Goal: Task Accomplishment & Management: Use online tool/utility

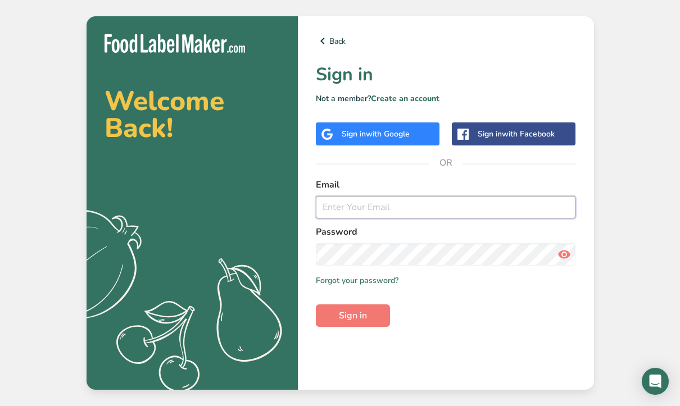
click at [372, 207] on input "email" at bounding box center [446, 207] width 260 height 22
type input "[PERSON_NAME][EMAIL_ADDRESS][PERSON_NAME][DOMAIN_NAME]"
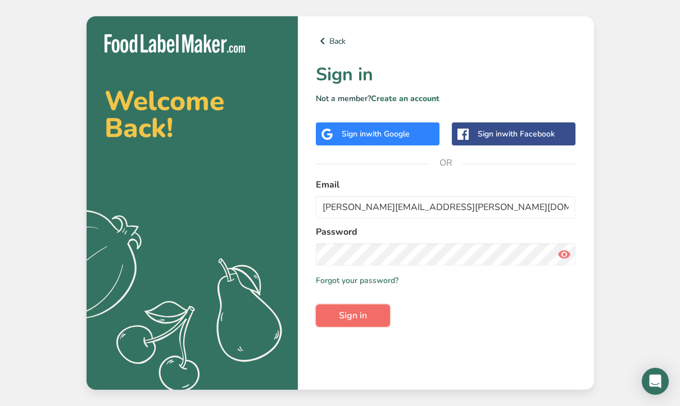
click at [370, 312] on button "Sign in" at bounding box center [353, 315] width 74 height 22
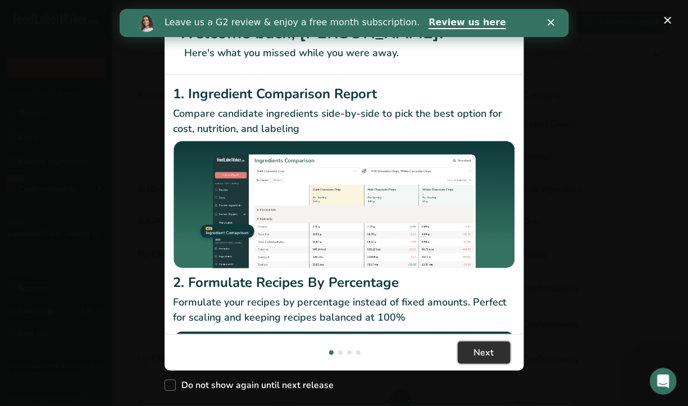
click at [498, 353] on button "Next" at bounding box center [484, 352] width 53 height 22
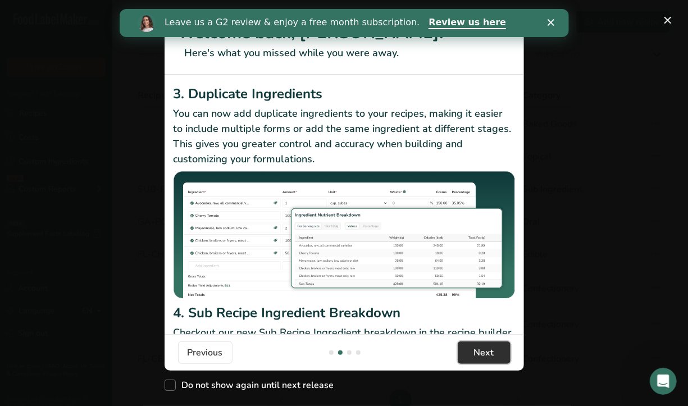
click at [493, 357] on span "Next" at bounding box center [484, 352] width 20 height 13
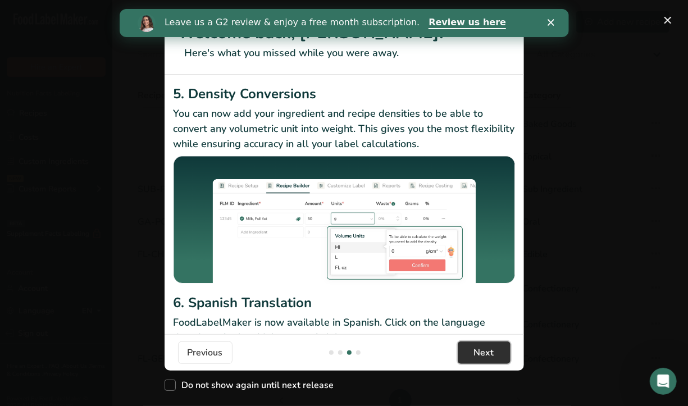
click at [493, 357] on span "Next" at bounding box center [484, 352] width 20 height 13
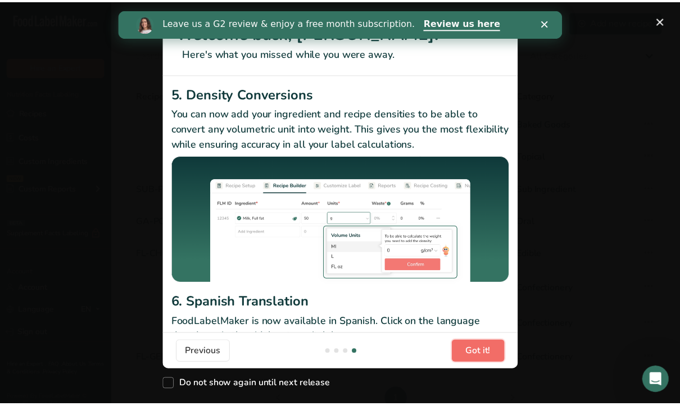
scroll to position [0, 1078]
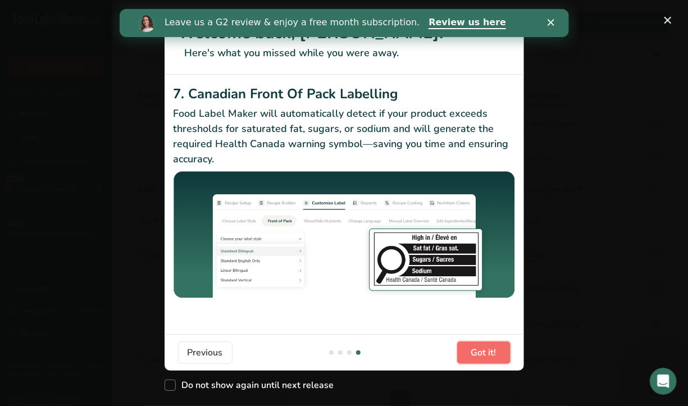
click at [493, 357] on span "Got it!" at bounding box center [483, 352] width 25 height 13
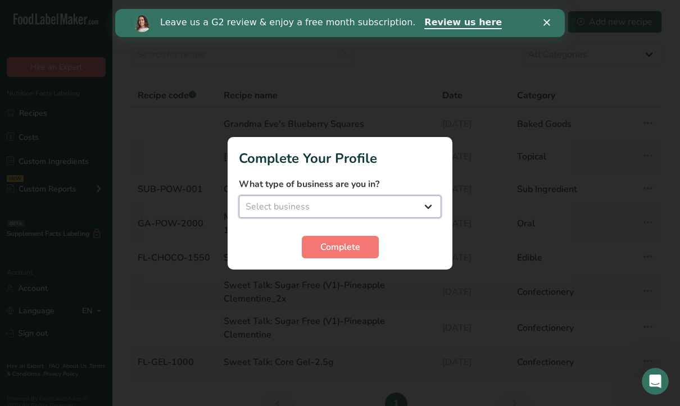
click at [423, 209] on select "Select business Packaged Food Manufacturer Restaurant & Cafe Bakery Meal Plans …" at bounding box center [340, 206] width 202 height 22
select select "8"
click at [239, 195] on select "Select business Packaged Food Manufacturer Restaurant & Cafe Bakery Meal Plans …" at bounding box center [340, 206] width 202 height 22
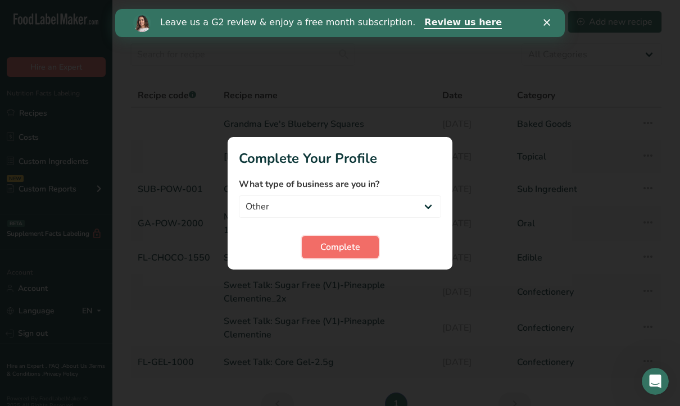
click at [351, 254] on button "Complete" at bounding box center [340, 247] width 77 height 22
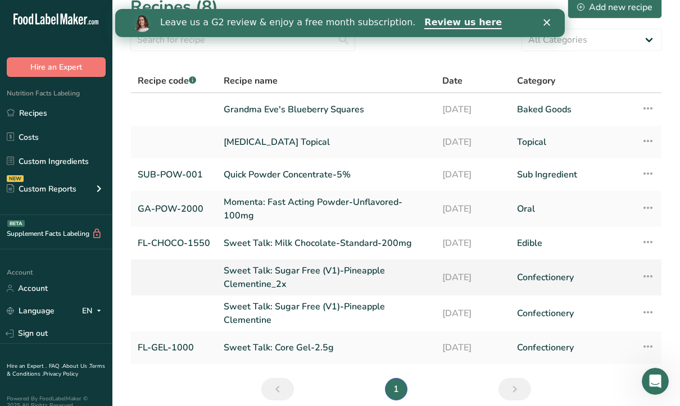
scroll to position [0, 0]
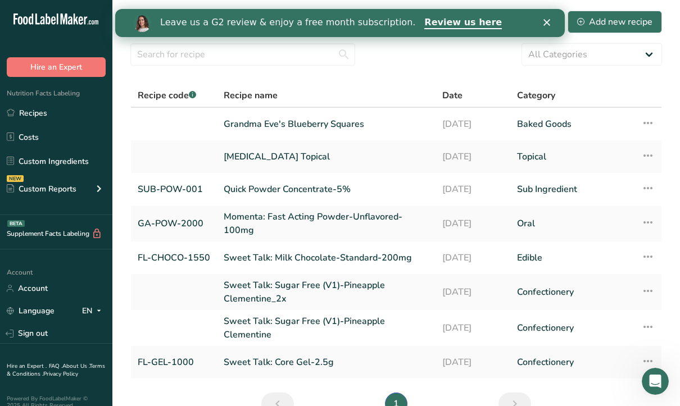
click at [550, 20] on div "Close" at bounding box center [548, 22] width 11 height 7
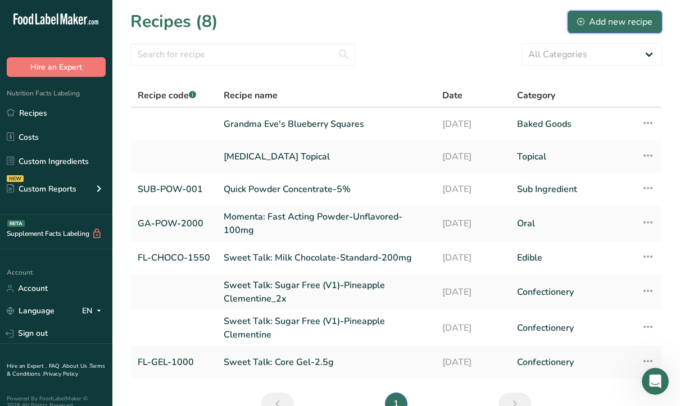
click at [597, 18] on div "Add new recipe" at bounding box center [614, 21] width 75 height 13
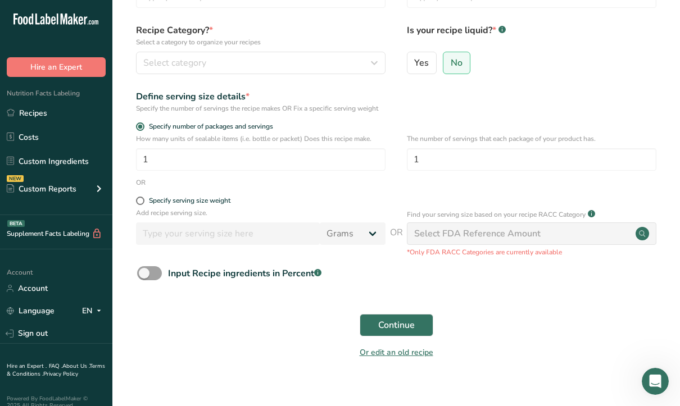
scroll to position [98, 0]
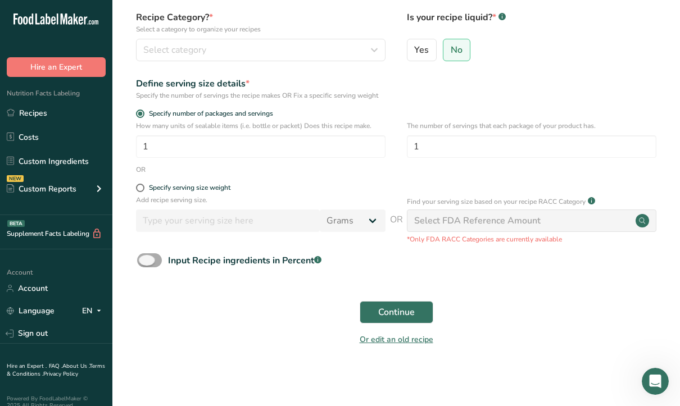
click at [143, 259] on span at bounding box center [149, 260] width 25 height 14
click at [143, 259] on input "Input Recipe ingredients in Percent .a-a{fill:#347362;}.b-a{fill:#fff;}" at bounding box center [140, 260] width 7 height 7
checkbox input "true"
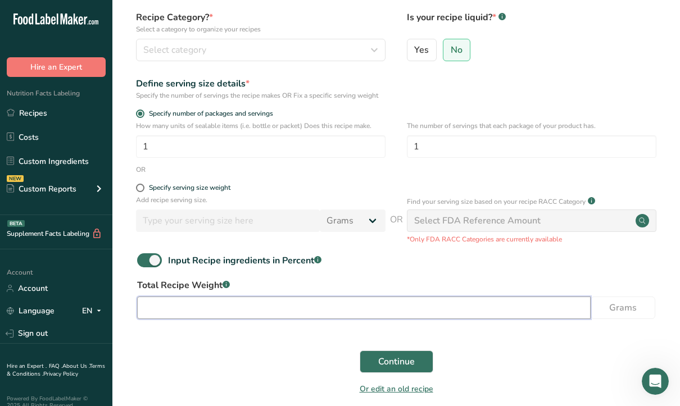
click at [276, 311] on input "number" at bounding box center [363, 308] width 453 height 22
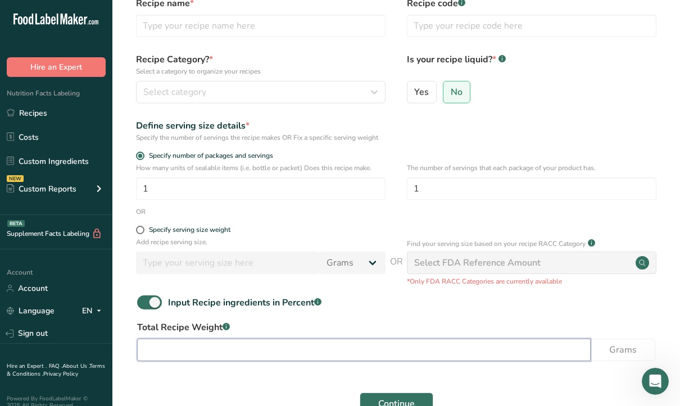
scroll to position [0, 0]
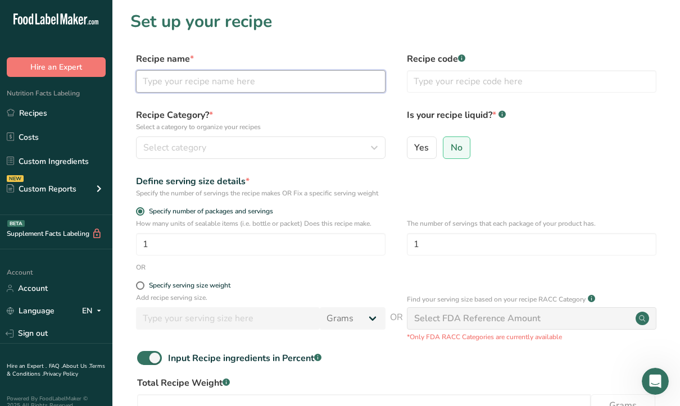
click at [174, 83] on input "text" at bounding box center [260, 81] width 249 height 22
type input "RSO Trouche - 10mg Raspberry - 2PK"
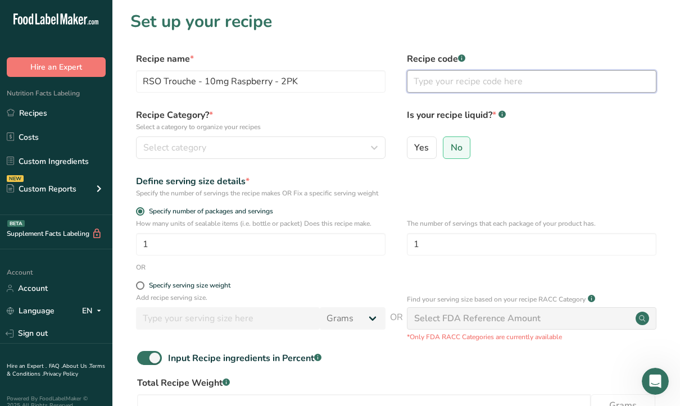
click at [460, 82] on input "text" at bounding box center [531, 81] width 249 height 22
type input "PA-RSO T"
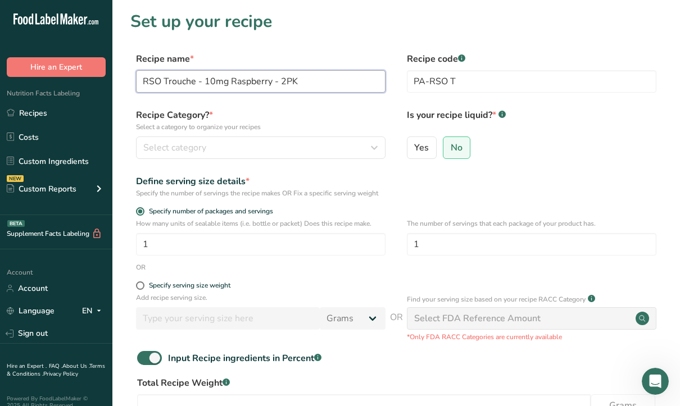
click at [177, 84] on input "RSO Trouche - 10mg Raspberry - 2PK" at bounding box center [260, 81] width 249 height 22
click at [306, 78] on input "RSO [PERSON_NAME] - 10mg Raspberry - 2PK" at bounding box center [260, 81] width 249 height 22
type input "RSO [PERSON_NAME] - 10mg Raspberry - 2PK"
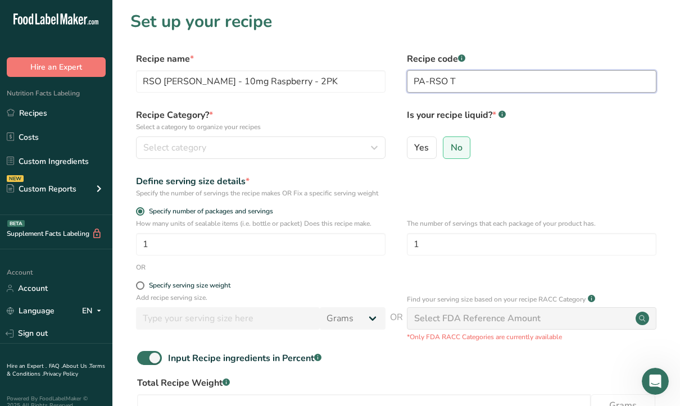
click at [468, 84] on input "PA-RSO T" at bounding box center [531, 81] width 249 height 22
type input "PA-RSO [PERSON_NAME]-10mg-2PK"
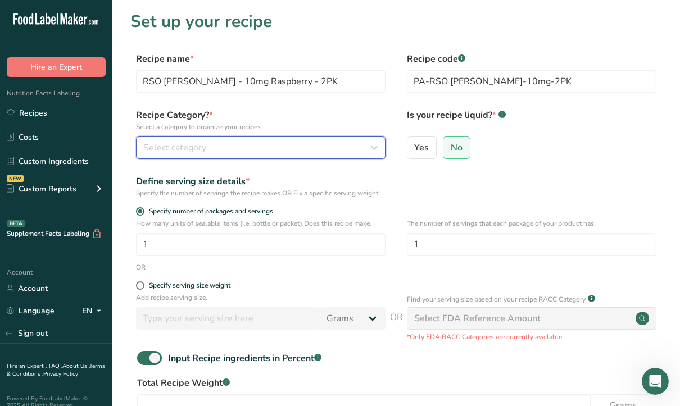
click at [206, 157] on button "Select category" at bounding box center [260, 147] width 249 height 22
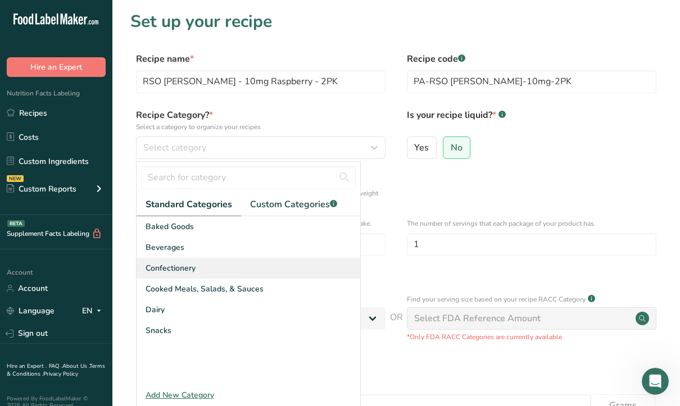
click at [208, 266] on div "Confectionery" at bounding box center [248, 268] width 224 height 21
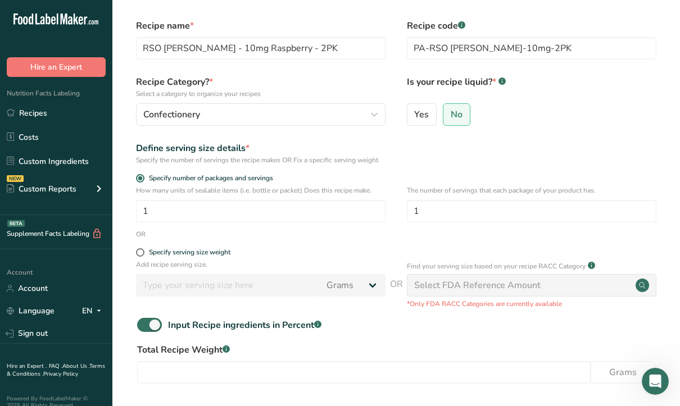
scroll to position [56, 0]
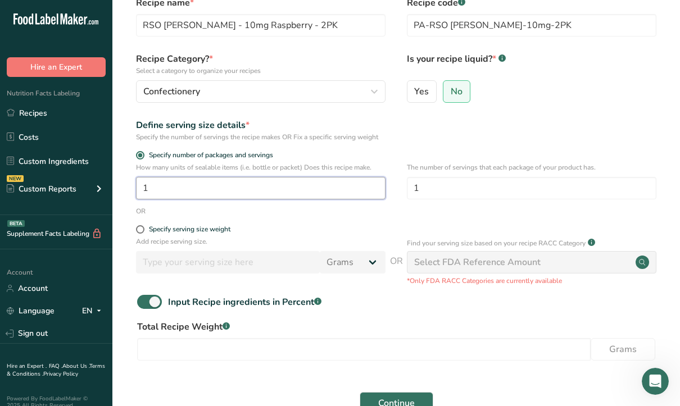
click at [170, 186] on input "1" at bounding box center [260, 188] width 249 height 22
type input "2"
click at [469, 189] on input "1" at bounding box center [531, 188] width 249 height 22
type input "2"
click at [289, 184] on input "2" at bounding box center [260, 188] width 249 height 22
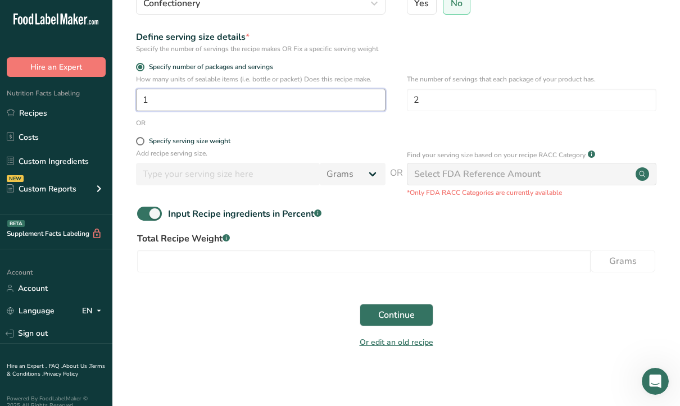
scroll to position [147, 0]
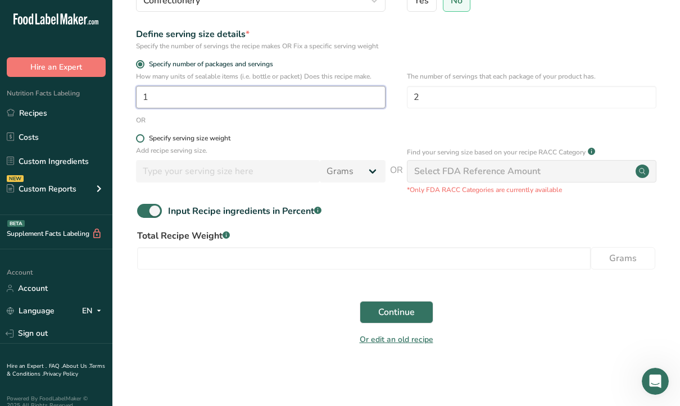
type input "1"
click at [136, 140] on span at bounding box center [140, 138] width 8 height 8
click at [136, 140] on input "Specify serving size weight" at bounding box center [139, 138] width 7 height 7
radio input "true"
radio input "false"
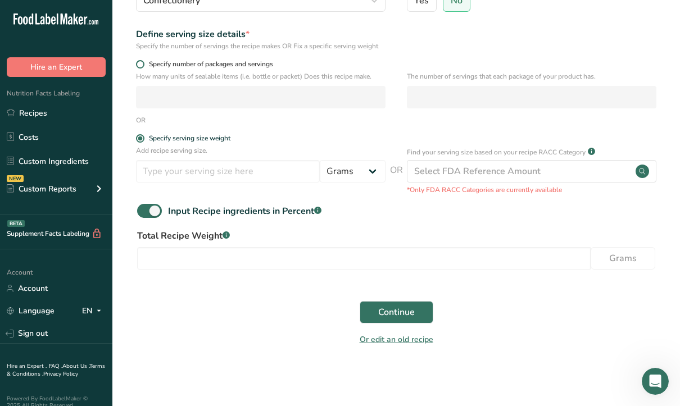
click at [138, 67] on span at bounding box center [140, 64] width 8 height 8
click at [138, 67] on input "Specify number of packages and servings" at bounding box center [139, 64] width 7 height 7
radio input "true"
radio input "false"
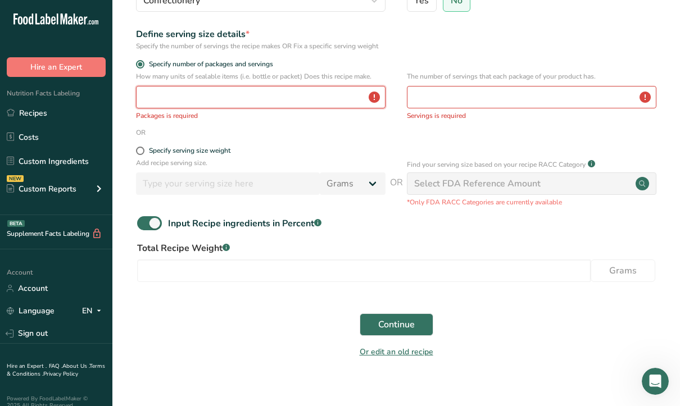
click at [163, 92] on input "number" at bounding box center [260, 97] width 249 height 22
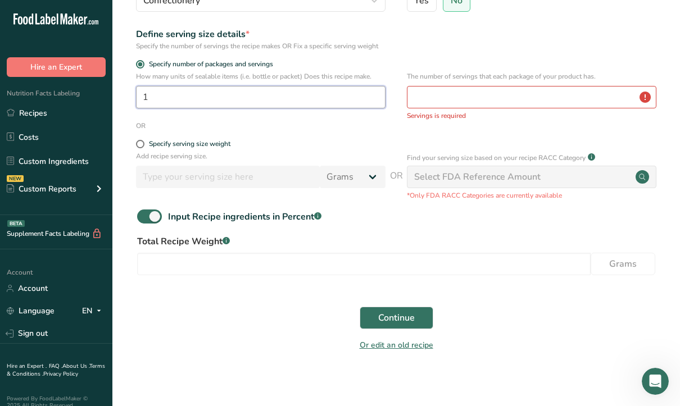
type input "1"
click at [468, 104] on input "number" at bounding box center [531, 97] width 249 height 22
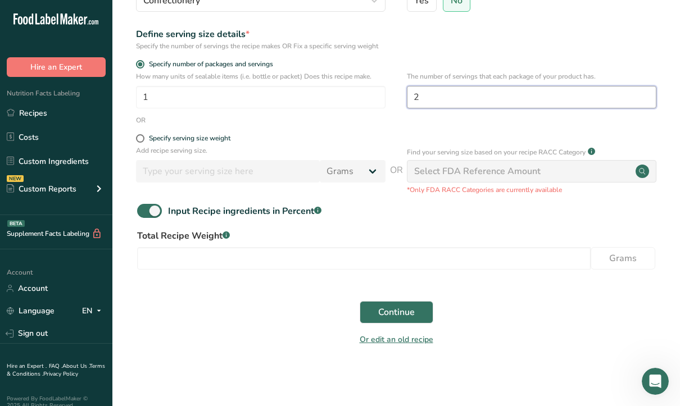
type input "2"
click at [390, 222] on div "Input Recipe ingredients in Percent .a-a{fill:#347362;}.b-a{fill:#fff;}" at bounding box center [395, 215] width 531 height 23
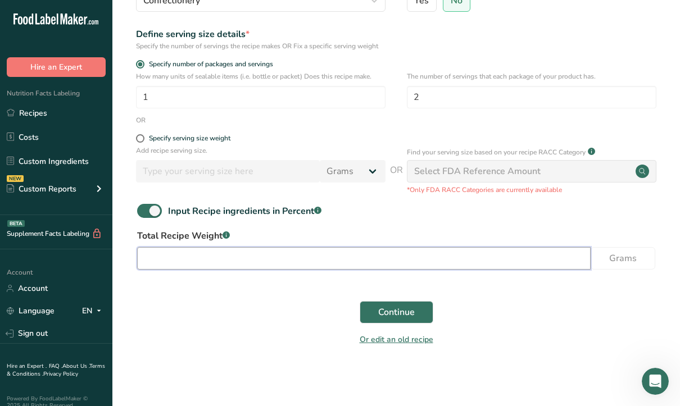
click at [229, 255] on input "number" at bounding box center [363, 258] width 453 height 22
type input "10"
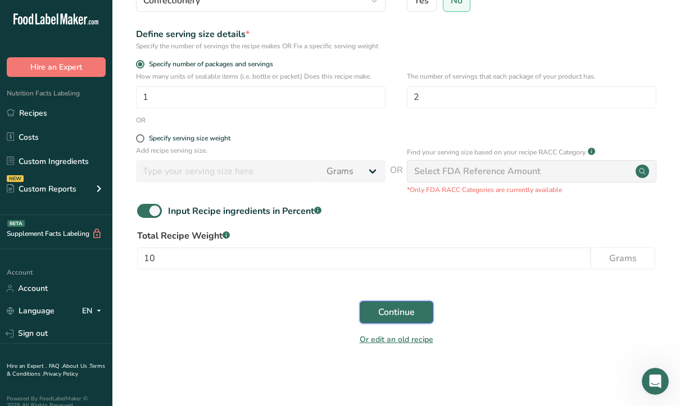
click at [385, 311] on span "Continue" at bounding box center [396, 312] width 37 height 13
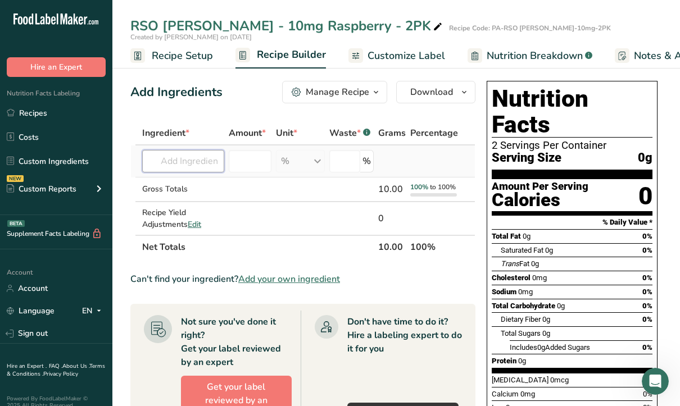
click at [194, 170] on input "text" at bounding box center [183, 161] width 82 height 22
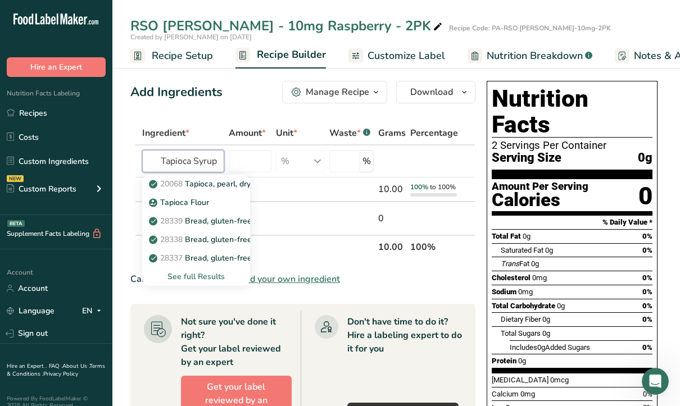
scroll to position [0, 3]
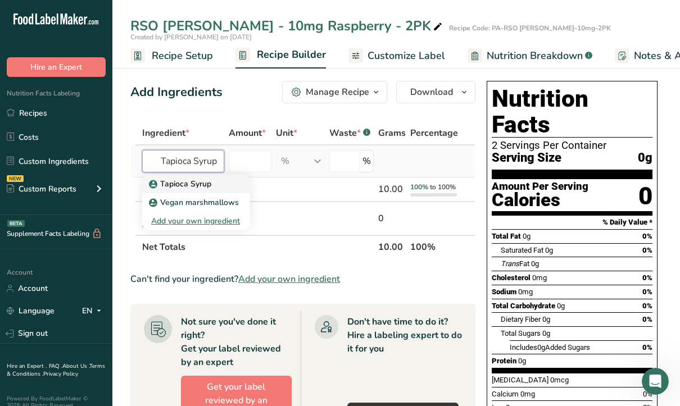
type input "Tapioca Syrup"
click at [183, 180] on p "Tapioca Syrup" at bounding box center [181, 184] width 60 height 12
type input "Tapioca Syrup"
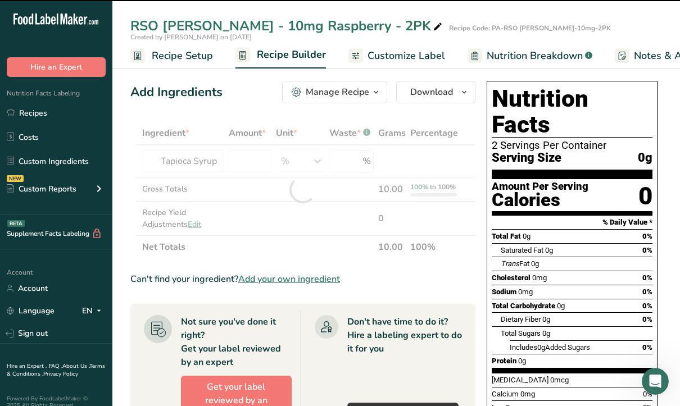
type input "0"
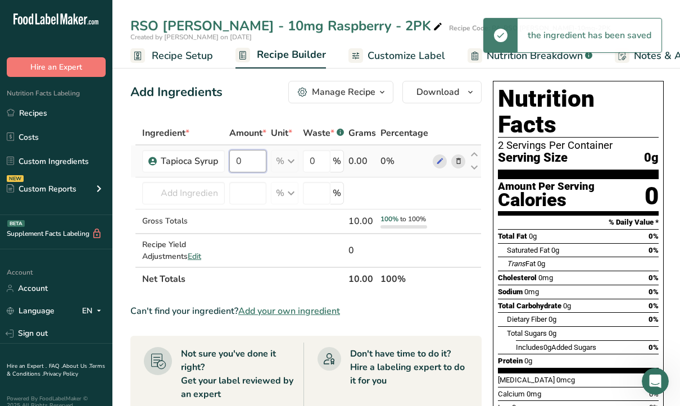
click at [243, 158] on input "0" at bounding box center [247, 161] width 37 height 22
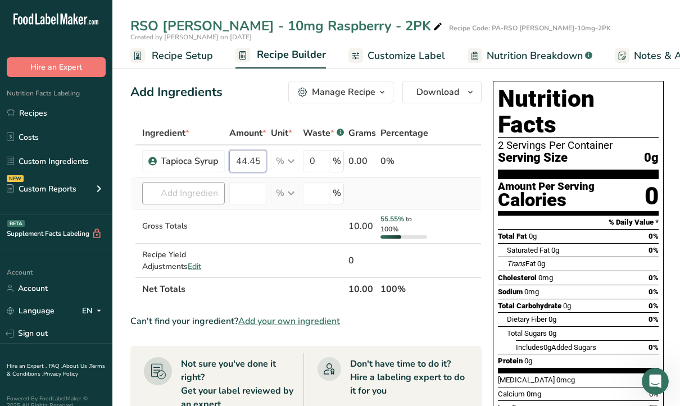
type input "44.45"
click at [198, 194] on div "Ingredient * Amount * Unit * Waste * .a-a{fill:#347362;}.b-a{fill:#fff;} Grams …" at bounding box center [305, 211] width 351 height 180
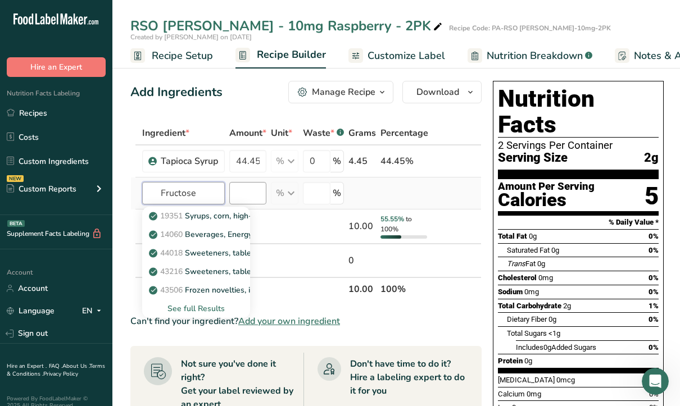
type input "Fructose"
click at [242, 195] on input "number" at bounding box center [247, 193] width 37 height 22
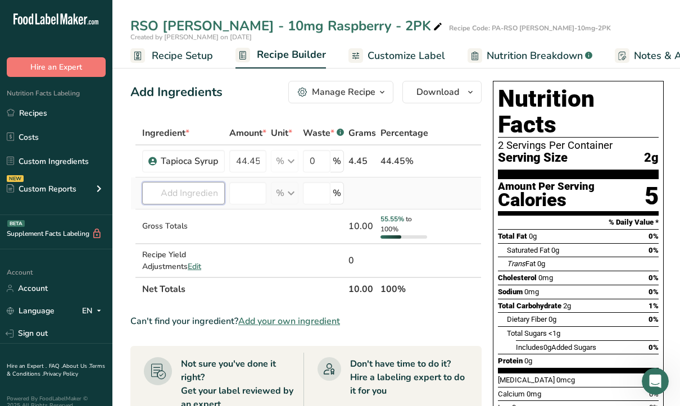
click at [192, 201] on input "text" at bounding box center [183, 193] width 83 height 22
click at [193, 194] on input "text" at bounding box center [183, 193] width 83 height 22
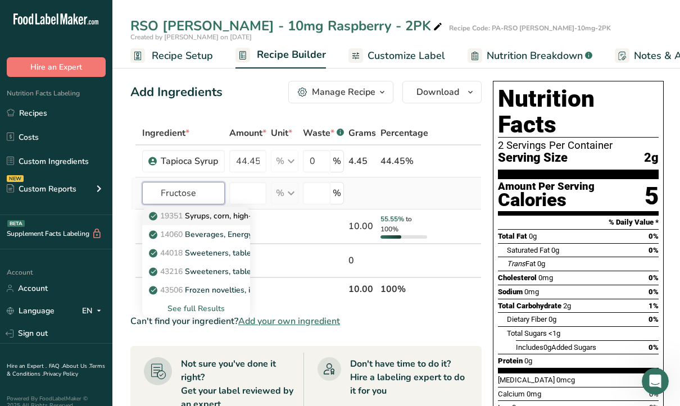
type input "Fructose"
click at [193, 213] on p "19351 Syrups, corn, high-fructose" at bounding box center [216, 216] width 130 height 12
type input "Syrups, corn, high-fructose"
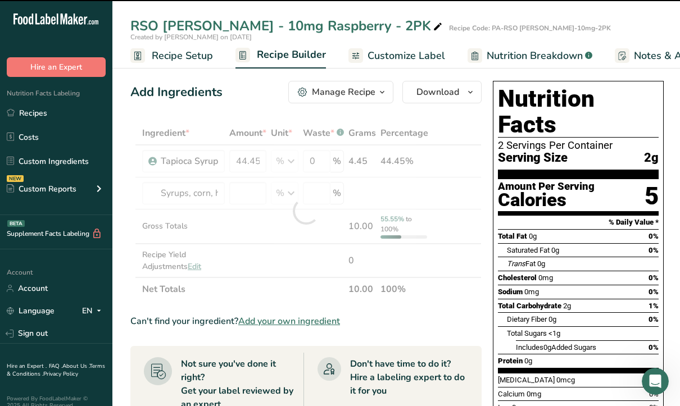
type input "0"
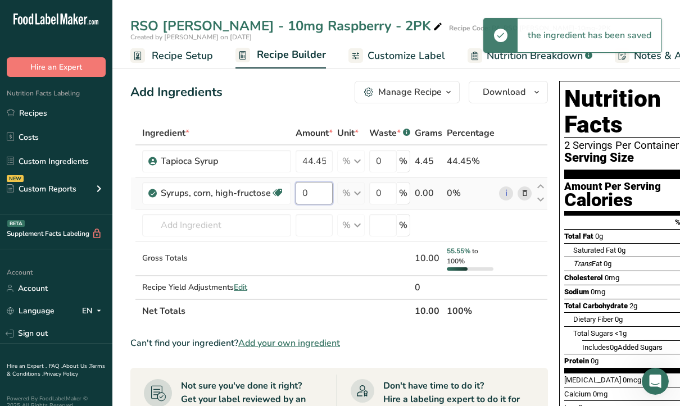
click at [299, 192] on input "0" at bounding box center [313, 193] width 37 height 22
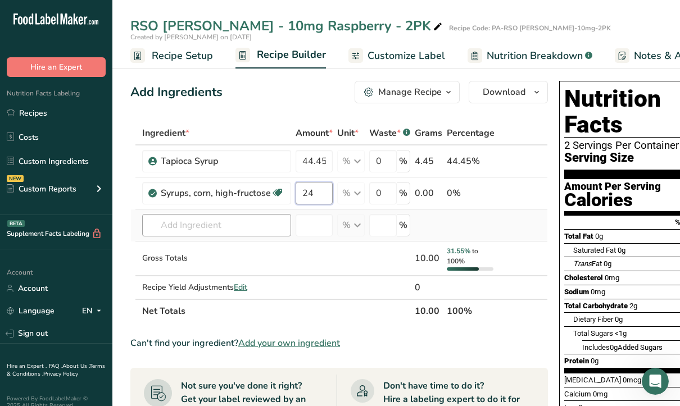
type input "2"
type input "24.9"
click at [256, 233] on div "Ingredient * Amount * Unit * Waste * .a-a{fill:#347362;}.b-a{fill:#fff;} Grams …" at bounding box center [338, 222] width 417 height 202
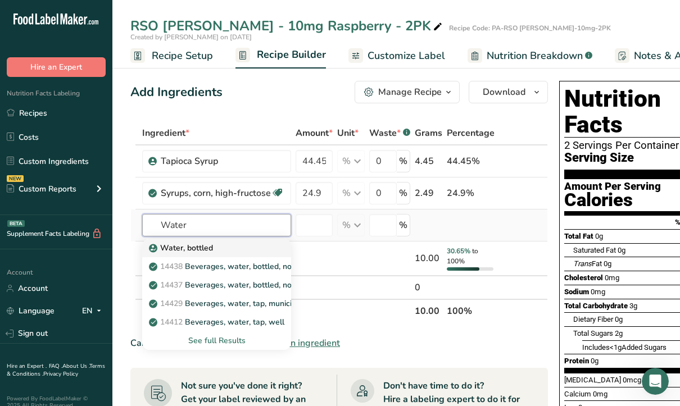
type input "Water"
click at [224, 247] on div "Water, bottled" at bounding box center [207, 248] width 113 height 12
type input "Water, bottled"
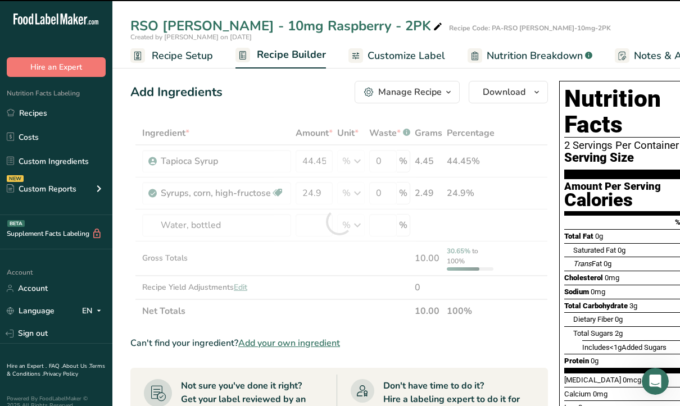
type input "0"
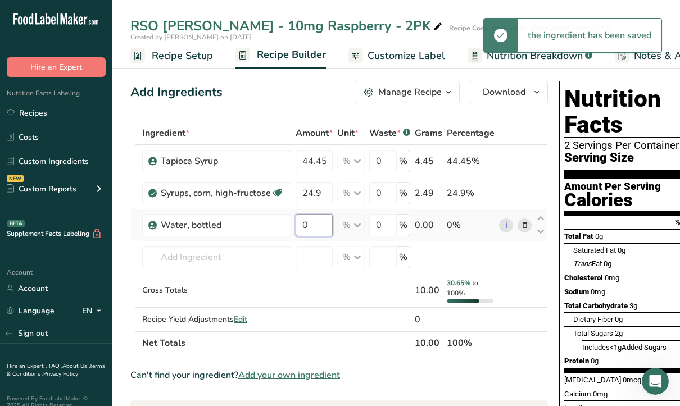
click at [312, 227] on input "0" at bounding box center [313, 225] width 37 height 22
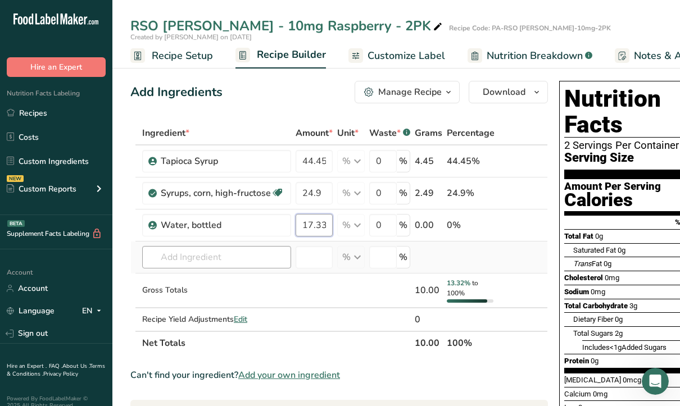
type input "17.33"
click at [244, 261] on div "Ingredient * Amount * Unit * Waste * .a-a{fill:#347362;}.b-a{fill:#fff;} Grams …" at bounding box center [338, 238] width 417 height 234
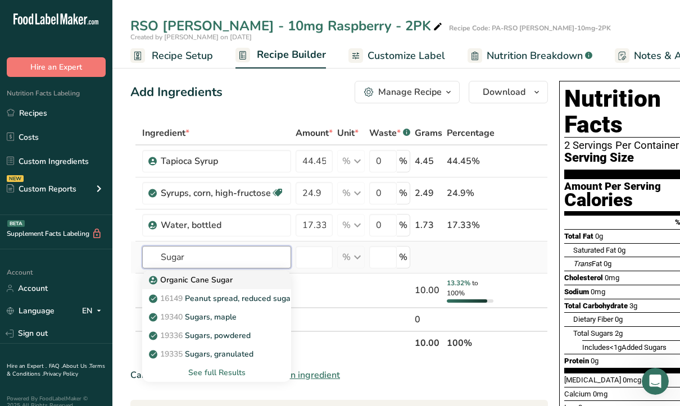
type input "Sugar"
click at [225, 278] on p "Organic Cane Sugar" at bounding box center [191, 280] width 81 height 12
type input "Organic Cane Sugar"
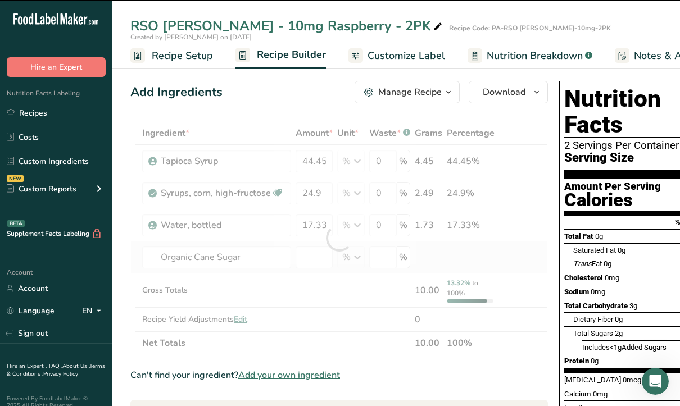
type input "0"
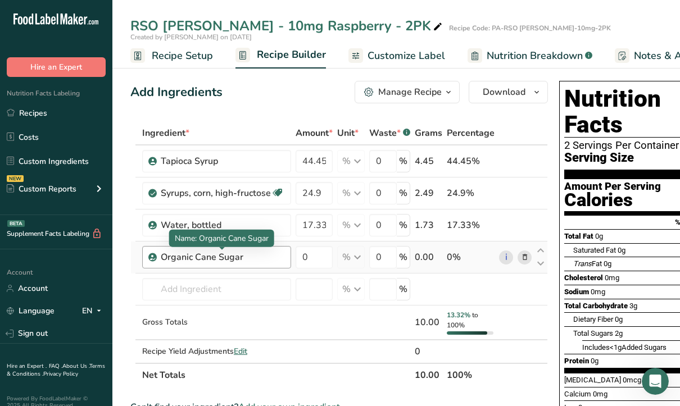
click at [248, 260] on div "Organic Cane Sugar" at bounding box center [223, 256] width 124 height 13
click at [247, 261] on div "Organic Cane Sugar" at bounding box center [223, 256] width 124 height 13
click at [244, 259] on div "Organic Cane Sugar" at bounding box center [223, 256] width 124 height 13
drag, startPoint x: 245, startPoint y: 258, endPoint x: 162, endPoint y: 263, distance: 83.8
click at [162, 263] on div "Organic Cane Sugar" at bounding box center [216, 257] width 149 height 22
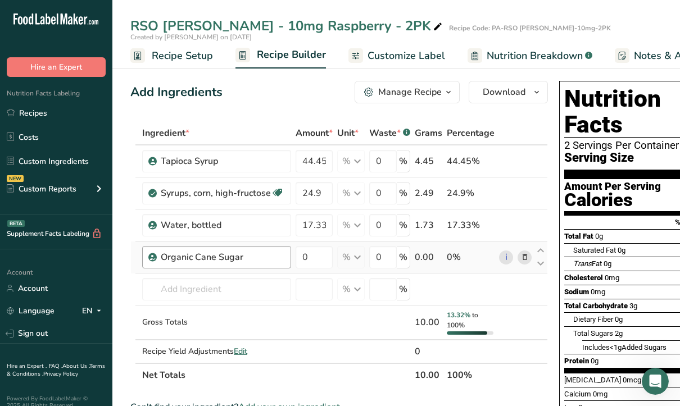
drag, startPoint x: 162, startPoint y: 263, endPoint x: 251, endPoint y: 255, distance: 89.6
click at [251, 255] on div "Organic Cane Sugar" at bounding box center [223, 256] width 124 height 13
click at [521, 256] on icon at bounding box center [525, 258] width 8 height 12
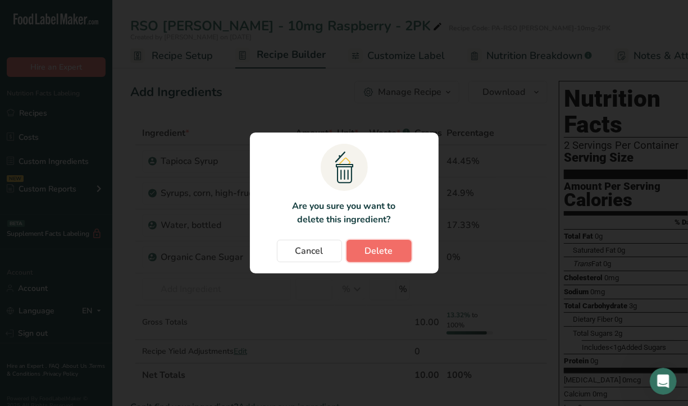
click at [375, 249] on span "Delete" at bounding box center [379, 250] width 28 height 13
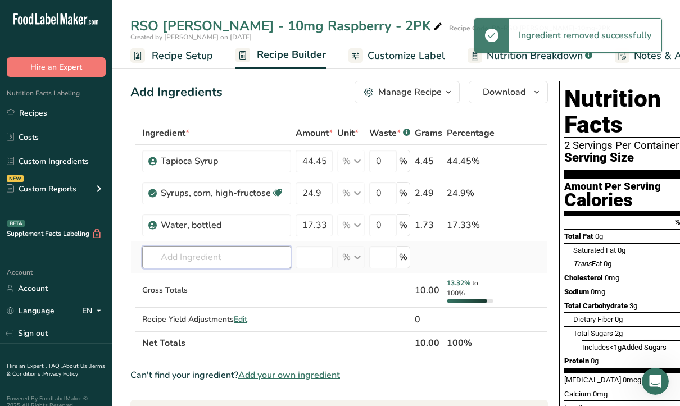
click at [232, 258] on input "text" at bounding box center [216, 257] width 149 height 22
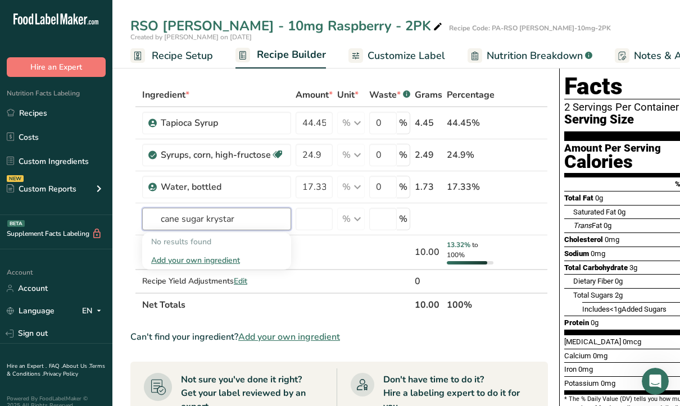
scroll to position [56, 0]
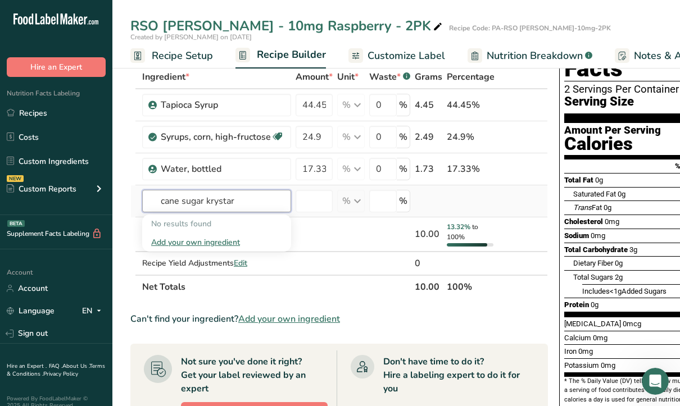
click at [177, 204] on input "cane sugar krystar" at bounding box center [216, 201] width 149 height 22
drag, startPoint x: 231, startPoint y: 202, endPoint x: 149, endPoint y: 203, distance: 82.0
click at [151, 203] on input "cane sugar krystar" at bounding box center [216, 201] width 149 height 22
type input "r"
type input "K"
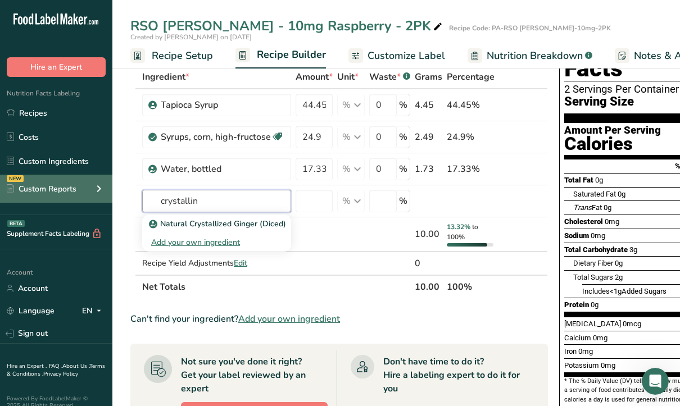
type input "crystallin"
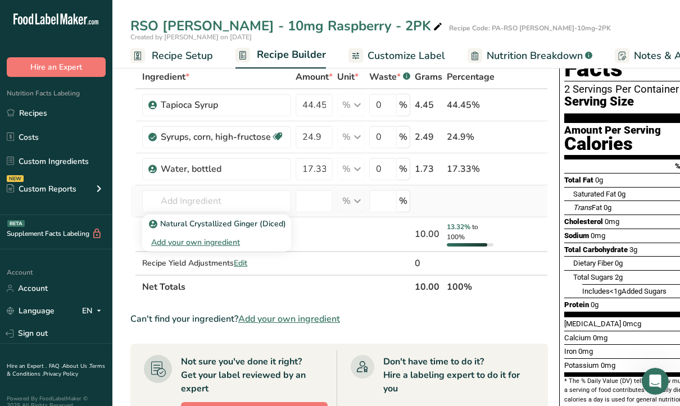
click at [204, 240] on div "Add your own ingredient" at bounding box center [216, 242] width 131 height 12
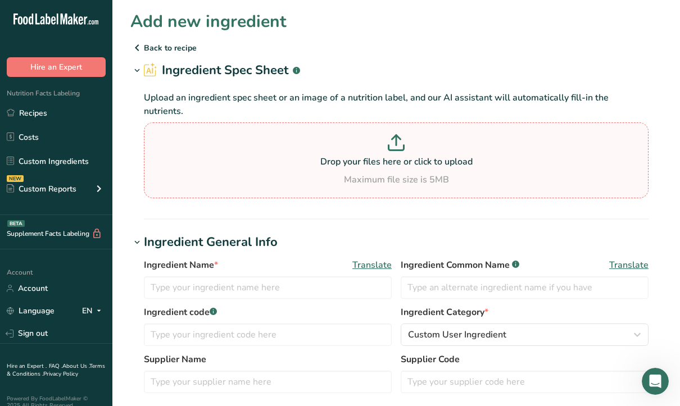
click at [356, 156] on div "Drop your files here or click to upload Maximum file size is 5MB" at bounding box center [396, 160] width 499 height 52
click at [356, 156] on input "Drop your files here or click to upload Maximum file size is 5MB" at bounding box center [396, 160] width 504 height 76
click at [223, 134] on p at bounding box center [396, 144] width 499 height 21
click at [223, 122] on input "Drop your files here or click to upload Maximum file size is 5MB" at bounding box center [396, 160] width 504 height 76
type input "C:\fakepath\Screenshot [DATE] 103046.png"
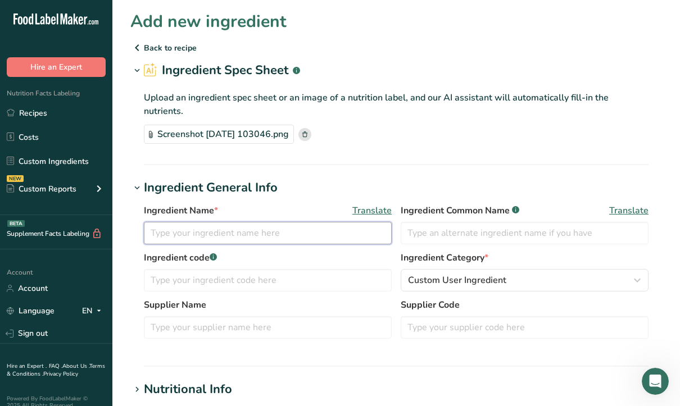
click at [266, 222] on input "text" at bounding box center [268, 233] width 248 height 22
type input "Crystalline Fructose"
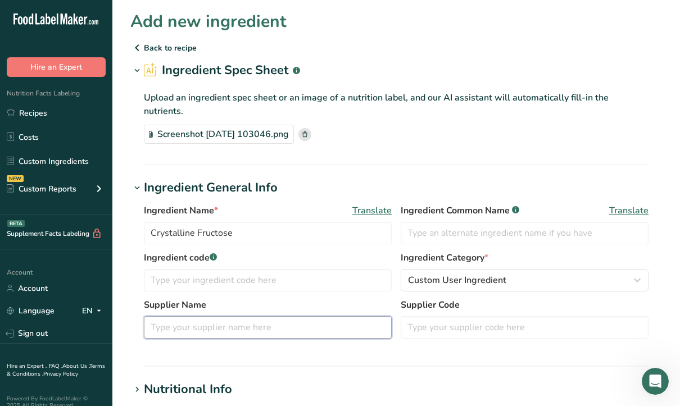
click at [248, 321] on input "text" at bounding box center [268, 327] width 248 height 22
click at [261, 338] on div "Ingredient Name * Translate Crystalline Fructose Ingredient Common Name .a-a{fi…" at bounding box center [395, 274] width 531 height 155
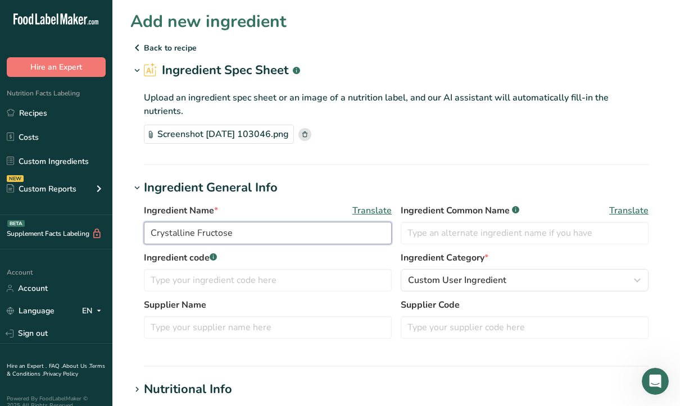
click at [250, 222] on input "Crystalline Fructose" at bounding box center [268, 233] width 248 height 22
click at [475, 222] on input "text" at bounding box center [524, 233] width 248 height 22
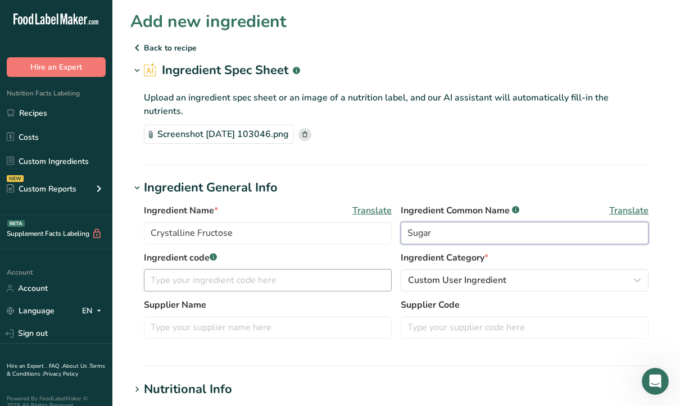
type input "Sugar"
click at [294, 273] on input "text" at bounding box center [268, 280] width 248 height 22
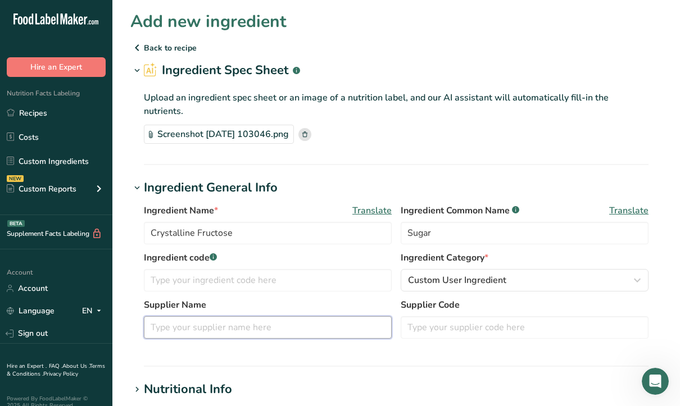
click at [367, 318] on input "text" at bounding box center [268, 327] width 248 height 22
drag, startPoint x: 235, startPoint y: 310, endPoint x: 98, endPoint y: 331, distance: 138.0
click at [98, 331] on div ".a-20{fill:#fff;} Hire an Expert Nutrition Facts Labeling Recipes Costs Custom …" at bounding box center [340, 414] width 680 height 829
click at [223, 321] on input "Krystar" at bounding box center [268, 327] width 248 height 22
type input "Krystar 300"
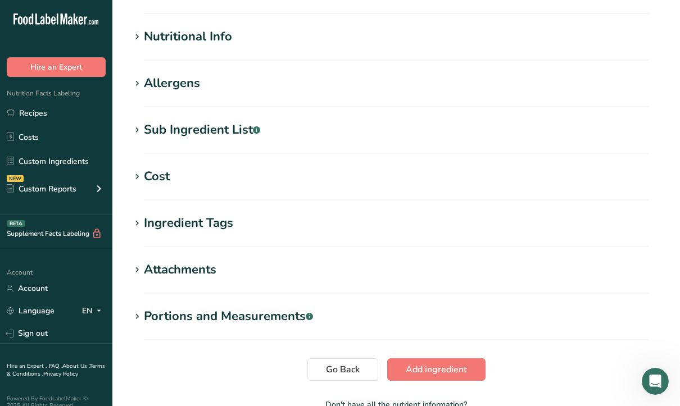
scroll to position [409, 0]
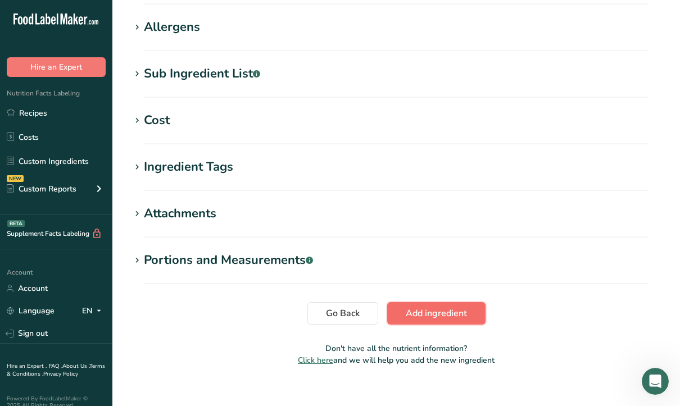
click at [441, 307] on span "Add ingredient" at bounding box center [435, 313] width 61 height 13
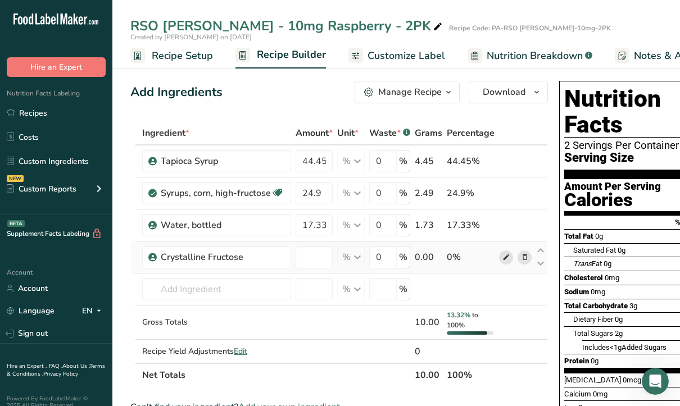
click at [503, 254] on icon at bounding box center [506, 258] width 8 height 12
click at [521, 256] on icon at bounding box center [525, 258] width 8 height 12
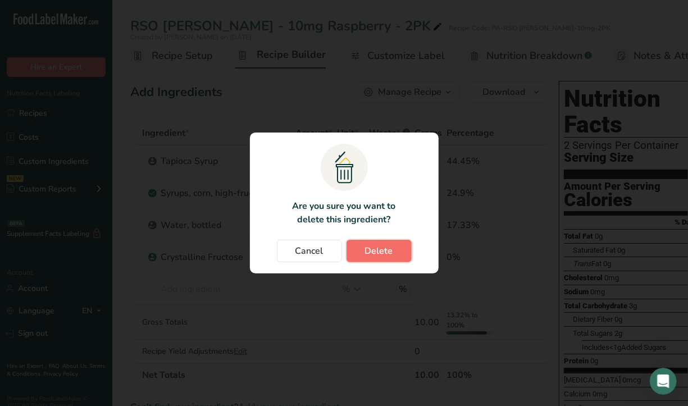
click at [394, 257] on button "Delete" at bounding box center [379, 251] width 65 height 22
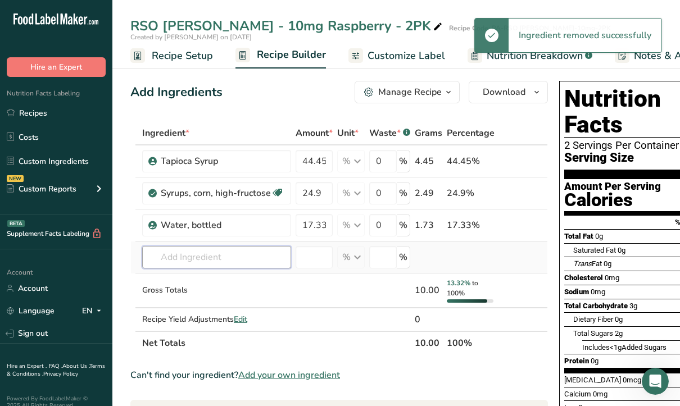
click at [239, 259] on input "text" at bounding box center [216, 257] width 149 height 22
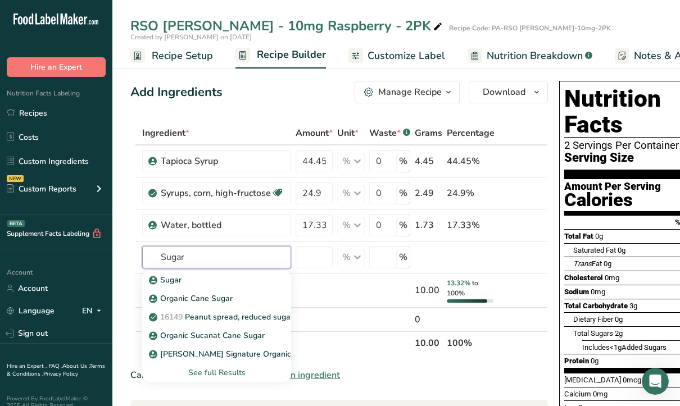
drag, startPoint x: 197, startPoint y: 260, endPoint x: 99, endPoint y: 274, distance: 99.3
click at [99, 274] on div ".a-20{fill:#fff;} Hire an Expert Nutrition Facts Labeling Recipes Costs Custom …" at bounding box center [340, 404] width 680 height 809
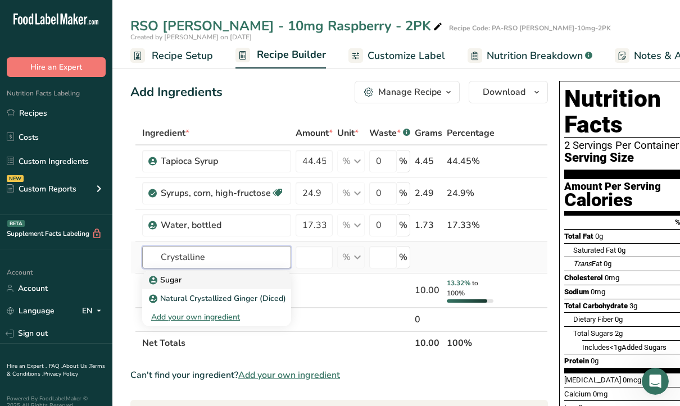
type input "Crystalline"
click at [163, 281] on p "Sugar" at bounding box center [166, 280] width 30 height 12
type input "Sugar"
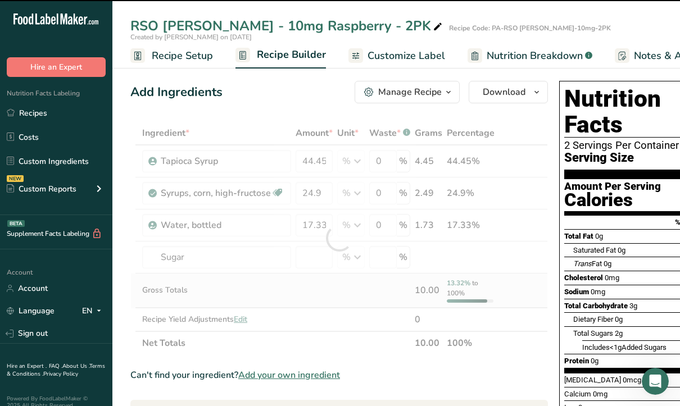
type input "0"
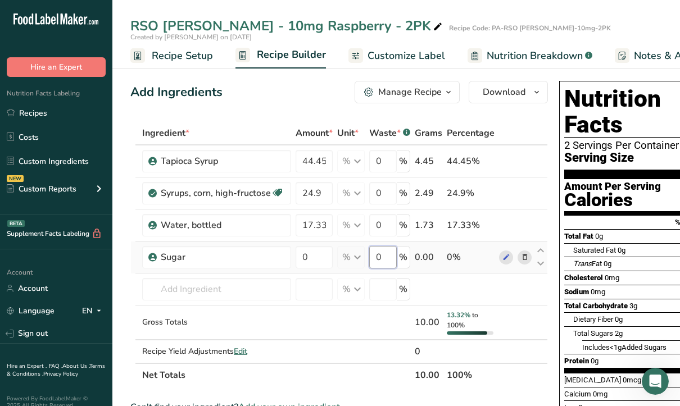
drag, startPoint x: 384, startPoint y: 253, endPoint x: 390, endPoint y: 250, distance: 6.3
click at [384, 253] on input "0" at bounding box center [383, 257] width 28 height 22
click at [312, 261] on div "Ingredient * Amount * Unit * Waste * .a-a{fill:#347362;}.b-a{fill:#fff;} Grams …" at bounding box center [338, 254] width 417 height 266
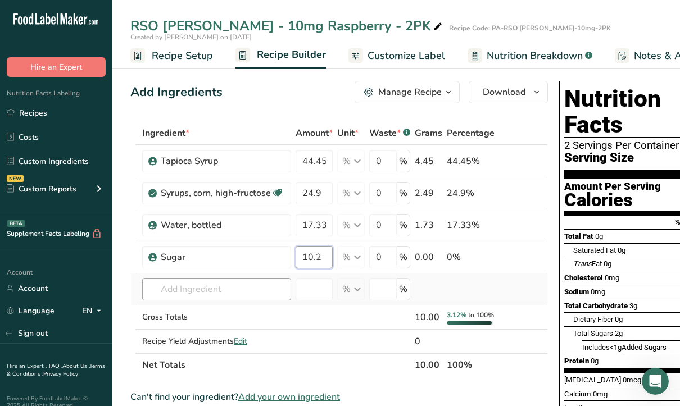
type input "10.2"
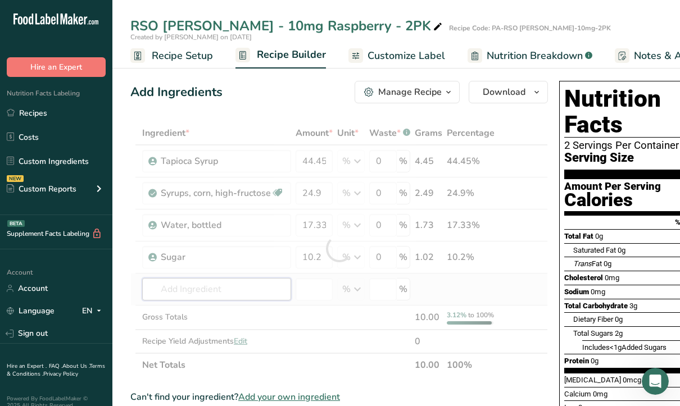
click at [199, 291] on div "Ingredient * Amount * Unit * Waste * .a-a{fill:#347362;}.b-a{fill:#fff;} Grams …" at bounding box center [338, 249] width 417 height 256
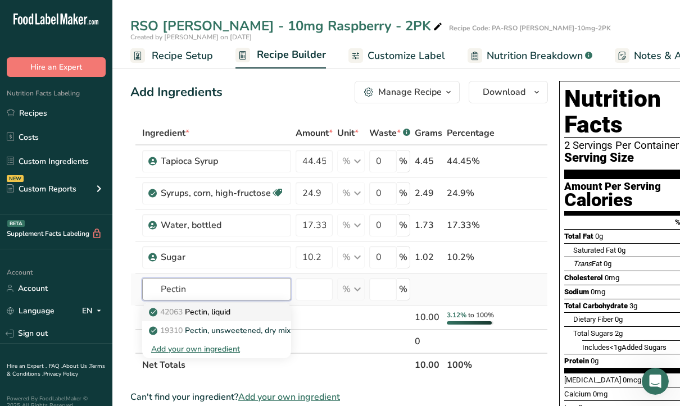
type input "Pectin"
click at [230, 311] on p "42063 Pectin, liquid" at bounding box center [190, 312] width 79 height 12
type input "Pectin, liquid"
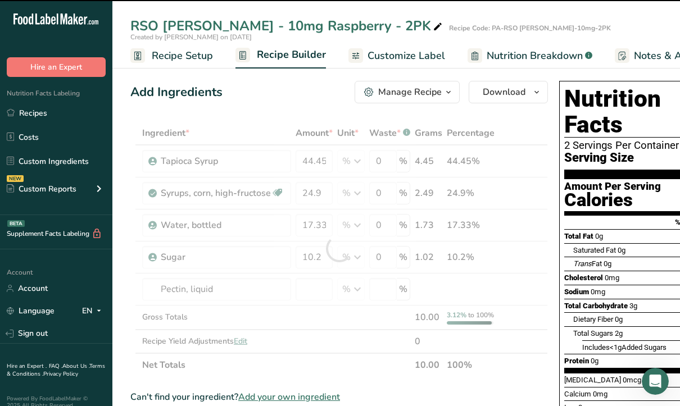
type input "0"
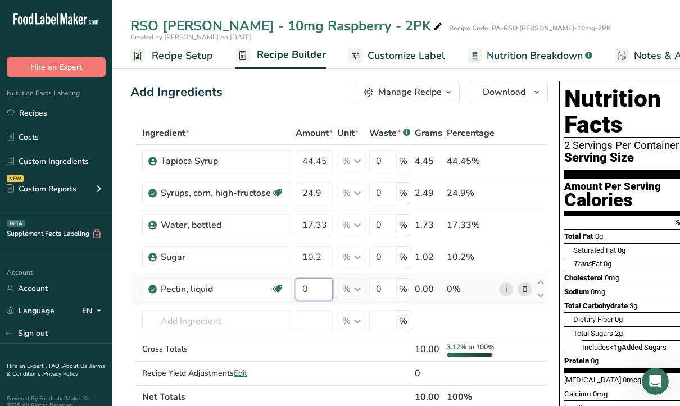
click at [314, 285] on input "0" at bounding box center [313, 289] width 37 height 22
type input "1.8"
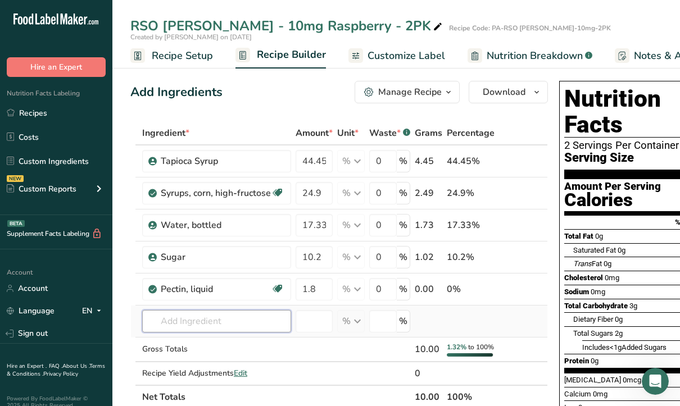
click at [193, 321] on div "Ingredient * Amount * Unit * Waste * .a-a{fill:#347362;}.b-a{fill:#fff;} Grams …" at bounding box center [338, 265] width 417 height 288
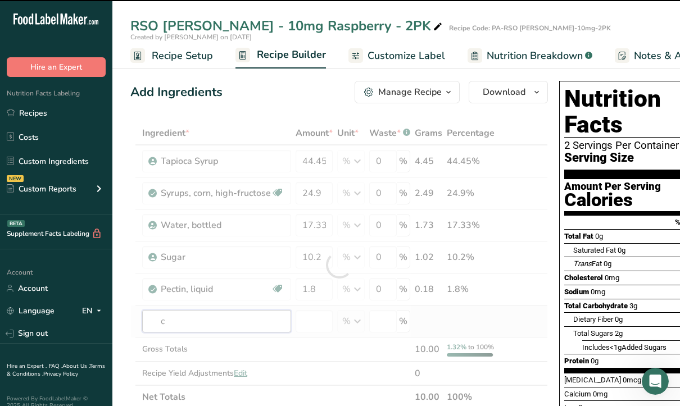
type input "ci"
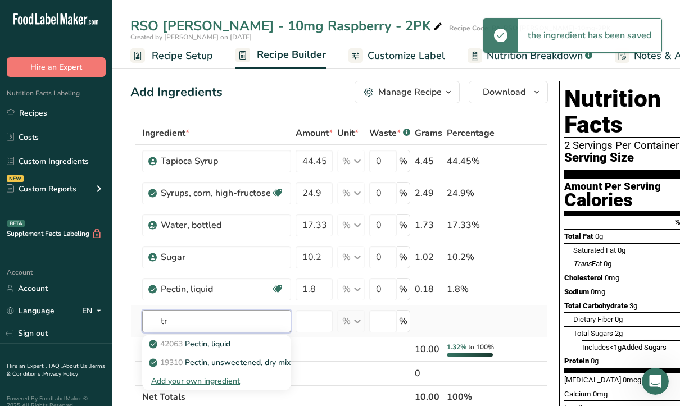
type input "t"
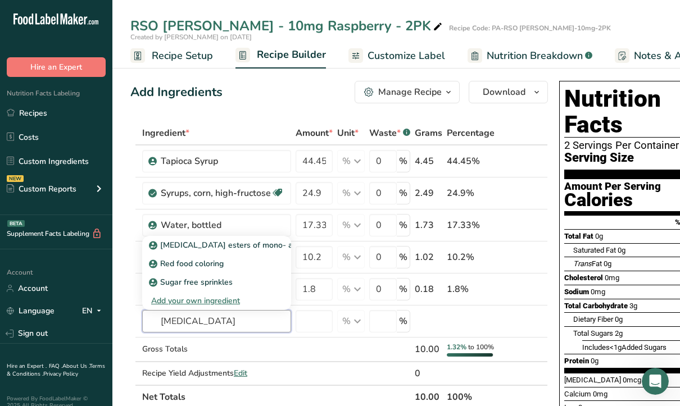
type input "[MEDICAL_DATA]"
click at [224, 245] on p "[MEDICAL_DATA] esters of mono- and diglycerides of fatty acids (E472c)" at bounding box center [288, 245] width 275 height 12
type input "[MEDICAL_DATA] esters of mono- and diglycerides of fatty acids (E472c)"
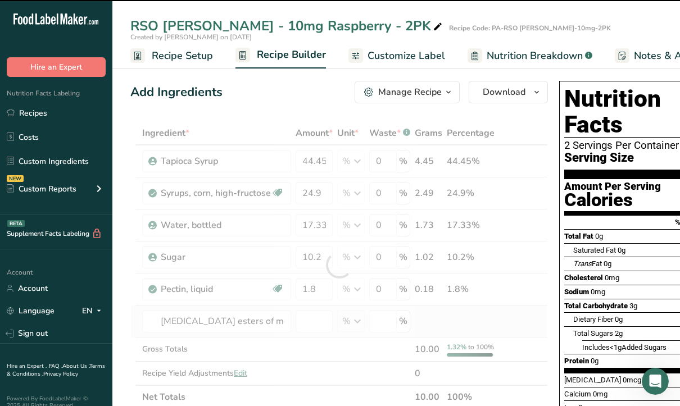
type input "0"
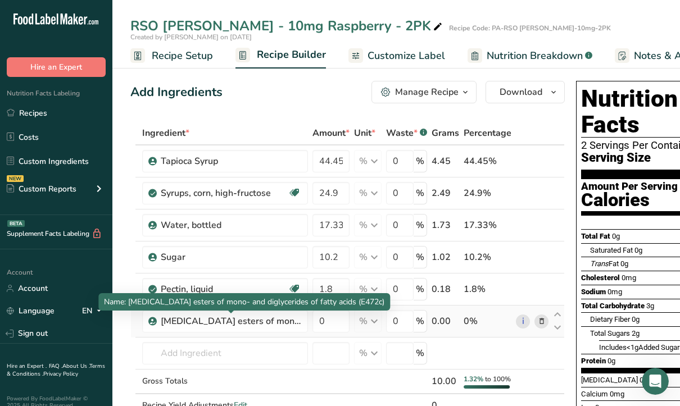
click at [279, 304] on span "Name: [MEDICAL_DATA] esters of mono- and diglycerides of fatty acids (E472c)" at bounding box center [244, 302] width 280 height 11
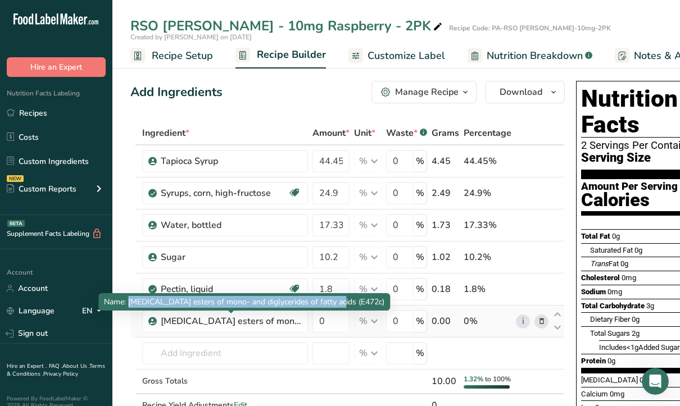
drag, startPoint x: 328, startPoint y: 302, endPoint x: 130, endPoint y: 308, distance: 198.3
click at [130, 308] on div "Name: [MEDICAL_DATA] esters of mono- and diglycerides of fatty acids (E472c)" at bounding box center [243, 301] width 291 height 17
copy span "[MEDICAL_DATA] esters of mono- and diglycerides of fatty acids"
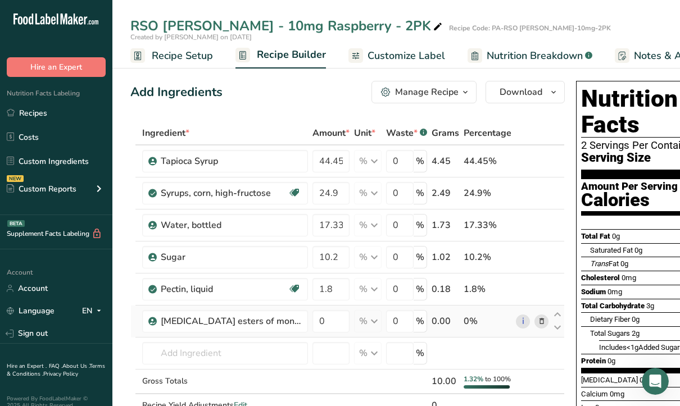
click at [541, 320] on icon at bounding box center [541, 322] width 8 height 12
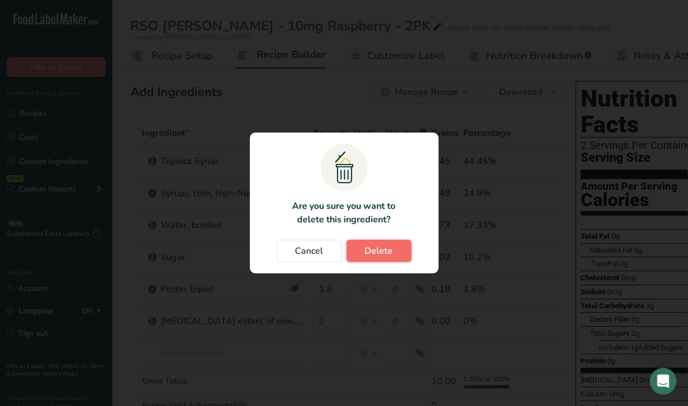
click at [383, 250] on span "Delete" at bounding box center [379, 250] width 28 height 13
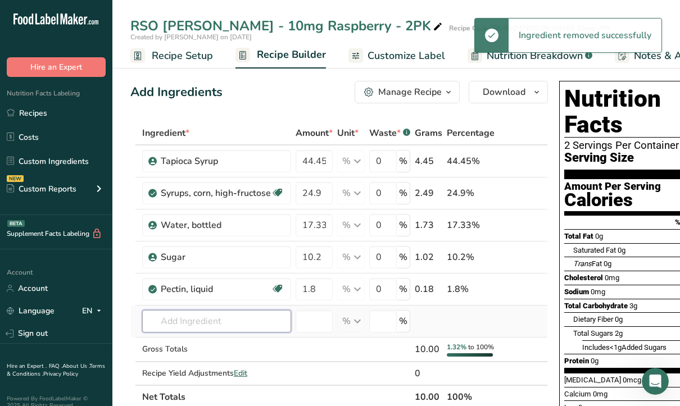
click at [222, 316] on input "text" at bounding box center [216, 321] width 149 height 22
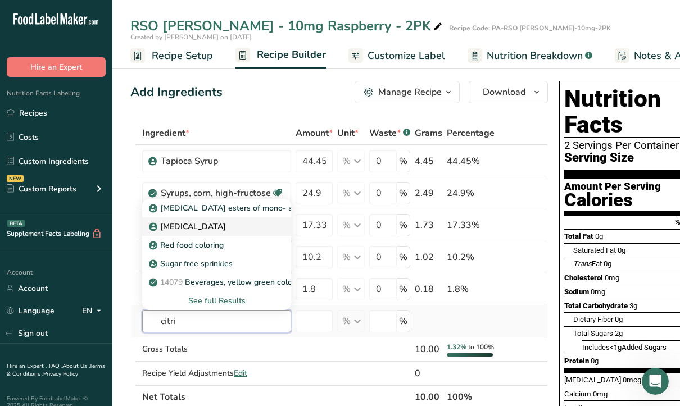
type input "citri"
click at [183, 222] on p "[MEDICAL_DATA]" at bounding box center [188, 227] width 75 height 12
type input "[MEDICAL_DATA]"
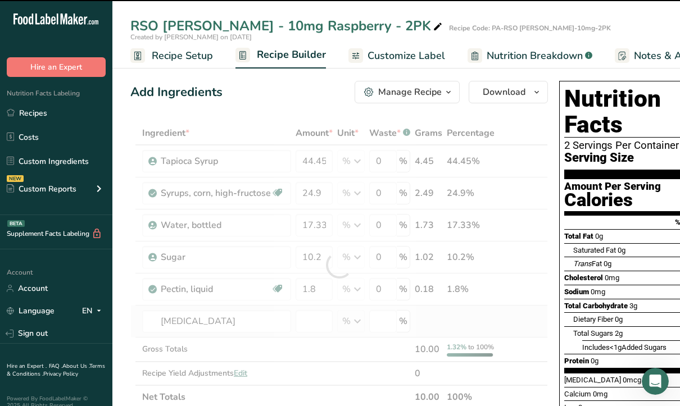
type input "0"
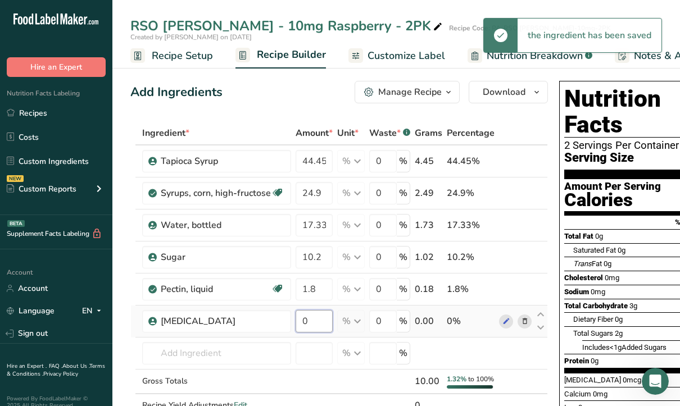
click at [314, 323] on input "0" at bounding box center [313, 321] width 37 height 22
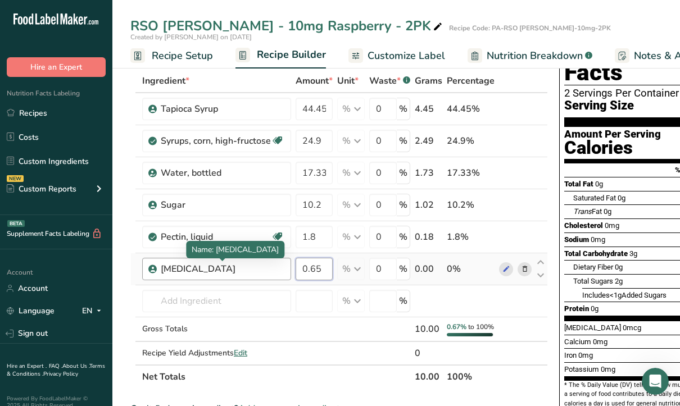
scroll to position [112, 0]
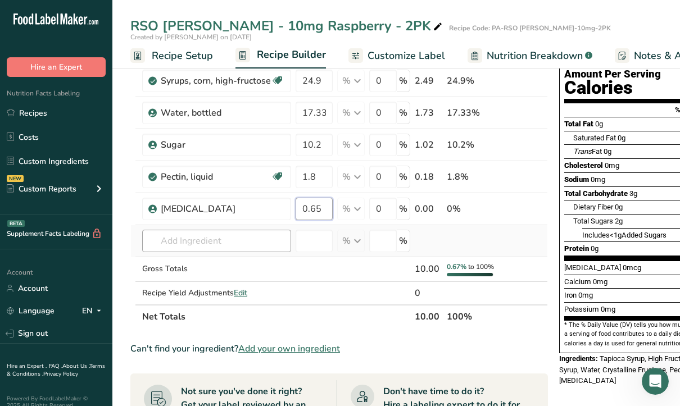
type input "0.65"
click at [190, 241] on div "Ingredient * Amount * Unit * Waste * .a-a{fill:#347362;}.b-a{fill:#fff;} Grams …" at bounding box center [338, 169] width 417 height 320
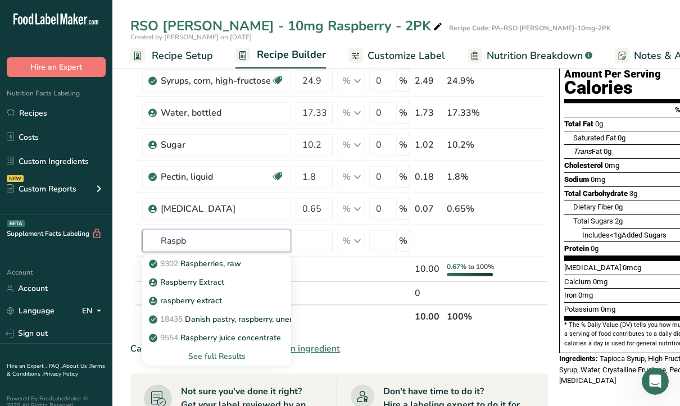
drag, startPoint x: 204, startPoint y: 236, endPoint x: 39, endPoint y: 231, distance: 165.7
click at [39, 231] on div ".a-20{fill:#fff;} Hire an Expert Nutrition Facts Labeling Recipes Costs Custom …" at bounding box center [340, 335] width 680 height 895
type input "R"
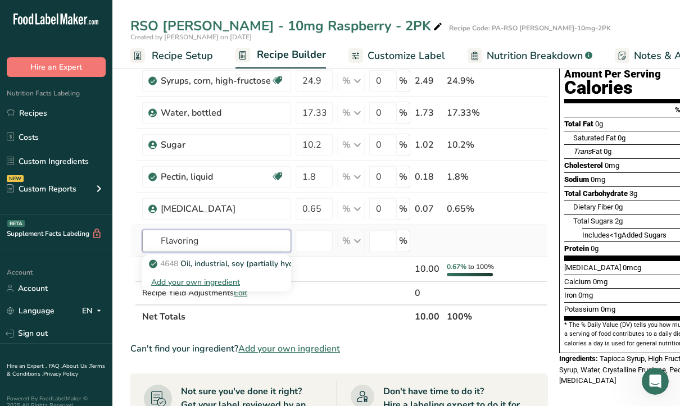
type input "Flavoring"
type input "F"
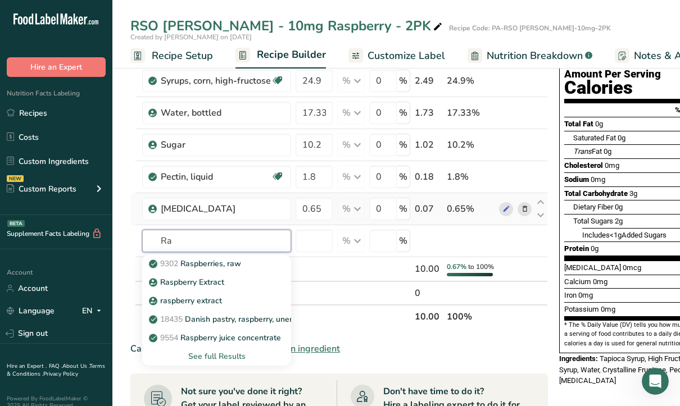
type input "R"
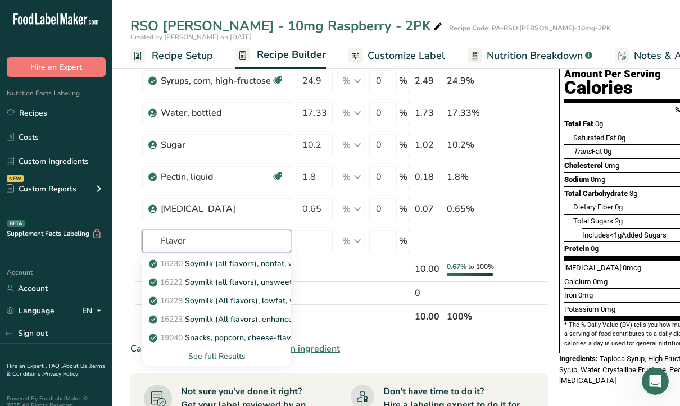
type input "Flavor"
type input "flavori"
click at [188, 276] on p "Flavoring" at bounding box center [172, 282] width 42 height 12
type input "Flavoring"
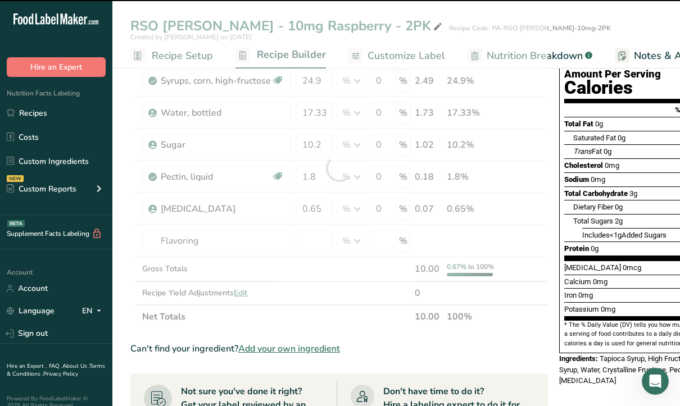
type input "0"
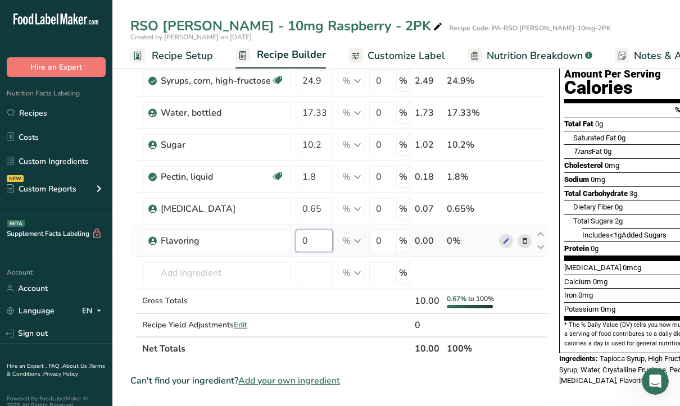
click at [322, 245] on input "0" at bounding box center [313, 241] width 37 height 22
type input "0.36"
click at [217, 273] on div "Ingredient * Amount * Unit * Waste * .a-a{fill:#347362;}.b-a{fill:#fff;} Grams …" at bounding box center [338, 185] width 417 height 352
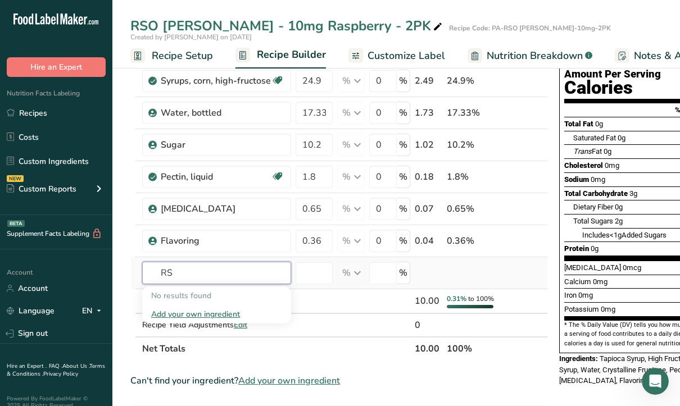
type input "R"
type input "Cannabis"
click at [212, 290] on p "THC Cannabis Oil" at bounding box center [187, 296] width 73 height 12
type input "THC Cannabis Oil"
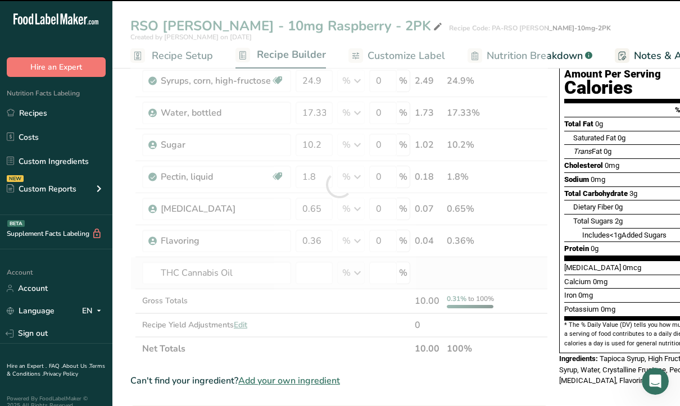
type input "0"
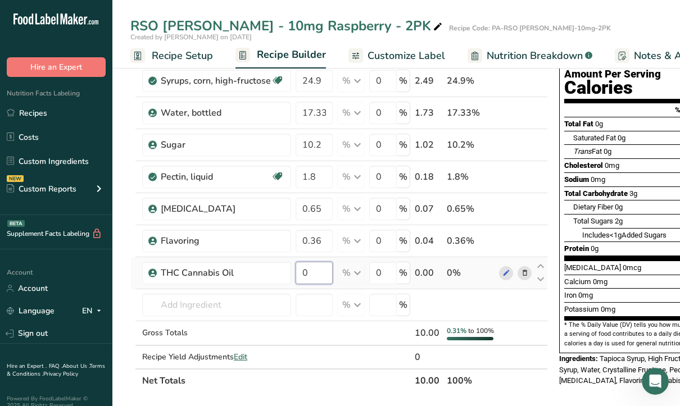
click at [315, 277] on input "0" at bounding box center [313, 273] width 37 height 22
type input "0.24"
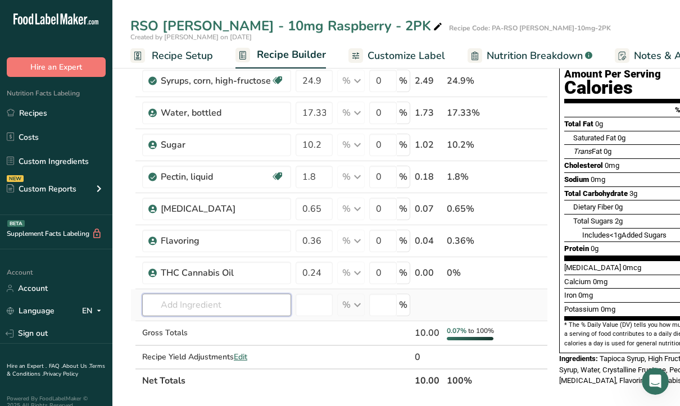
click at [219, 311] on div "Ingredient * Amount * Unit * Waste * .a-a{fill:#347362;}.b-a{fill:#fff;} Grams …" at bounding box center [338, 201] width 417 height 384
type input "v"
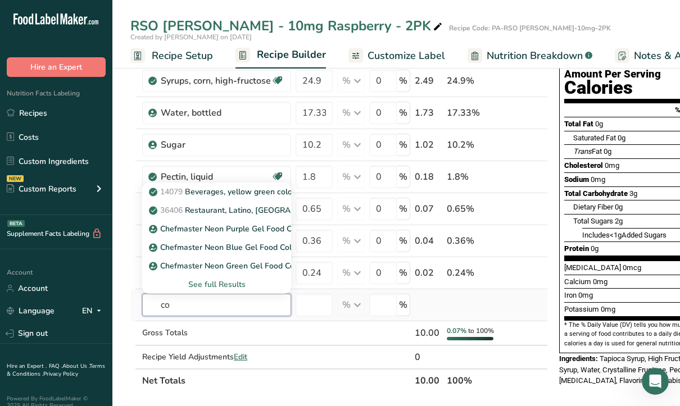
type input "c"
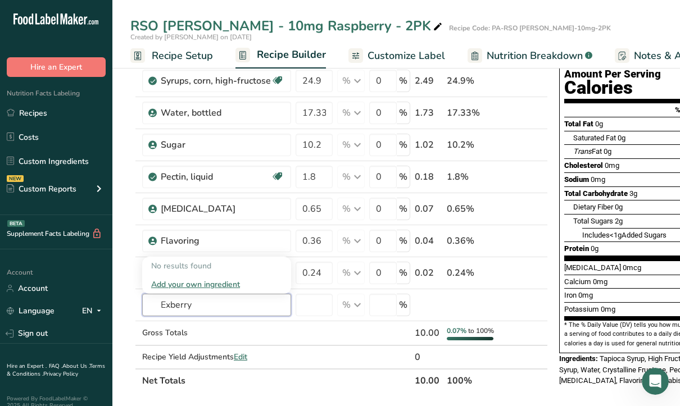
type input "Exberry"
click at [326, 336] on td at bounding box center [314, 333] width 42 height 25
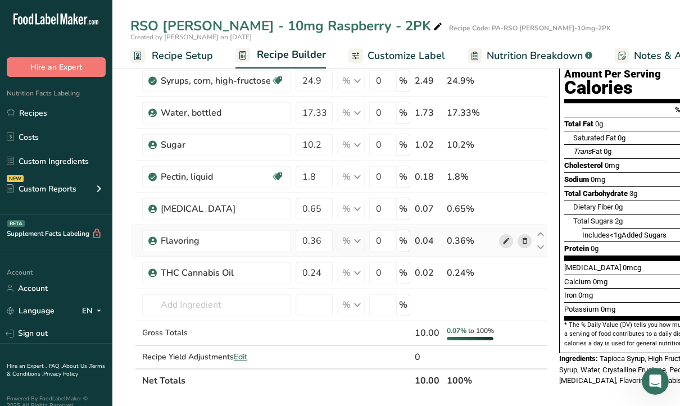
click at [502, 241] on icon at bounding box center [506, 241] width 8 height 12
click at [522, 239] on icon at bounding box center [525, 241] width 8 height 12
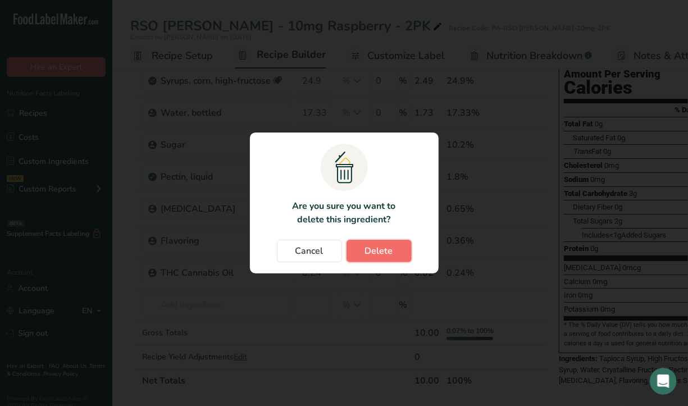
click at [396, 247] on button "Delete" at bounding box center [379, 251] width 65 height 22
type input "0.24"
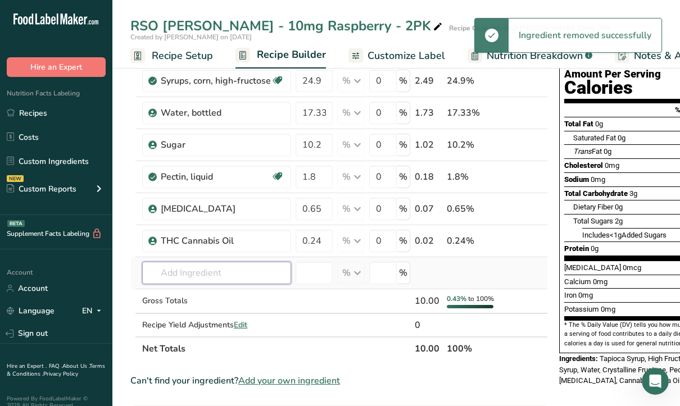
click at [205, 272] on input "text" at bounding box center [216, 273] width 149 height 22
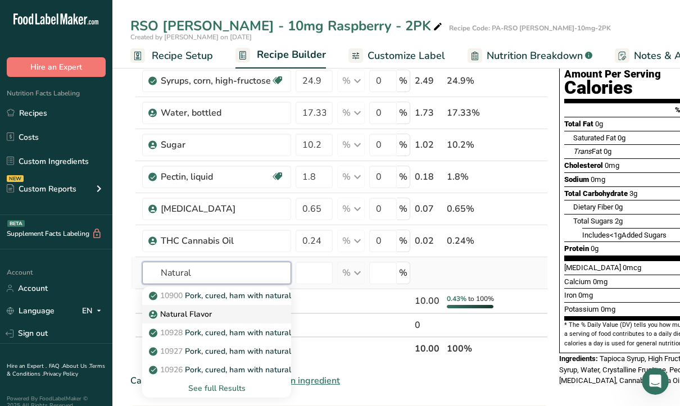
type input "Natural"
click at [192, 308] on p "Natural Flavor" at bounding box center [181, 314] width 61 height 12
type input "Natural Flavor"
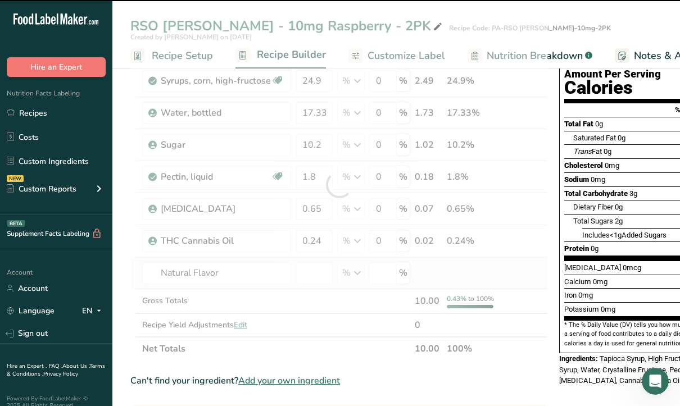
type input "0"
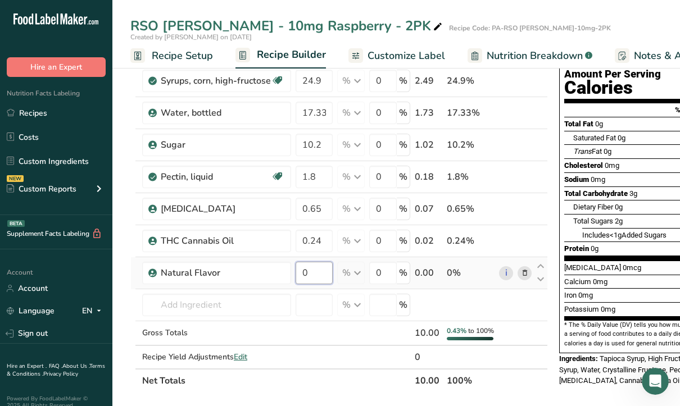
click at [313, 273] on input "0" at bounding box center [313, 273] width 37 height 22
type input "0.36"
click at [326, 272] on input "0.36" at bounding box center [313, 273] width 37 height 22
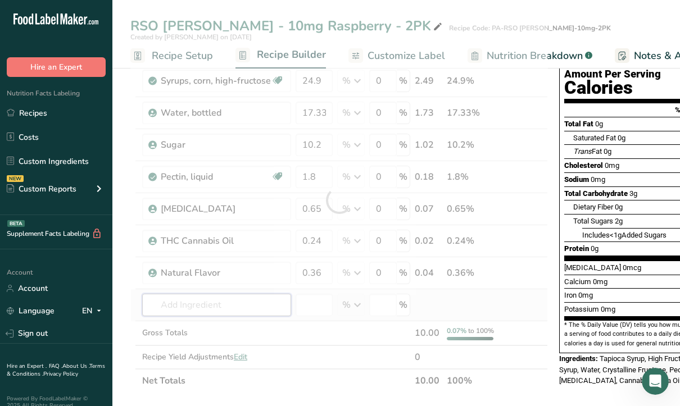
click at [273, 312] on div "Ingredient * Amount * Unit * Waste * .a-a{fill:#347362;}.b-a{fill:#fff;} Grams …" at bounding box center [338, 201] width 417 height 384
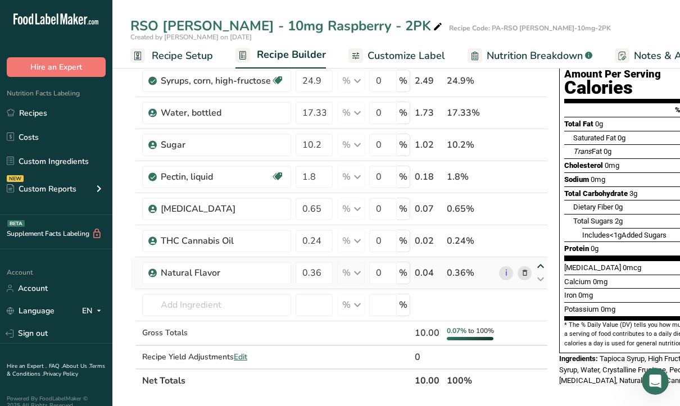
click at [540, 263] on icon at bounding box center [540, 266] width 13 height 8
type input "0.36"
type input "0.24"
click at [234, 306] on input "text" at bounding box center [216, 305] width 149 height 22
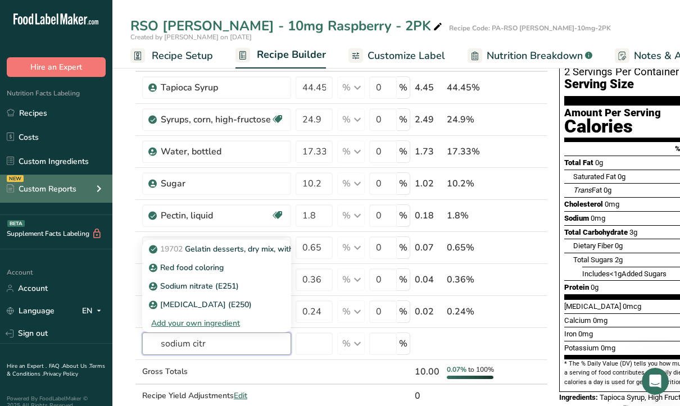
scroll to position [56, 0]
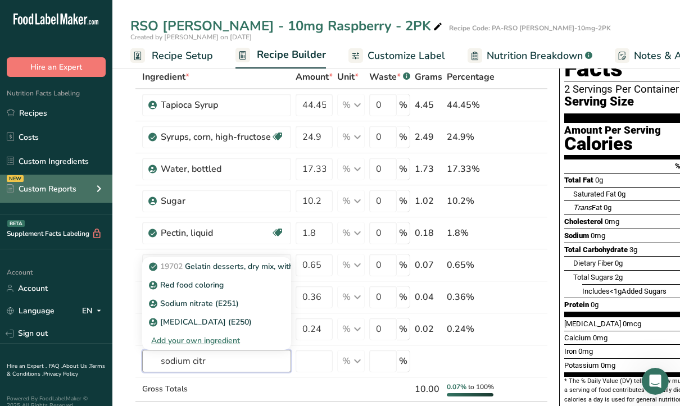
type input "sodium citr"
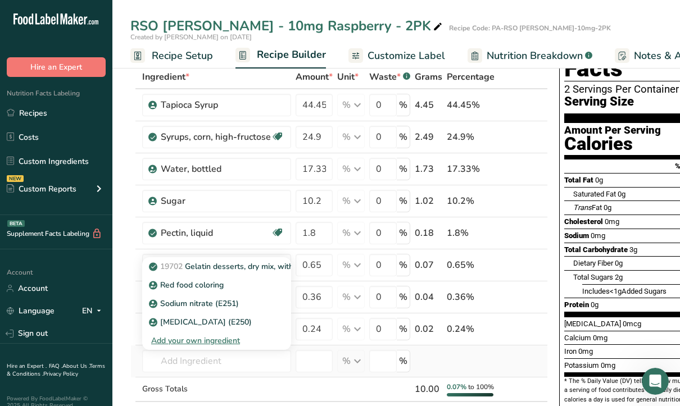
click at [212, 343] on div "Add your own ingredient" at bounding box center [216, 341] width 131 height 12
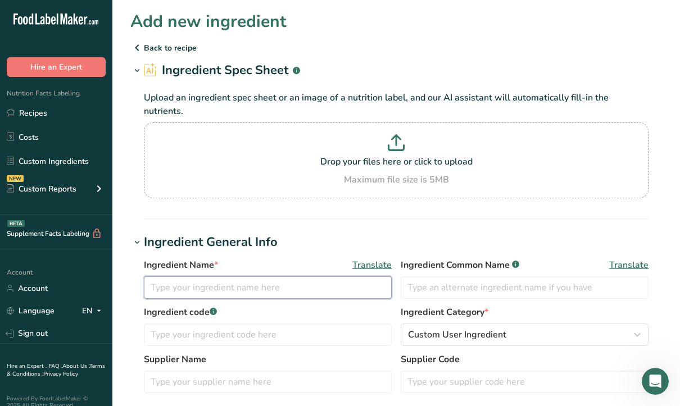
click at [194, 276] on input "text" at bounding box center [268, 287] width 248 height 22
type input "[MEDICAL_DATA]"
click at [386, 173] on div "Maximum file size is 5MB" at bounding box center [396, 179] width 499 height 13
click at [386, 163] on input "Drop your files here or click to upload Maximum file size is 5MB" at bounding box center [396, 160] width 504 height 76
click at [411, 135] on p at bounding box center [396, 144] width 499 height 21
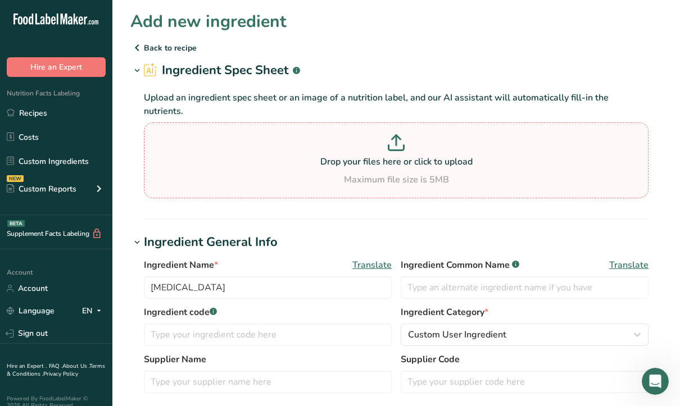
click at [411, 135] on input "Drop your files here or click to upload Maximum file size is 5MB" at bounding box center [396, 160] width 504 height 76
type input "C:\fakepath\Screenshot_11-9-2025_11643_www.bing.com.jpeg"
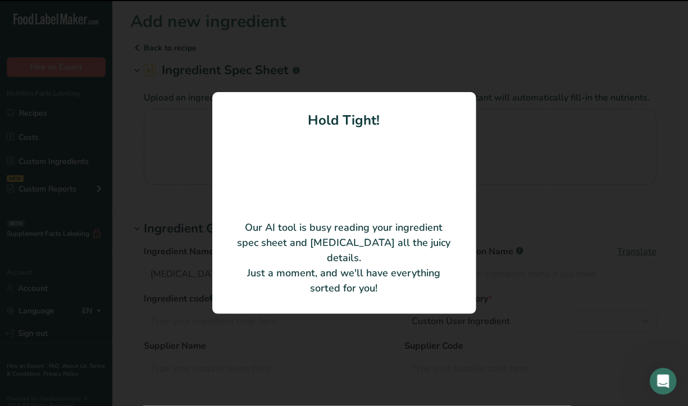
type input "[MEDICAL_DATA]"
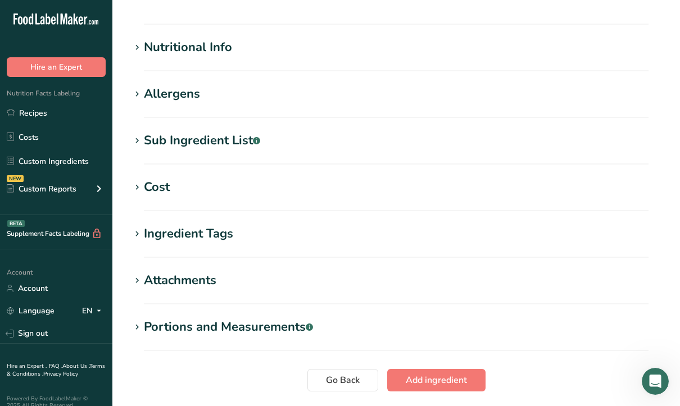
scroll to position [393, 0]
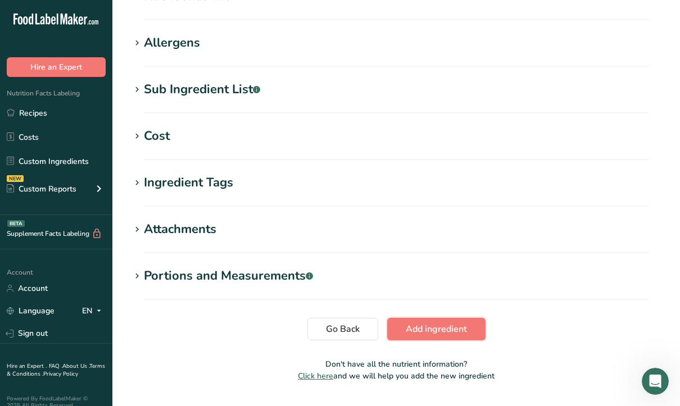
click at [441, 322] on span "Add ingredient" at bounding box center [435, 328] width 61 height 13
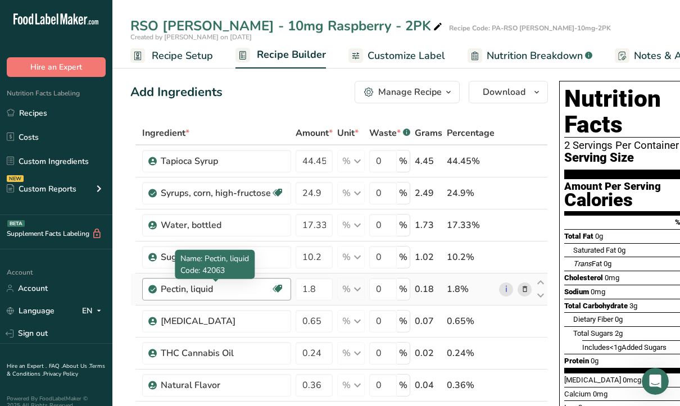
scroll to position [225, 0]
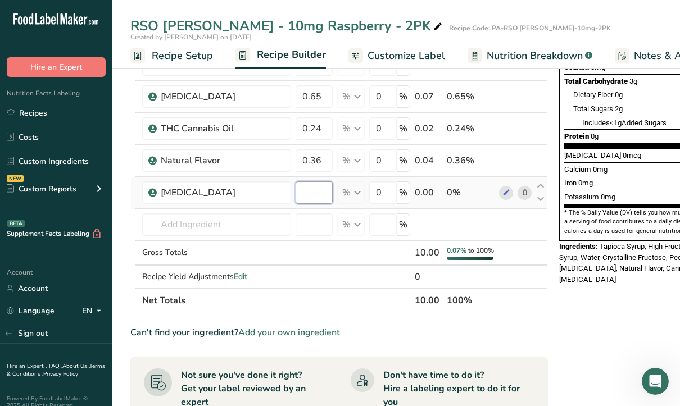
click at [321, 196] on input "number" at bounding box center [313, 192] width 37 height 22
type input "3"
type input "0.03"
click at [253, 218] on div "Ingredient * Amount * Unit * Waste * .a-a{fill:#347362;}.b-a{fill:#fff;} Grams …" at bounding box center [338, 105] width 417 height 416
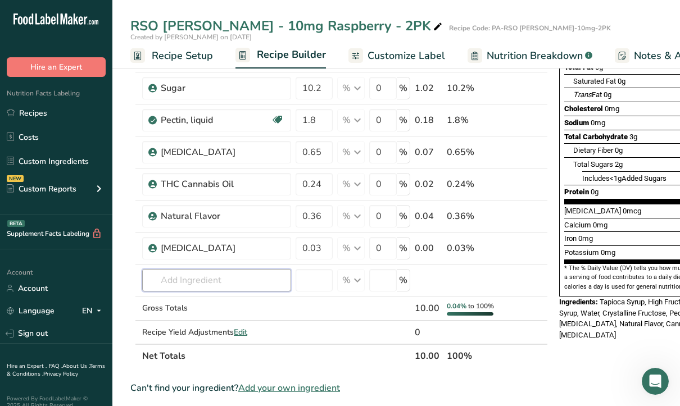
scroll to position [168, 0]
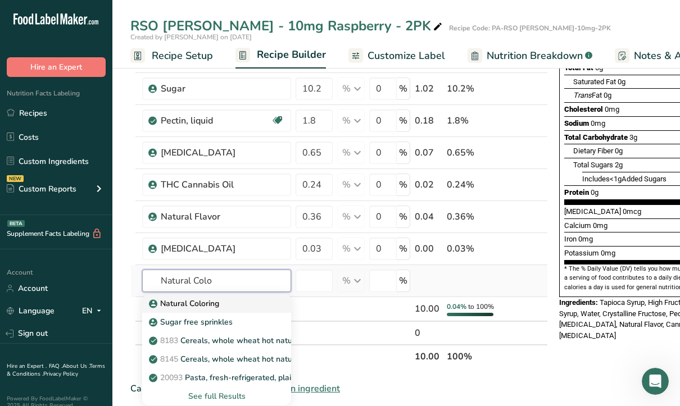
type input "Natural Colo"
click at [180, 302] on p "Natural Coloring" at bounding box center [185, 304] width 68 height 12
type input "Natural Coloring"
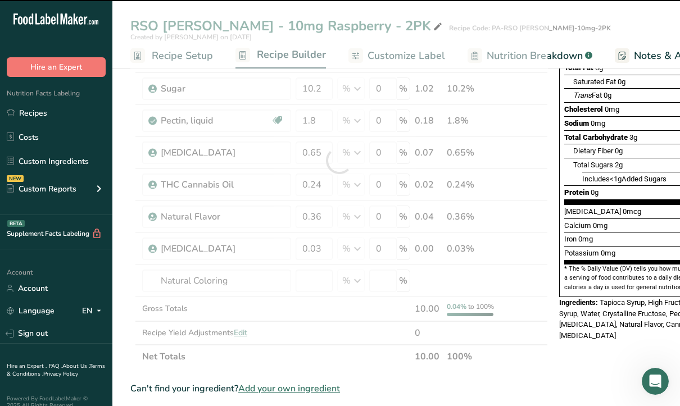
type input "0"
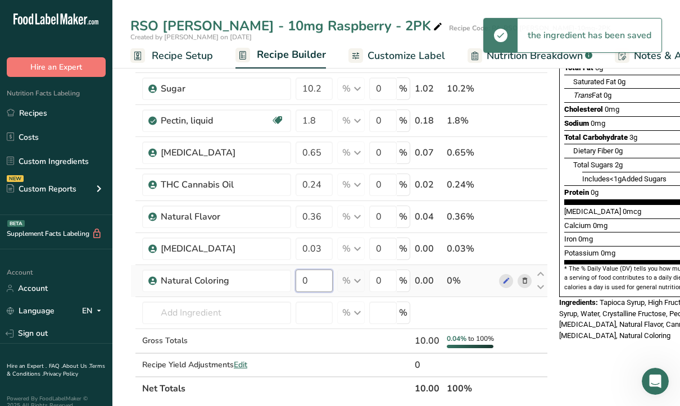
click at [312, 280] on input "0" at bounding box center [313, 281] width 37 height 22
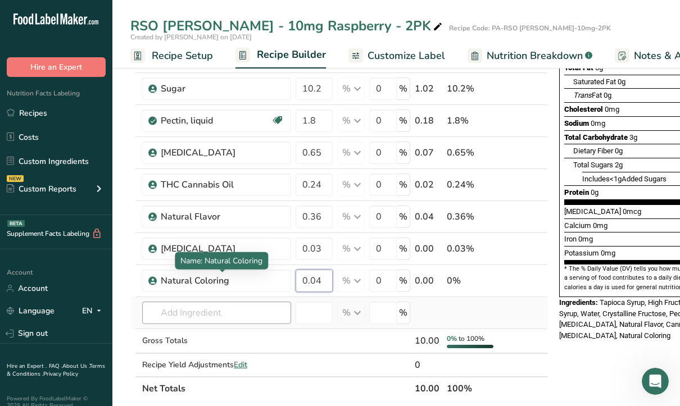
type input "0.04"
click at [240, 319] on div "Ingredient * Amount * Unit * Waste * .a-a{fill:#347362;}.b-a{fill:#fff;} Grams …" at bounding box center [338, 177] width 417 height 448
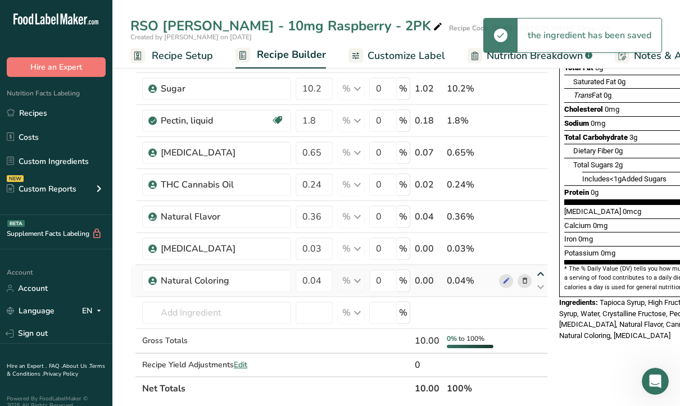
click at [540, 272] on icon at bounding box center [540, 274] width 13 height 8
type input "0.04"
type input "0.03"
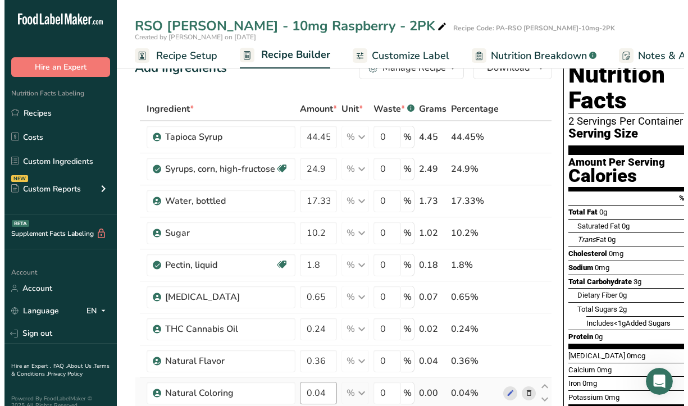
scroll to position [0, 0]
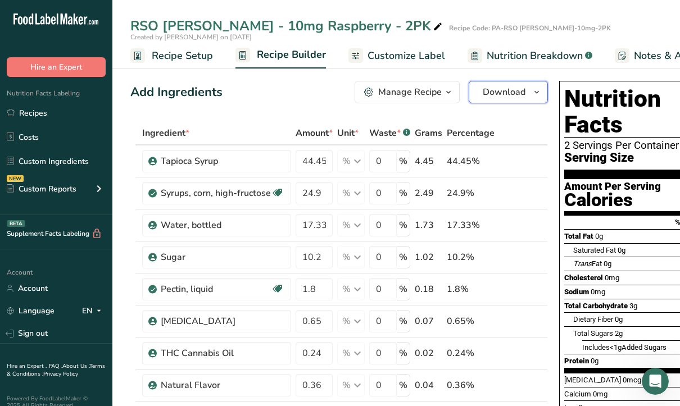
click at [534, 90] on icon "button" at bounding box center [536, 92] width 9 height 14
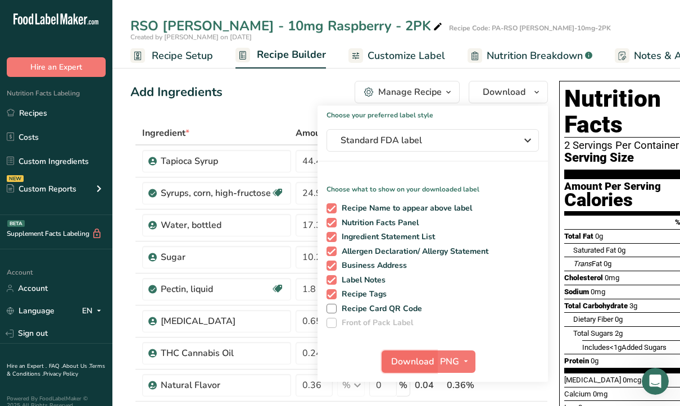
click at [415, 359] on span "Download" at bounding box center [412, 361] width 43 height 13
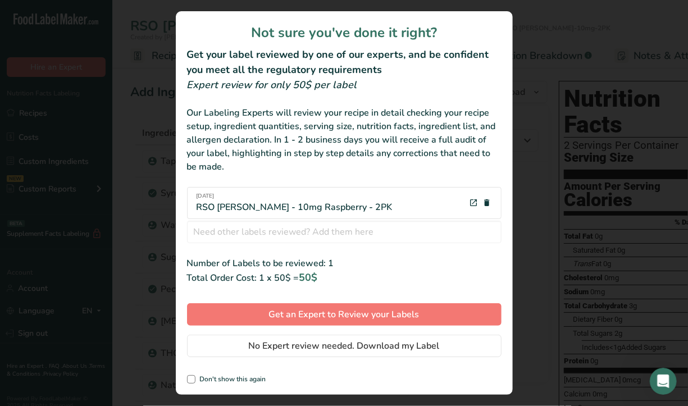
click at [323, 204] on div "[DATE] RSO [PERSON_NAME] - 10mg Raspberry - 2PK" at bounding box center [295, 203] width 196 height 22
click at [320, 208] on div "[DATE] RSO [PERSON_NAME] - 10mg Raspberry - 2PK" at bounding box center [295, 203] width 196 height 22
drag, startPoint x: 321, startPoint y: 207, endPoint x: 271, endPoint y: 207, distance: 50.5
click at [271, 207] on div "[DATE] RSO [PERSON_NAME] - 10mg Raspberry - 2PK" at bounding box center [295, 203] width 196 height 22
drag, startPoint x: 271, startPoint y: 207, endPoint x: 313, endPoint y: 229, distance: 47.5
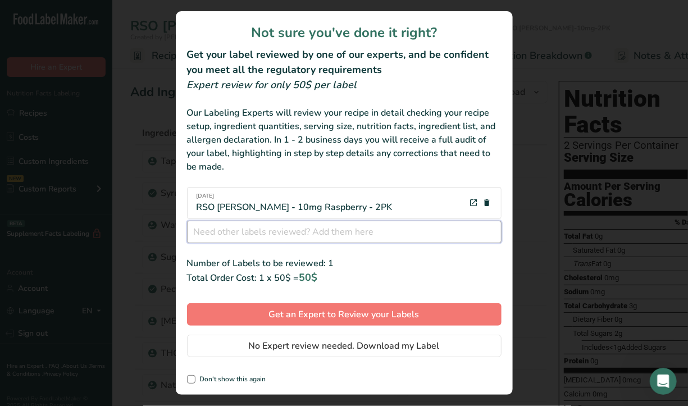
click at [313, 229] on input "review labels modal" at bounding box center [344, 232] width 315 height 22
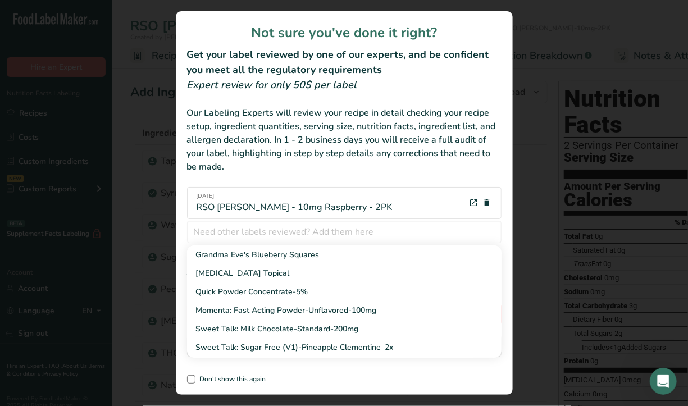
click at [372, 200] on div "[DATE] RSO [PERSON_NAME] - 10mg Raspberry - 2PK" at bounding box center [344, 203] width 315 height 32
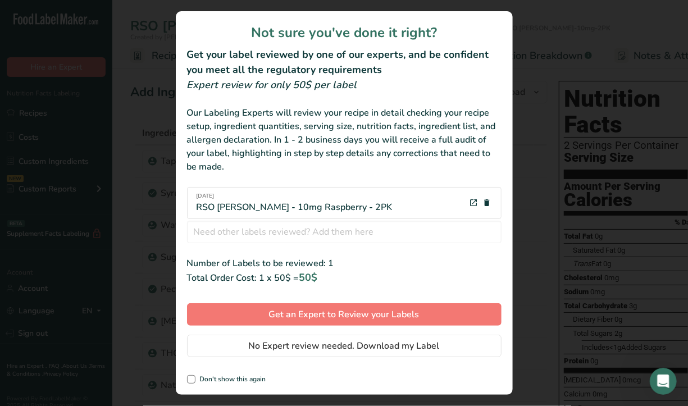
click at [528, 156] on div "review labels modal" at bounding box center [344, 203] width 688 height 406
click at [555, 168] on div "review labels modal" at bounding box center [344, 203] width 688 height 406
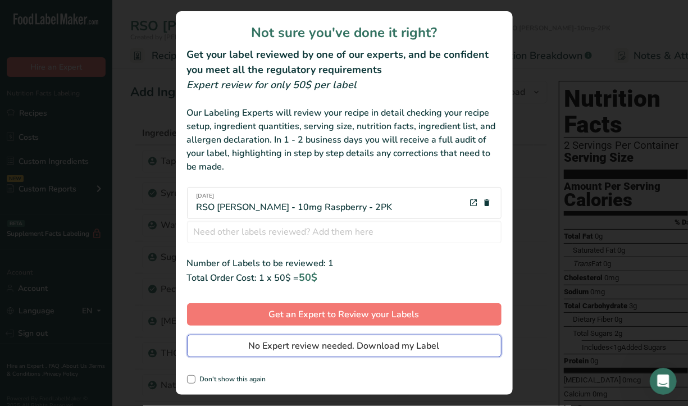
click at [254, 345] on span "No Expert review needed. Download my Label" at bounding box center [344, 345] width 191 height 13
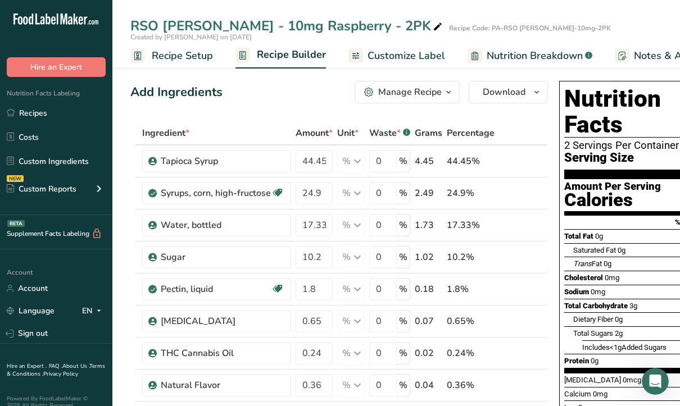
click at [286, 99] on div "Add Ingredients Manage Recipe Delete Recipe Duplicate Recipe Scale Recipe Save …" at bounding box center [338, 92] width 417 height 22
click at [432, 26] on icon at bounding box center [437, 27] width 10 height 16
click at [322, 25] on input "RSO [PERSON_NAME] - 10mg Raspberry - 2PK" at bounding box center [312, 26] width 365 height 20
type input "RSO [PERSON_NAME] - 10mg - 2PK"
click at [497, 95] on span "Download" at bounding box center [503, 91] width 43 height 13
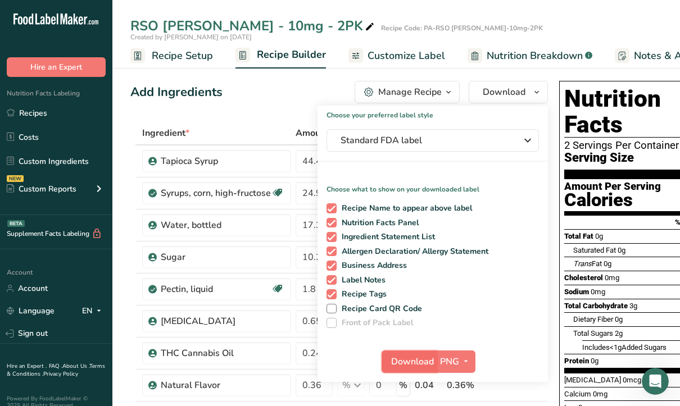
click at [423, 361] on span "Download" at bounding box center [412, 361] width 43 height 13
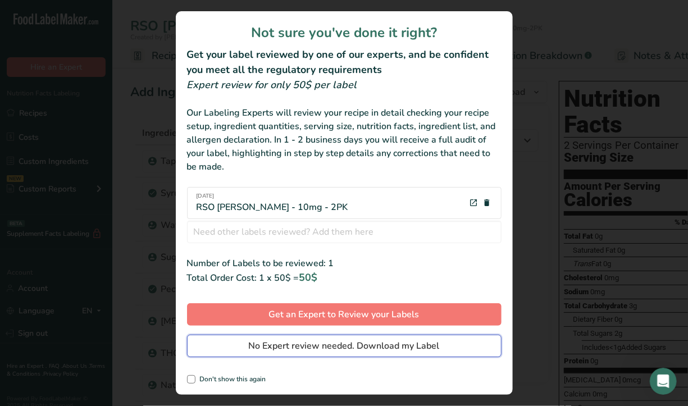
click at [300, 348] on span "No Expert review needed. Download my Label" at bounding box center [344, 345] width 191 height 13
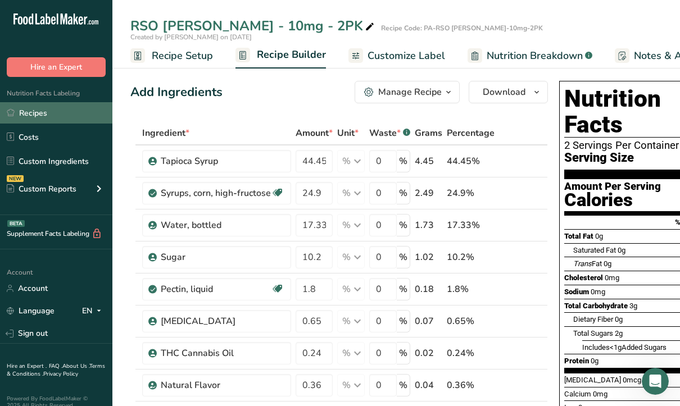
click at [48, 117] on link "Recipes" at bounding box center [56, 112] width 112 height 21
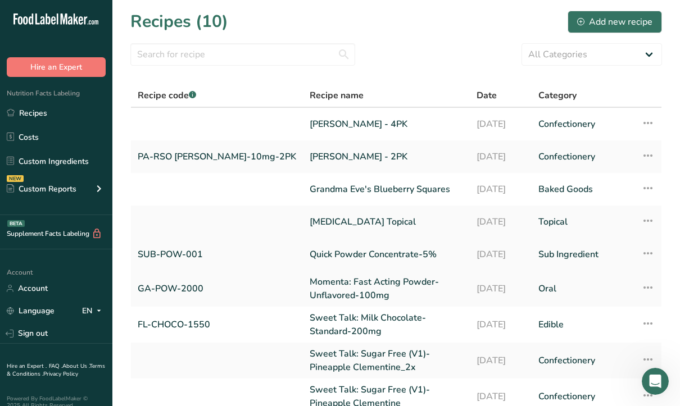
click at [316, 256] on link "Quick Powder Concentrate-5%" at bounding box center [385, 255] width 153 height 24
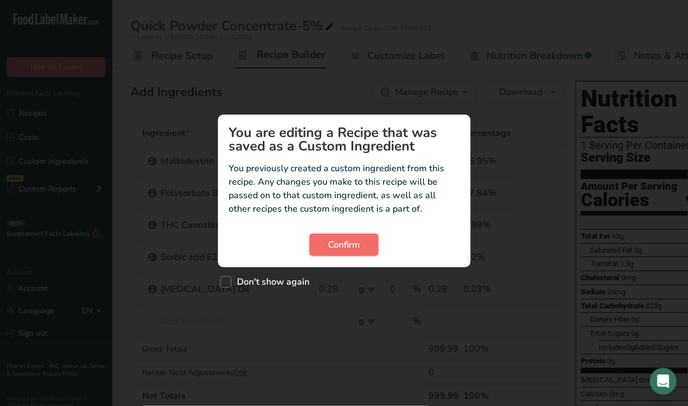
click at [342, 245] on span "Confirm" at bounding box center [344, 244] width 32 height 13
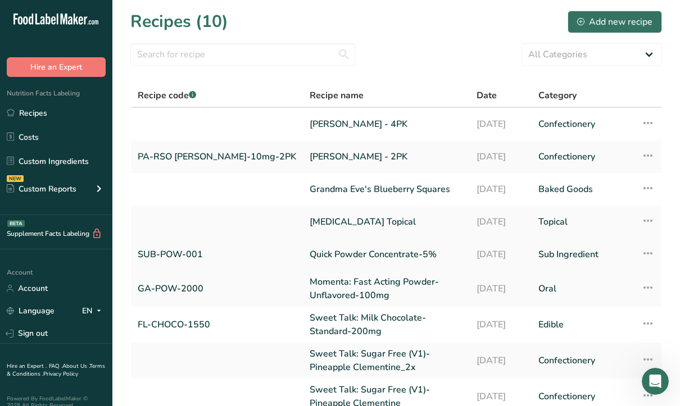
scroll to position [56, 0]
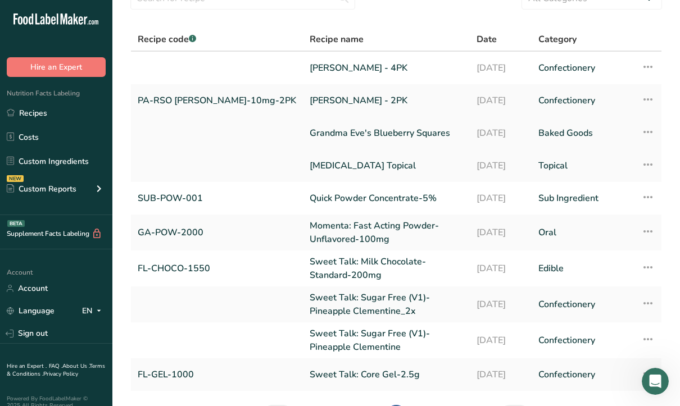
click at [317, 132] on link "Grandma Eve's Blueberry Squares" at bounding box center [385, 133] width 153 height 24
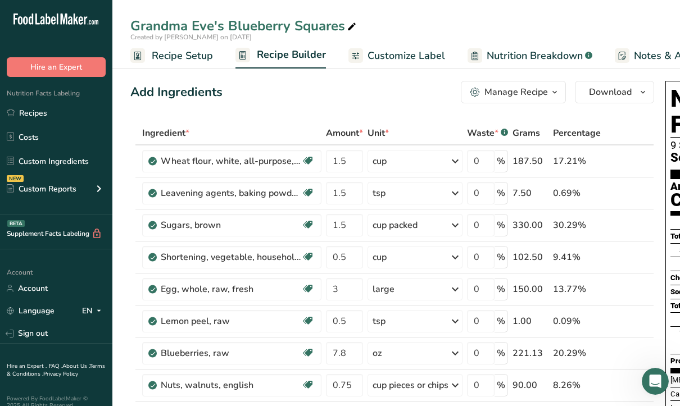
click at [387, 60] on span "Customize Label" at bounding box center [406, 55] width 78 height 15
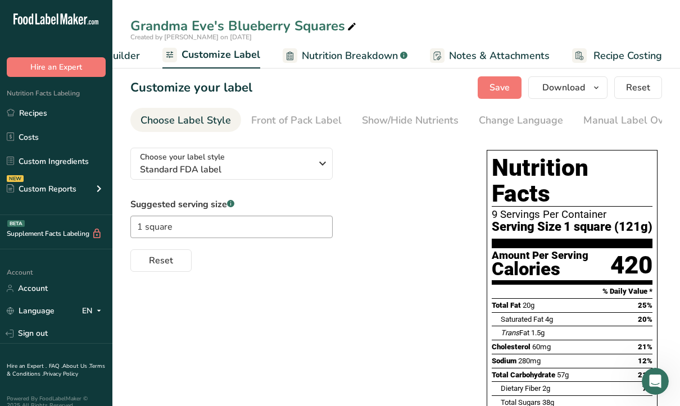
click at [215, 58] on span "Customize Label" at bounding box center [220, 54] width 79 height 15
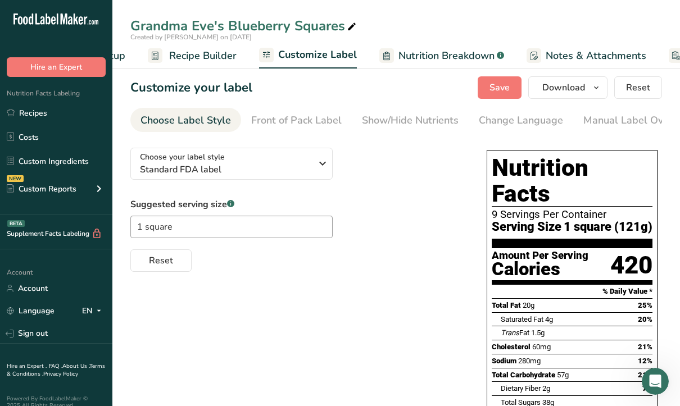
click at [211, 52] on span "Recipe Builder" at bounding box center [202, 55] width 67 height 15
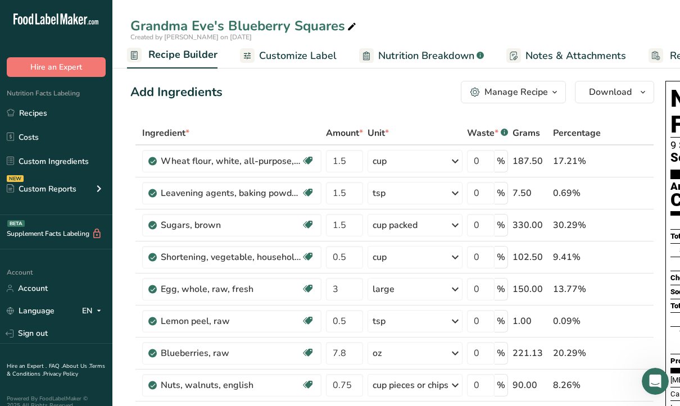
click at [293, 57] on span "Customize Label" at bounding box center [298, 55] width 78 height 15
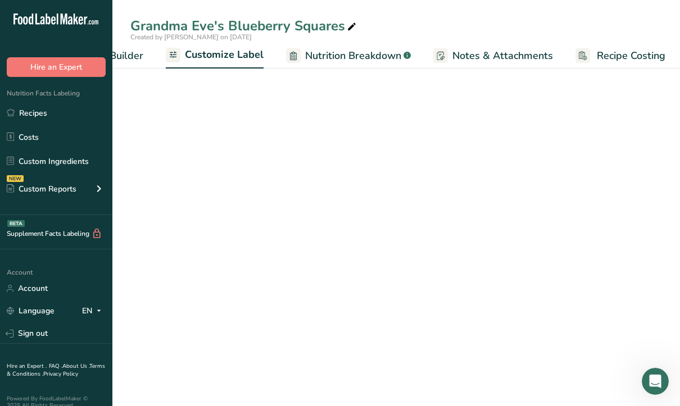
scroll to position [0, 184]
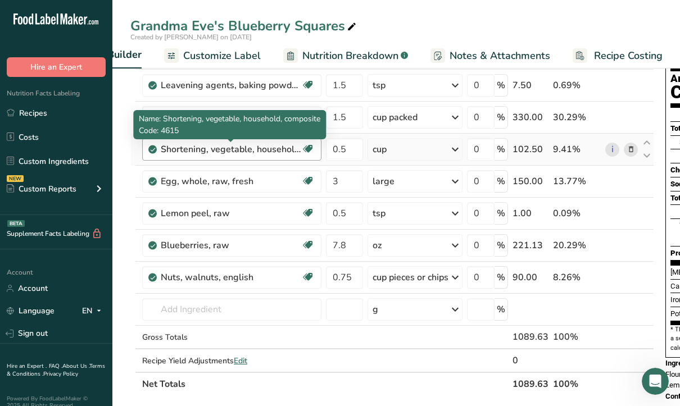
scroll to position [112, 0]
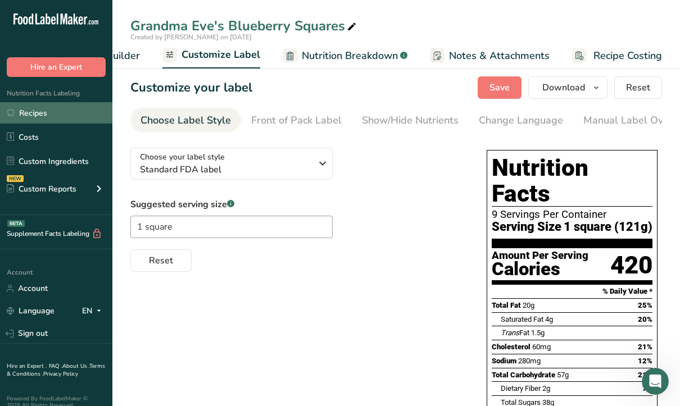
click at [40, 111] on link "Recipes" at bounding box center [56, 112] width 112 height 21
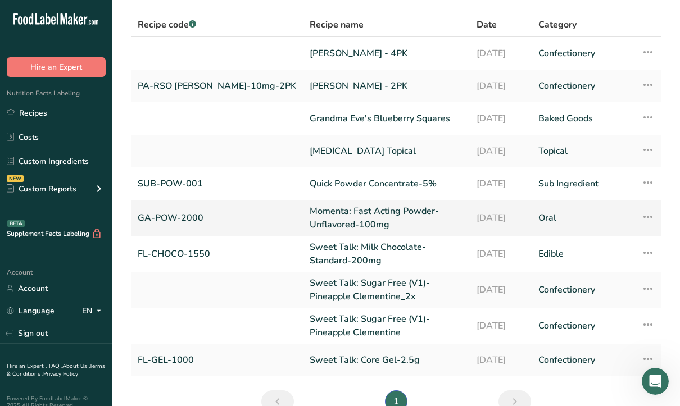
scroll to position [112, 0]
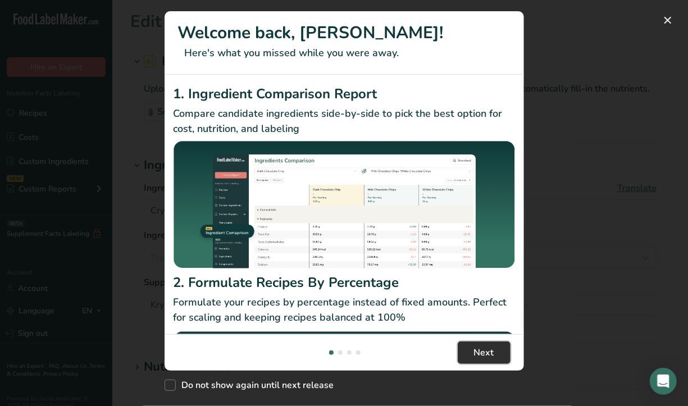
click at [475, 360] on button "Next" at bounding box center [484, 352] width 53 height 22
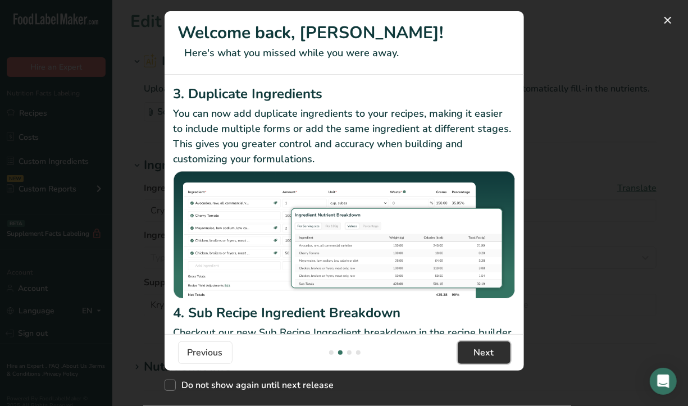
click at [475, 360] on button "Next" at bounding box center [484, 352] width 53 height 22
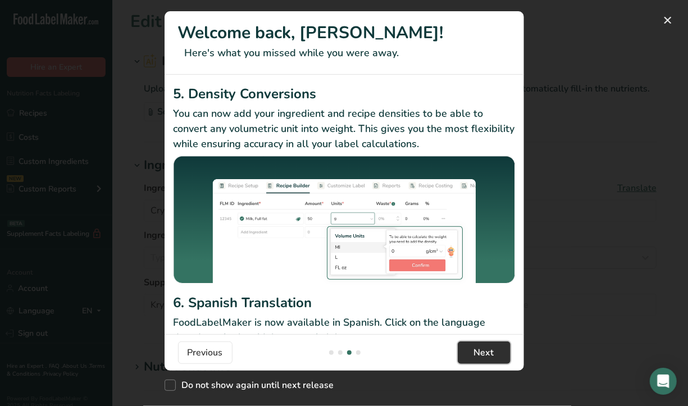
click at [475, 360] on button "Next" at bounding box center [484, 352] width 53 height 22
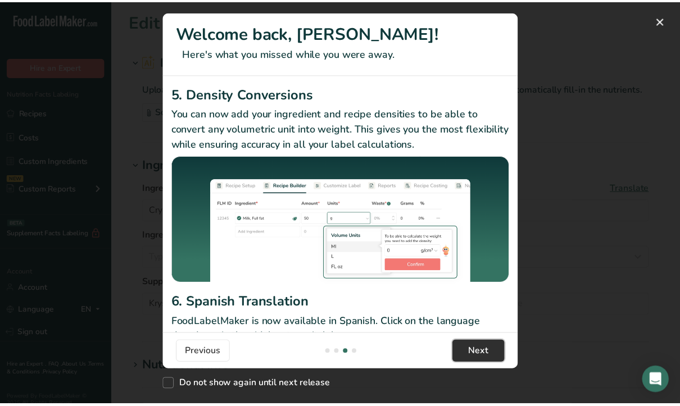
scroll to position [0, 1078]
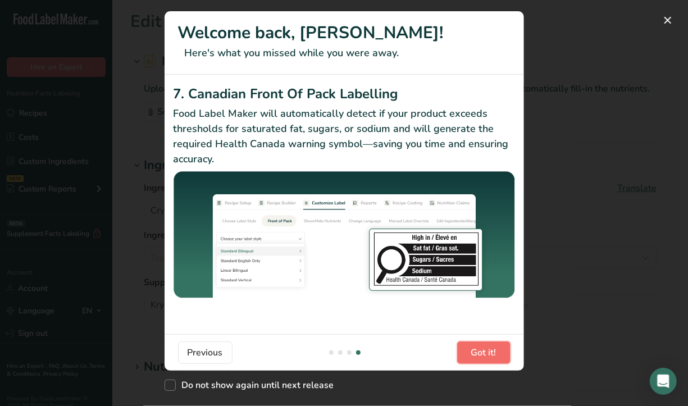
click at [475, 360] on button "Got it!" at bounding box center [483, 352] width 53 height 22
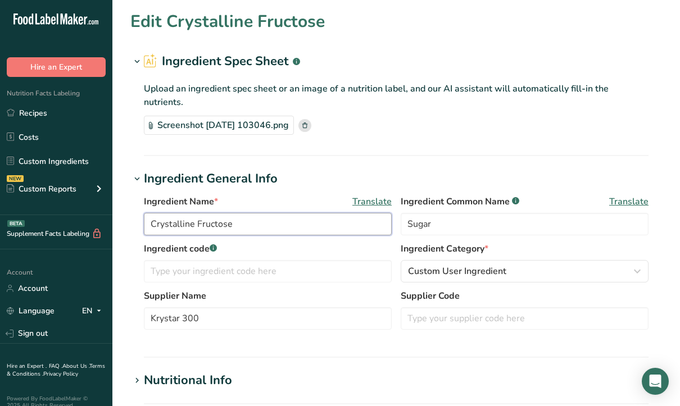
drag, startPoint x: 246, startPoint y: 209, endPoint x: 32, endPoint y: 209, distance: 214.0
click at [32, 209] on div ".a-20{fill:#fff;} Hire an Expert Nutrition Facts Labeling Recipes Costs Custom …" at bounding box center [340, 410] width 680 height 820
type input "Sugar"
click at [480, 215] on input "Sugar" at bounding box center [524, 224] width 248 height 22
type input "S"
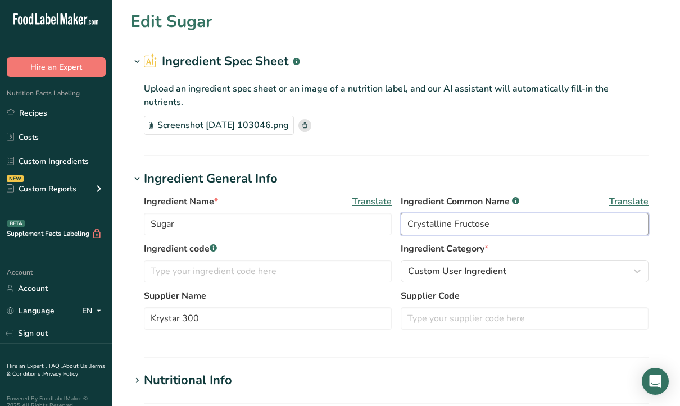
type input "Crystalline Fructose"
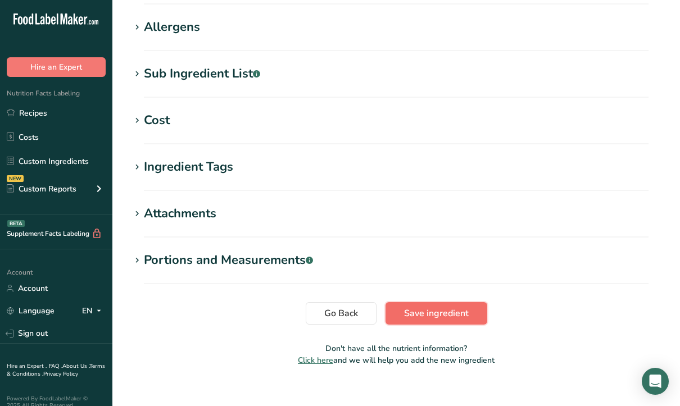
click at [435, 307] on button "Save ingredient" at bounding box center [436, 313] width 102 height 22
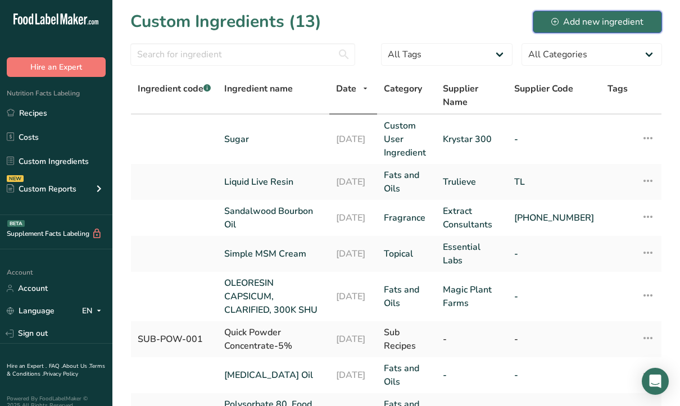
click at [597, 15] on div "Add new ingredient" at bounding box center [597, 21] width 92 height 13
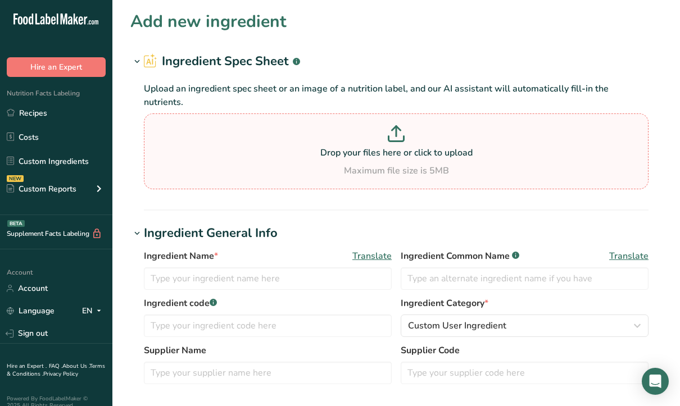
click at [399, 148] on div "Drop your files here or click to upload Maximum file size is 5MB" at bounding box center [396, 151] width 499 height 52
click at [399, 148] on input "Drop your files here or click to upload Maximum file size is 5MB" at bounding box center [396, 151] width 504 height 76
type input "C:\fakepath\Screenshot_11-9-2025_104239_www.nutritionix.com.jpeg"
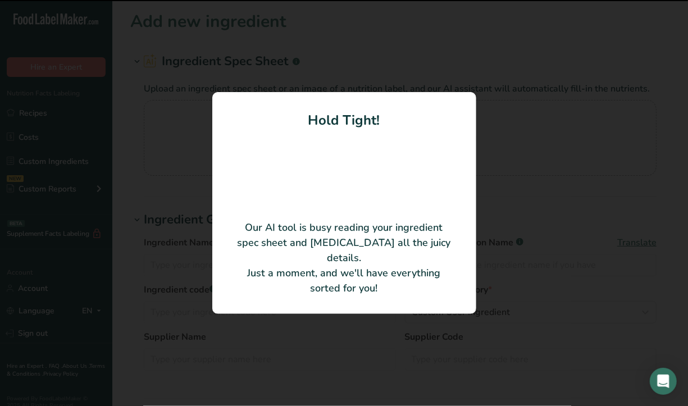
type input "[MEDICAL_DATA]"
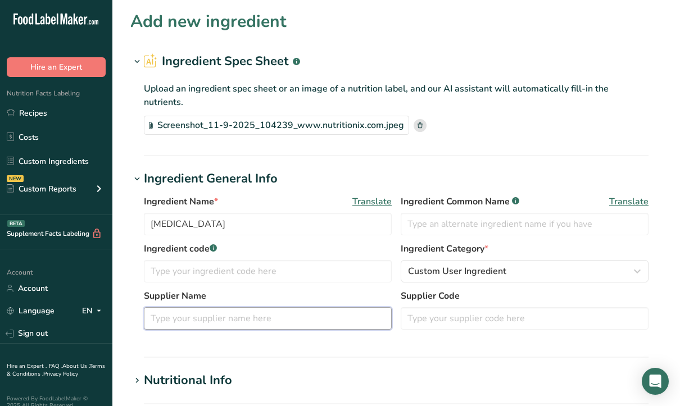
click at [234, 307] on input "text" at bounding box center [268, 318] width 248 height 22
type input "J"
type input "JRW"
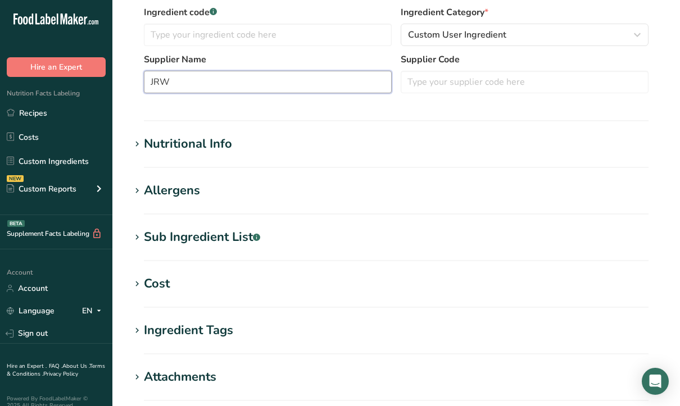
scroll to position [400, 0]
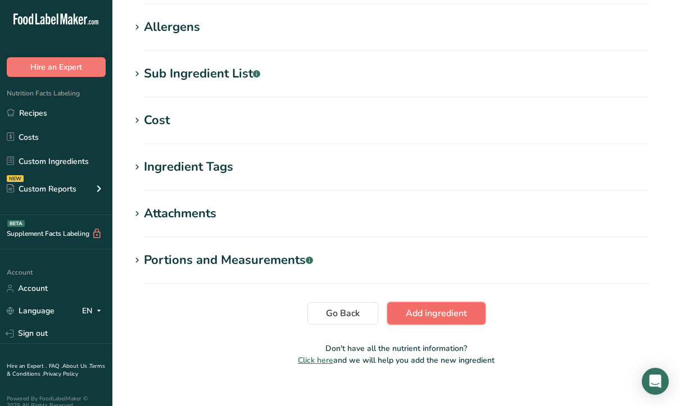
click at [437, 307] on span "Add ingredient" at bounding box center [435, 313] width 61 height 13
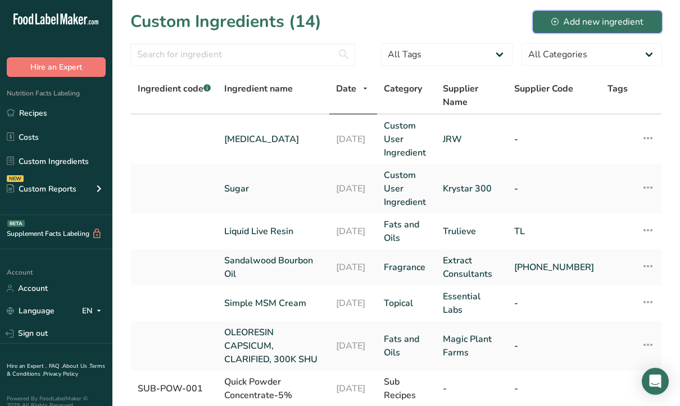
click at [571, 30] on button "Add new ingredient" at bounding box center [596, 22] width 129 height 22
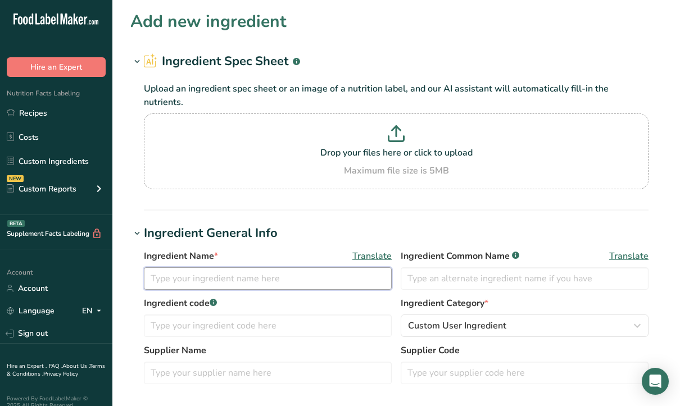
click at [259, 267] on input "text" at bounding box center [268, 278] width 248 height 22
type input "Flavoring"
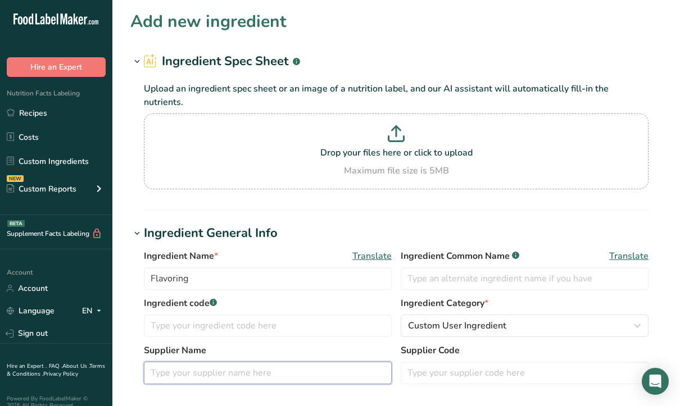
click at [200, 362] on input "text" at bounding box center [268, 373] width 248 height 22
type input "FONA"
click at [361, 146] on p "Drop your files here or click to upload" at bounding box center [396, 152] width 499 height 13
click at [361, 135] on input "Drop your files here or click to upload Maximum file size is 5MB" at bounding box center [396, 151] width 504 height 76
type input "C:\fakepath\image.png"
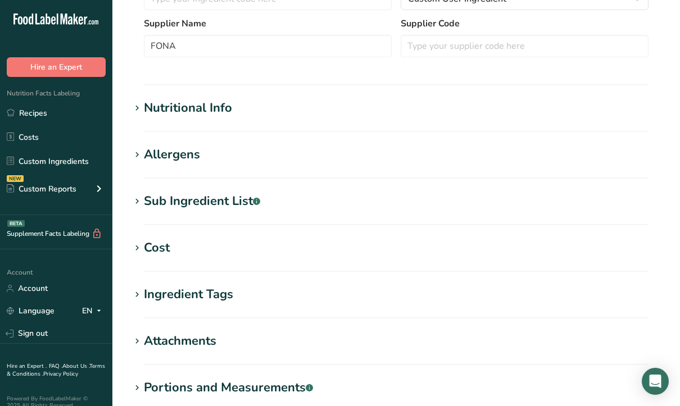
scroll to position [281, 0]
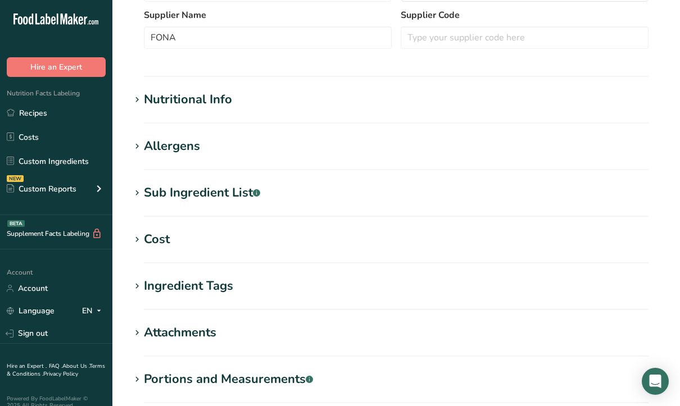
click at [216, 92] on div "Nutritional Info" at bounding box center [188, 99] width 88 height 19
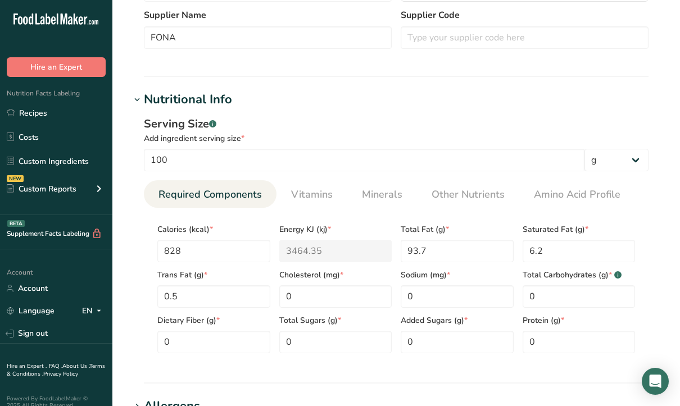
click at [149, 90] on div "Nutritional Info" at bounding box center [188, 99] width 88 height 19
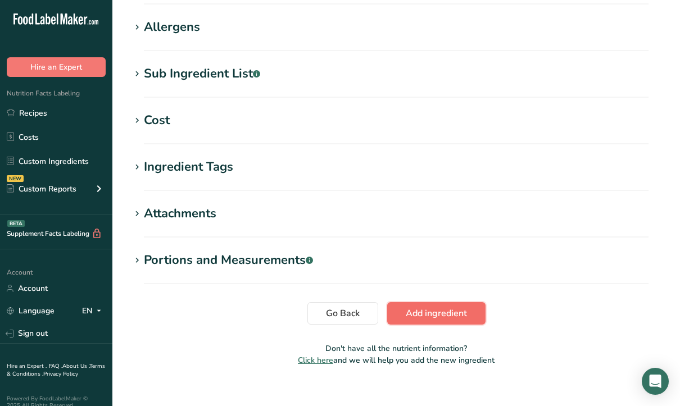
click at [407, 307] on span "Add ingredient" at bounding box center [435, 313] width 61 height 13
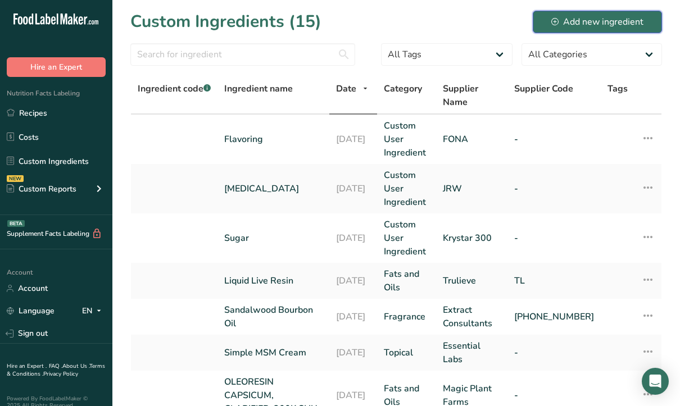
click at [566, 21] on div "Add new ingredient" at bounding box center [597, 21] width 92 height 13
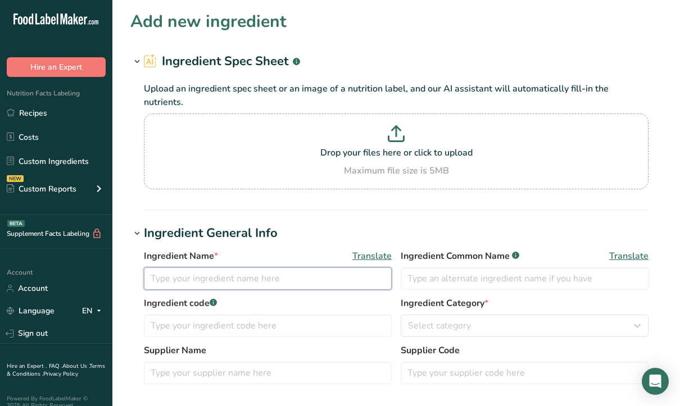
click at [213, 272] on input "text" at bounding box center [268, 278] width 248 height 22
type input "Natural Coloring"
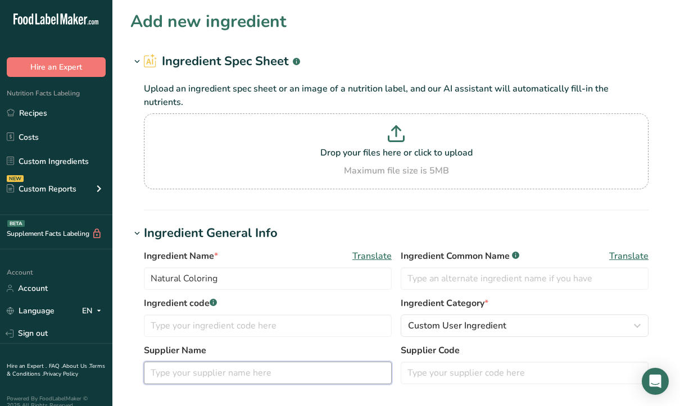
click at [198, 362] on input "text" at bounding box center [268, 373] width 248 height 22
type input "Exberry"
click at [320, 125] on p at bounding box center [396, 135] width 499 height 21
click at [320, 113] on input "Drop your files here or click to upload Maximum file size is 5MB" at bounding box center [396, 151] width 504 height 76
type input "C:\fakepath\image (1).png"
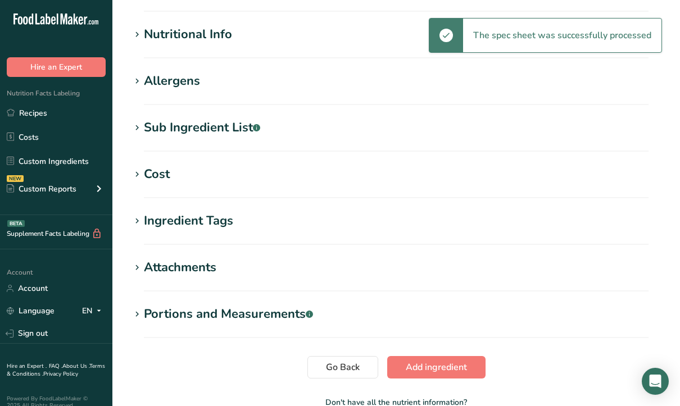
scroll to position [400, 0]
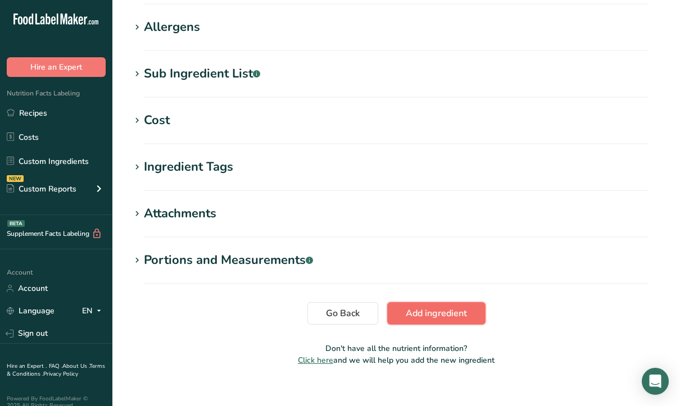
click at [401, 302] on button "Add ingredient" at bounding box center [436, 313] width 98 height 22
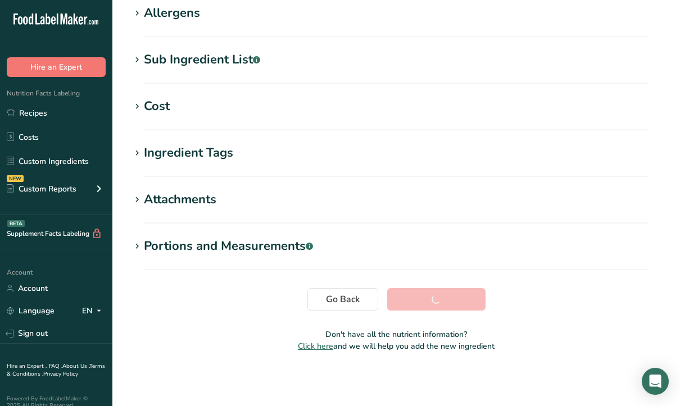
scroll to position [188, 0]
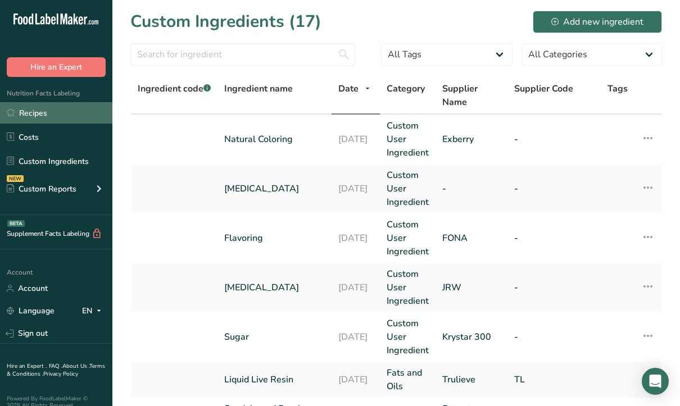
click at [40, 113] on link "Recipes" at bounding box center [56, 112] width 112 height 21
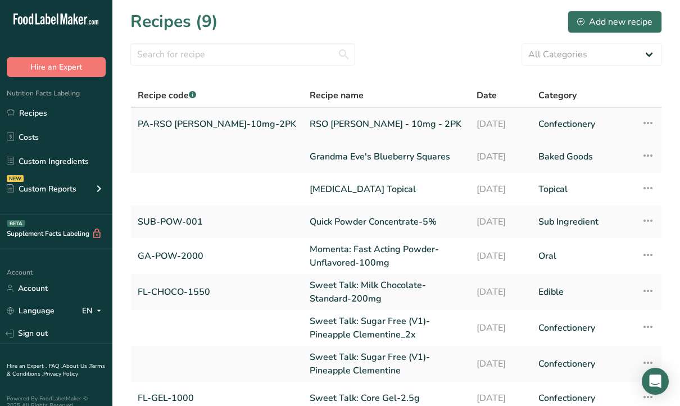
click at [650, 124] on icon at bounding box center [647, 123] width 13 height 20
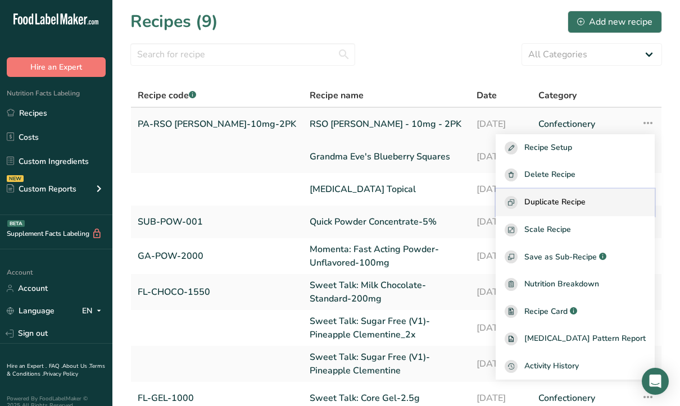
click at [585, 198] on span "Duplicate Recipe" at bounding box center [554, 202] width 61 height 13
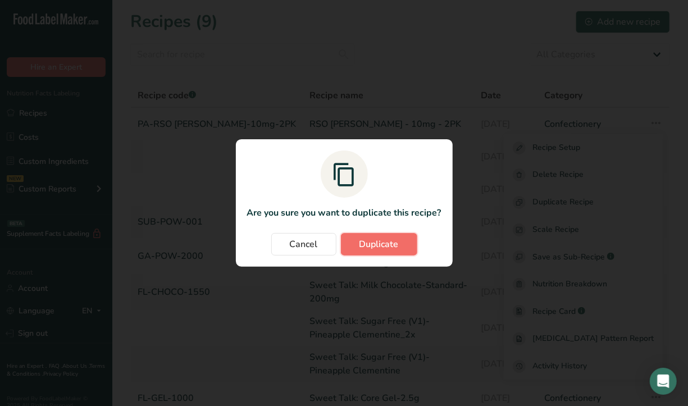
click at [399, 244] on button "Duplicate" at bounding box center [379, 244] width 76 height 22
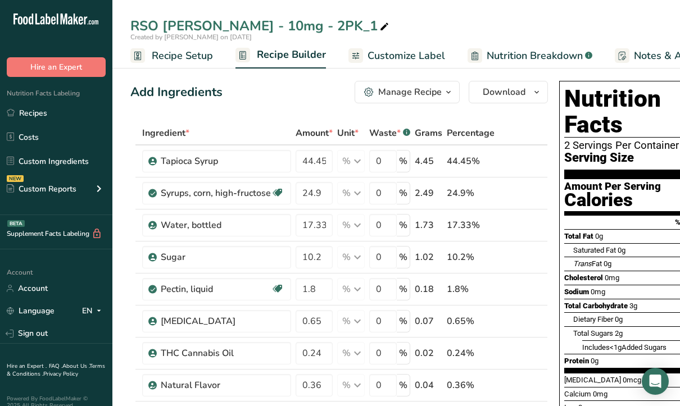
click at [173, 57] on span "Recipe Setup" at bounding box center [182, 55] width 61 height 15
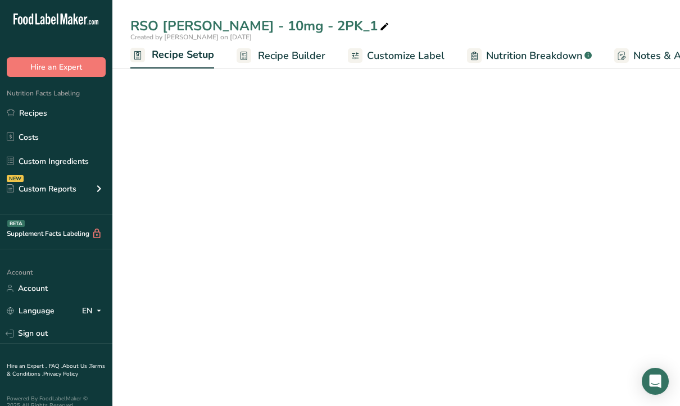
scroll to position [0, 4]
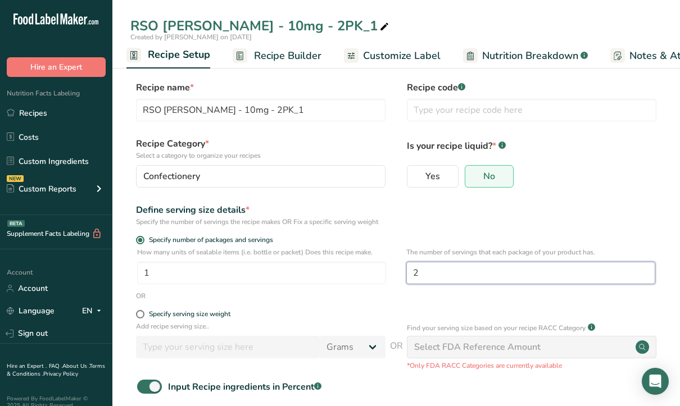
click at [444, 272] on input "2" at bounding box center [530, 273] width 249 height 22
type input "4"
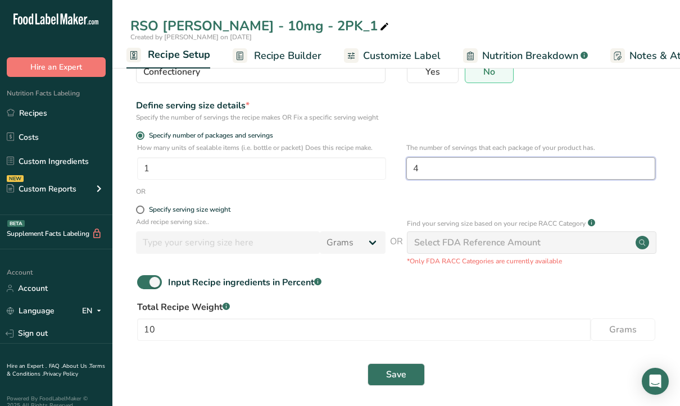
scroll to position [109, 0]
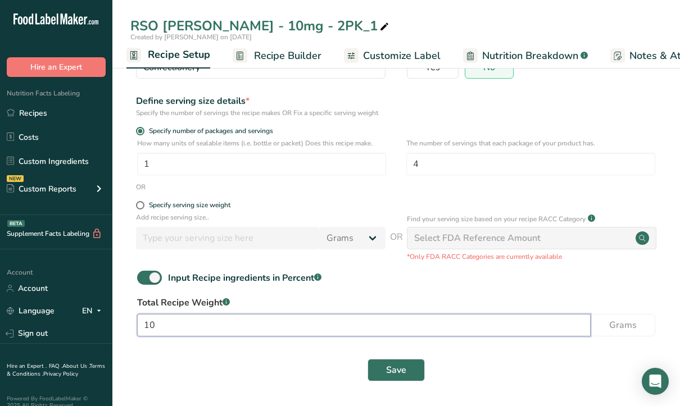
click at [173, 331] on input "10" at bounding box center [363, 325] width 453 height 22
type input "1"
type input "20"
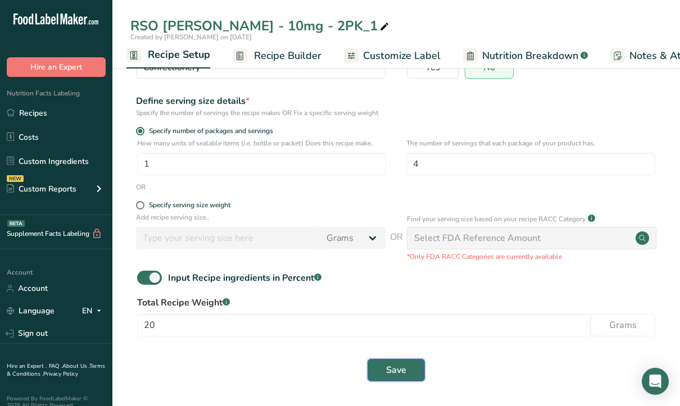
click at [392, 363] on button "Save" at bounding box center [395, 370] width 57 height 22
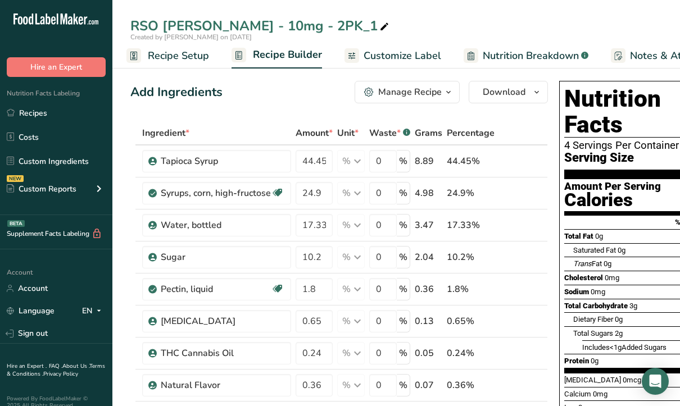
click at [379, 28] on icon at bounding box center [384, 27] width 10 height 16
type input "RSO Troche - 10mg - 4PK"
click at [186, 51] on span "Recipe Setup" at bounding box center [178, 55] width 61 height 15
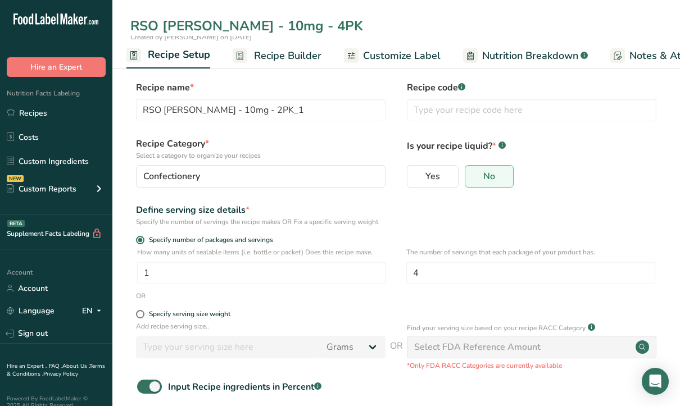
type input "RSO Troche - 10mg - 4PK"
click at [289, 53] on span "Recipe Builder" at bounding box center [287, 55] width 67 height 15
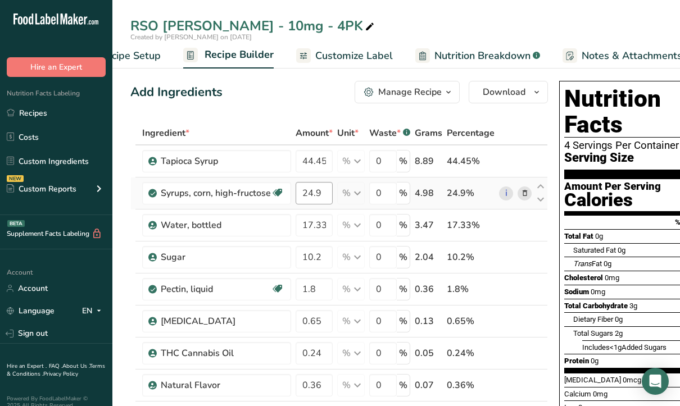
scroll to position [0, 108]
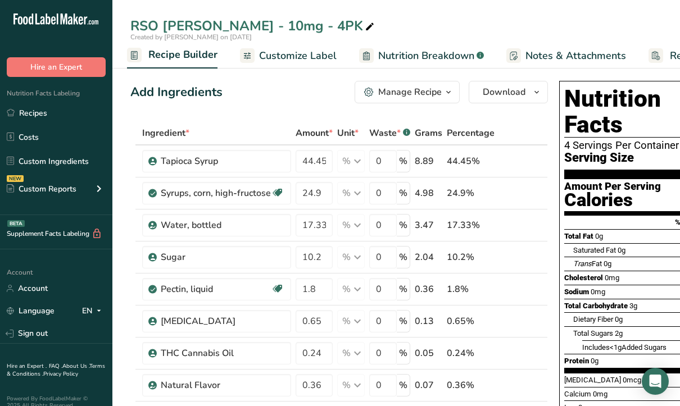
click at [243, 26] on div "RSO Troche - 10mg - 4PK" at bounding box center [253, 26] width 246 height 20
click at [281, 27] on input "RSO Troche - 10mg - 4PK" at bounding box center [395, 26] width 531 height 20
click at [300, 26] on input "RSO Troche - 10mg - 4PK" at bounding box center [395, 26] width 531 height 20
drag, startPoint x: 260, startPoint y: 22, endPoint x: 273, endPoint y: 20, distance: 13.2
click at [261, 22] on input "RSO Troche - 10mg - 4PK" at bounding box center [395, 26] width 531 height 20
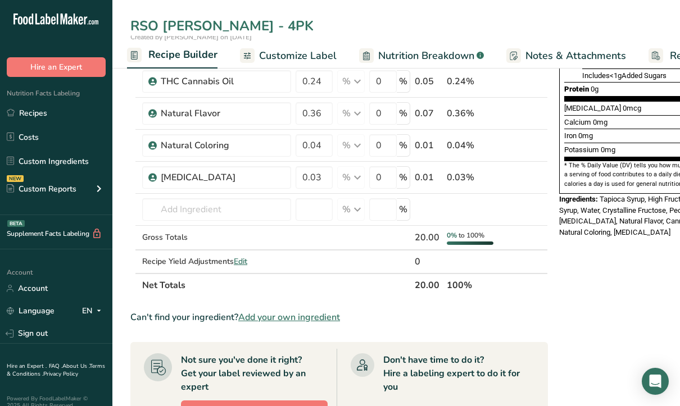
scroll to position [281, 0]
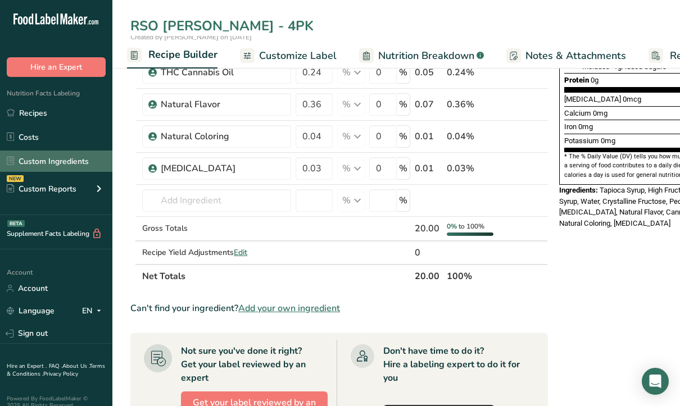
type input "RSO Troche - 4PK"
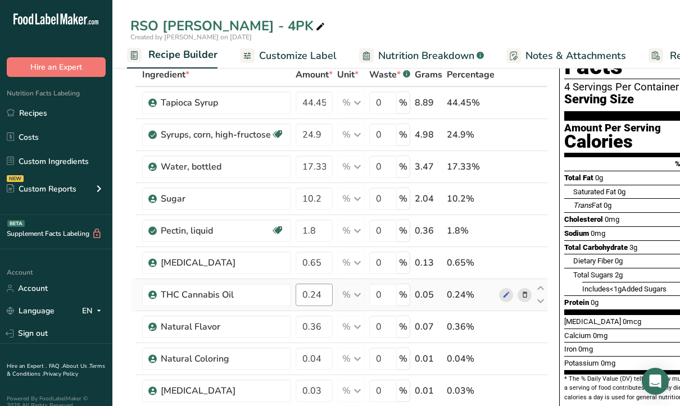
scroll to position [0, 0]
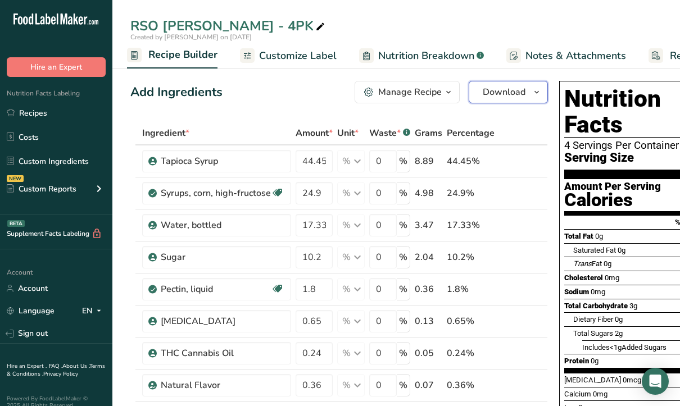
click at [504, 94] on span "Download" at bounding box center [503, 91] width 43 height 13
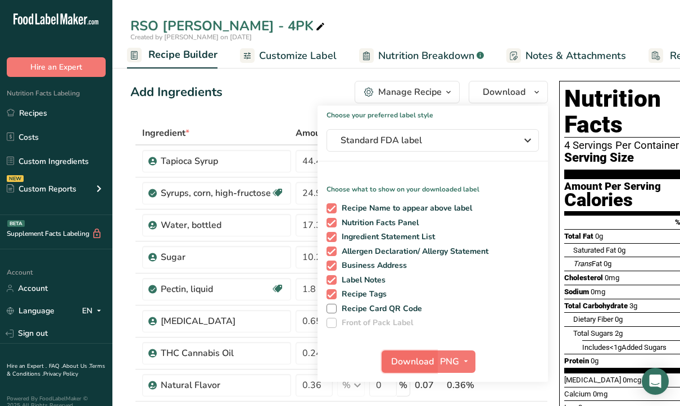
click at [420, 360] on span "Download" at bounding box center [412, 361] width 43 height 13
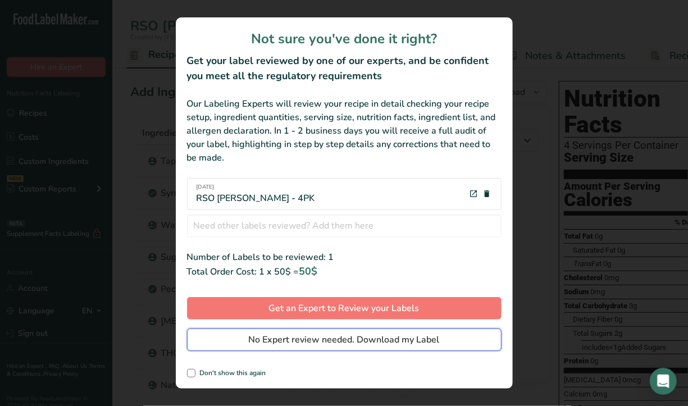
click at [373, 343] on span "No Expert review needed. Download my Label" at bounding box center [344, 339] width 191 height 13
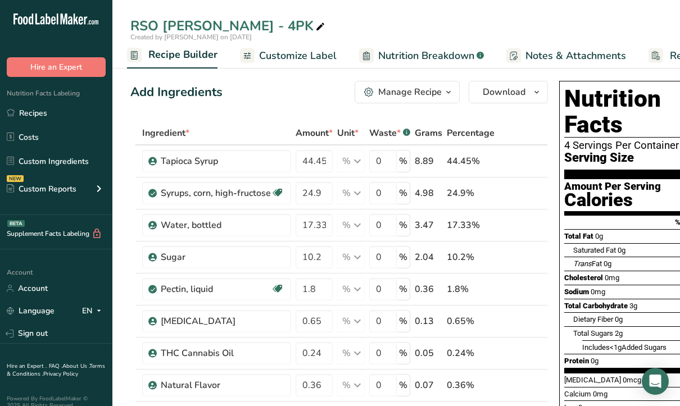
click at [315, 26] on icon at bounding box center [320, 27] width 10 height 16
click at [153, 24] on input "RSO Troche - 4PK" at bounding box center [395, 26] width 531 height 20
type input "[PERSON_NAME] - 4PK"
click at [503, 94] on span "Download" at bounding box center [503, 91] width 43 height 13
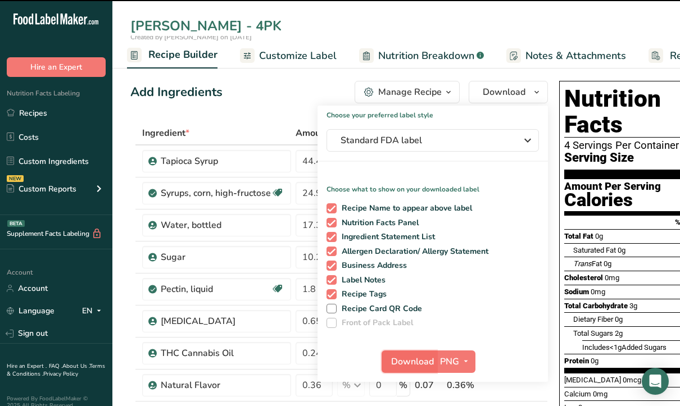
click at [411, 362] on span "Download" at bounding box center [412, 361] width 43 height 13
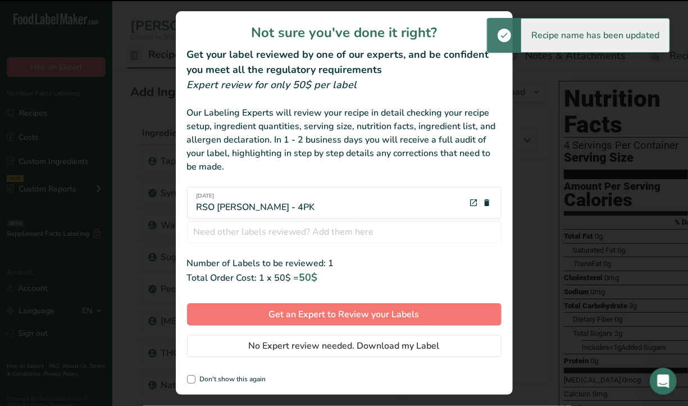
click at [293, 357] on div "Not sure you've done it right? Get your label reviewed by one of our experts, a…" at bounding box center [344, 203] width 337 height 384
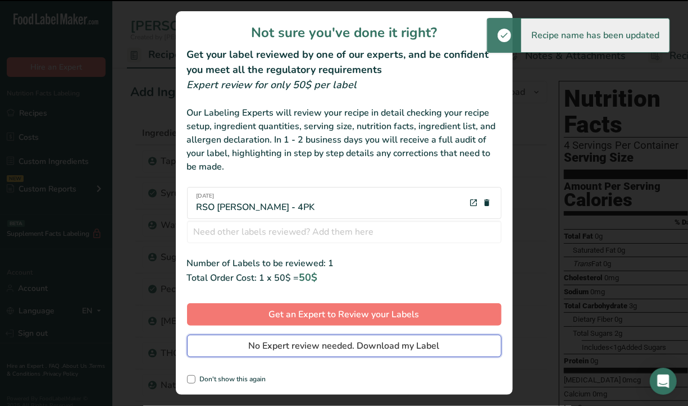
click at [291, 343] on span "No Expert review needed. Download my Label" at bounding box center [344, 345] width 191 height 13
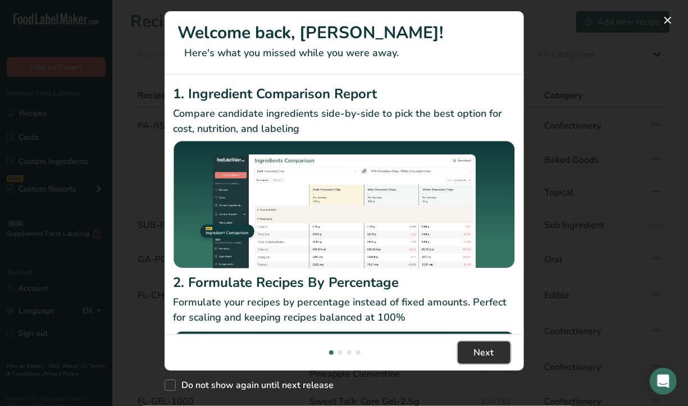
click at [463, 349] on button "Next" at bounding box center [484, 352] width 53 height 22
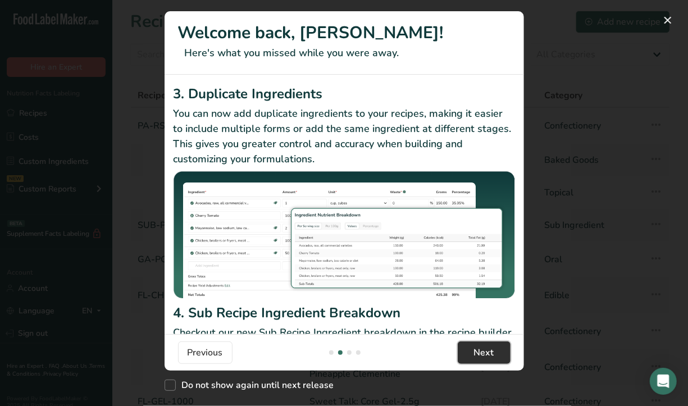
click at [485, 351] on span "Next" at bounding box center [484, 352] width 20 height 13
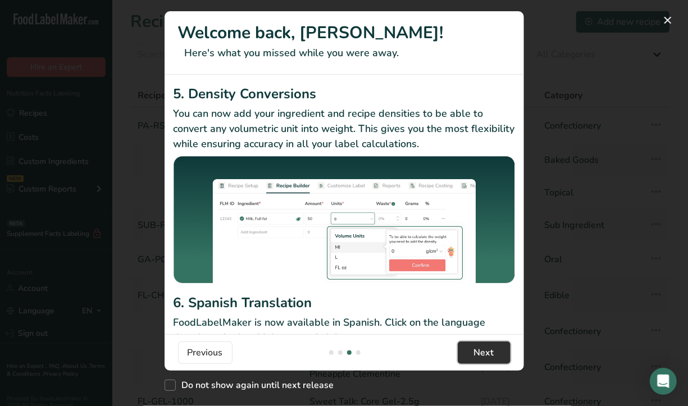
click at [485, 351] on span "Next" at bounding box center [484, 352] width 20 height 13
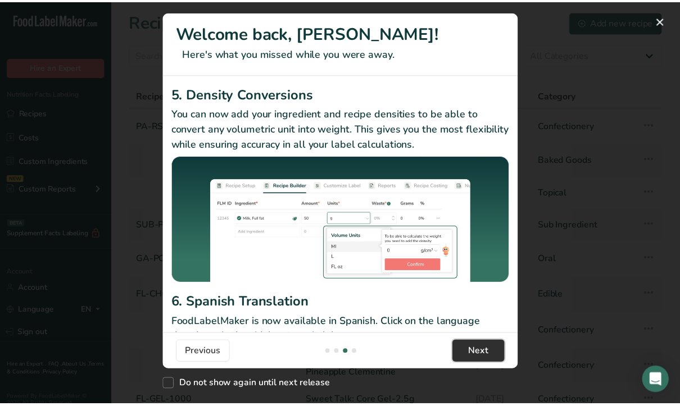
scroll to position [0, 1078]
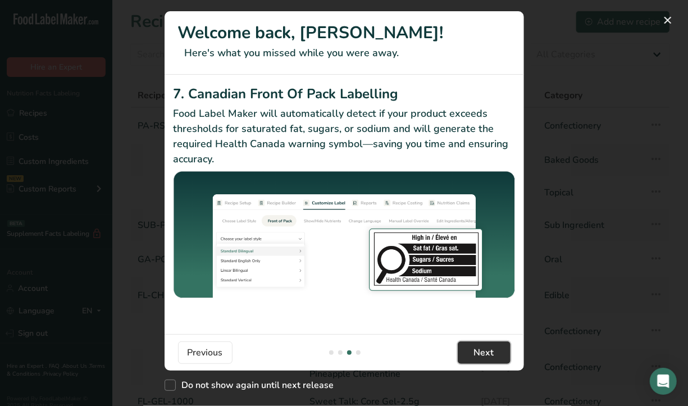
click at [485, 351] on span "Next" at bounding box center [484, 352] width 20 height 13
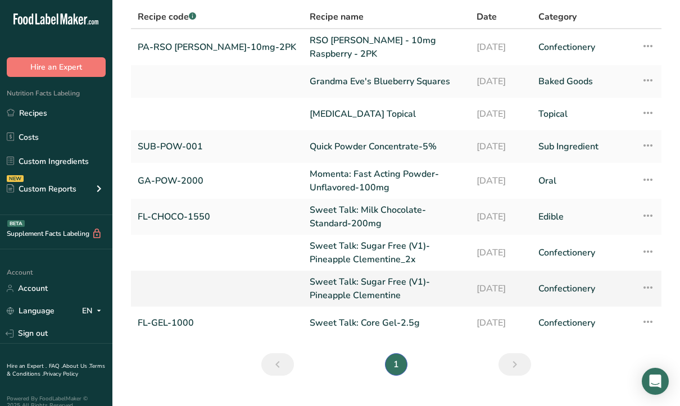
scroll to position [98, 0]
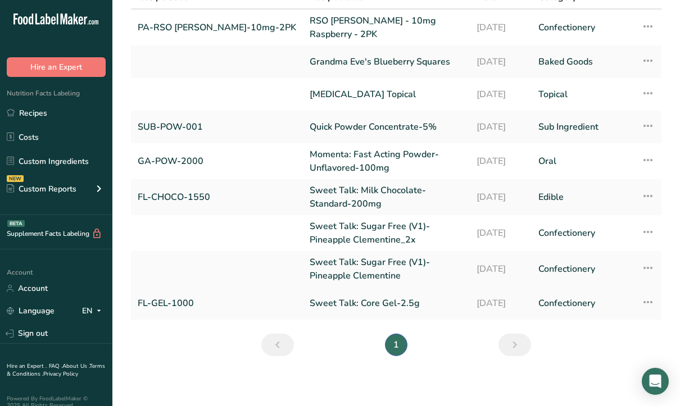
click at [325, 299] on link "Sweet Talk: Core Gel-2.5g" at bounding box center [385, 303] width 153 height 24
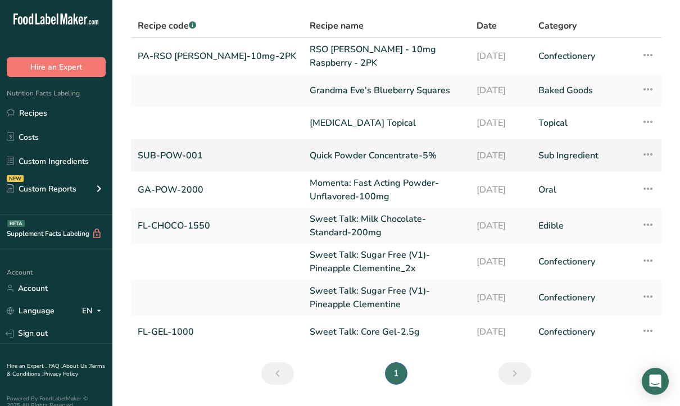
scroll to position [98, 0]
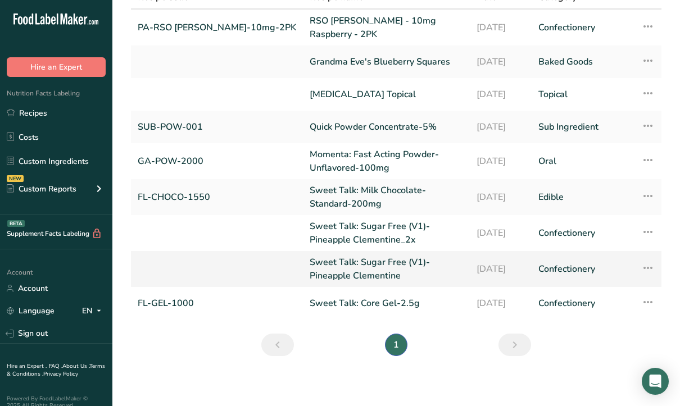
click at [331, 264] on link "Sweet Talk: Sugar Free (V1)-Pineapple Clementine" at bounding box center [385, 269] width 153 height 27
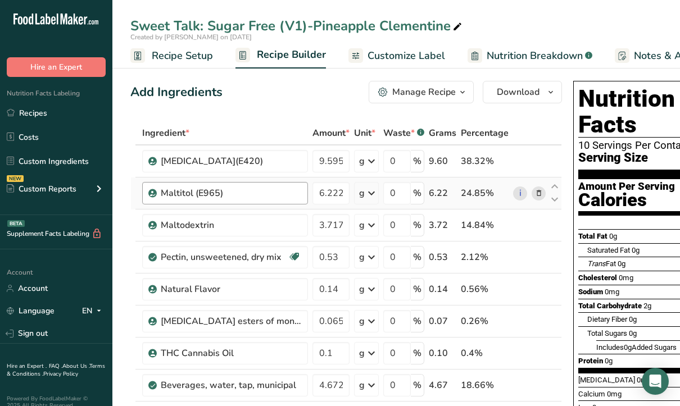
scroll to position [56, 0]
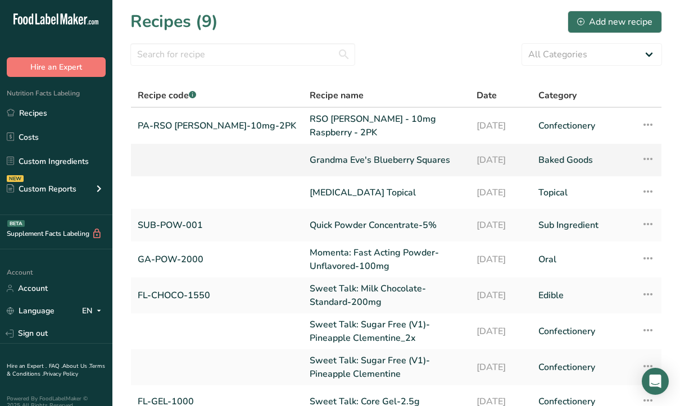
click at [321, 158] on link "Grandma Eve's Blueberry Squares" at bounding box center [385, 160] width 153 height 24
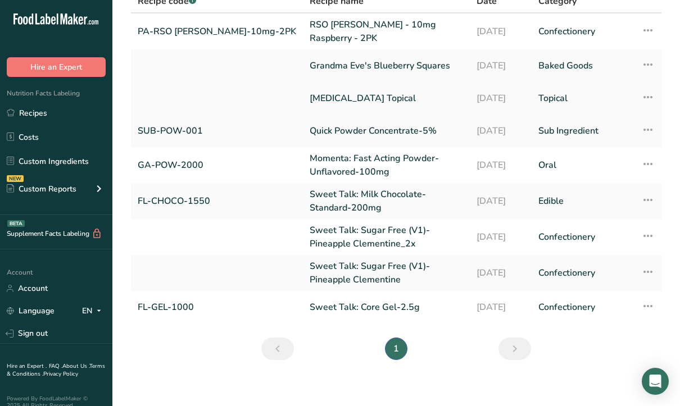
scroll to position [98, 0]
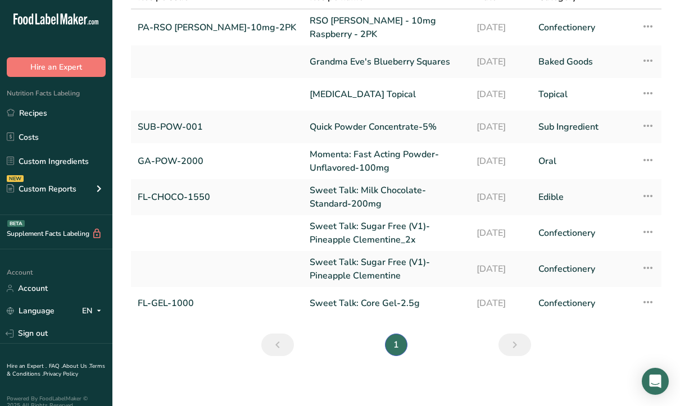
click at [397, 341] on li "1" at bounding box center [395, 345] width 27 height 22
click at [309, 239] on link "Sweet Talk: Sugar Free (V1)-Pineapple Clementine_2x" at bounding box center [385, 233] width 153 height 27
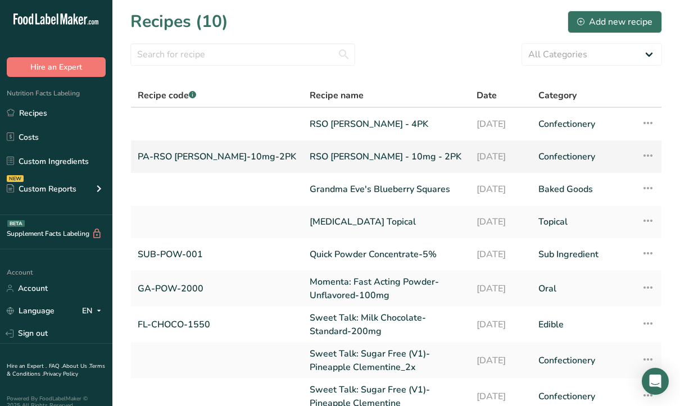
click at [320, 157] on link "RSO [PERSON_NAME] - 10mg - 2PK" at bounding box center [385, 157] width 153 height 24
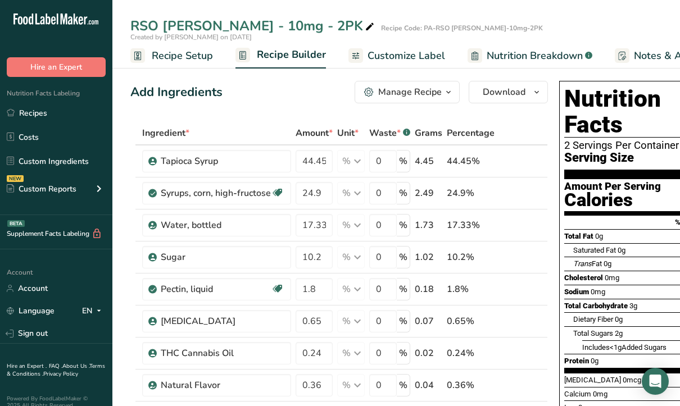
click at [364, 29] on icon at bounding box center [369, 27] width 10 height 16
click at [257, 25] on input "RSO [PERSON_NAME] - 10mg - 2PK" at bounding box center [312, 26] width 365 height 20
type input "RSO Troche - 2PK"
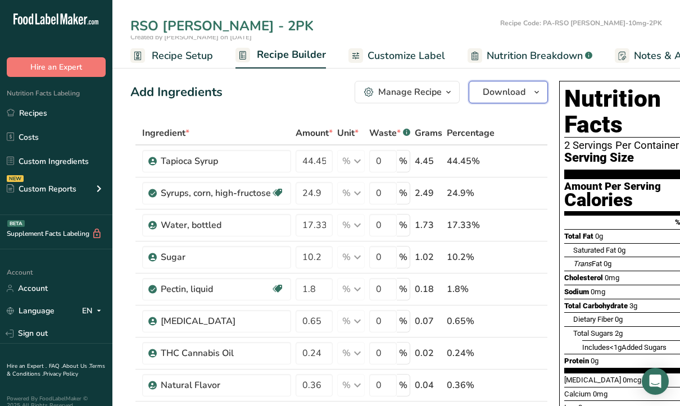
click at [502, 94] on span "Download" at bounding box center [503, 91] width 43 height 13
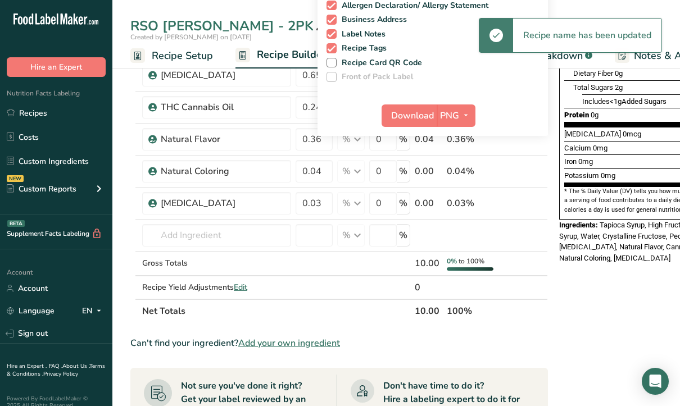
scroll to position [112, 0]
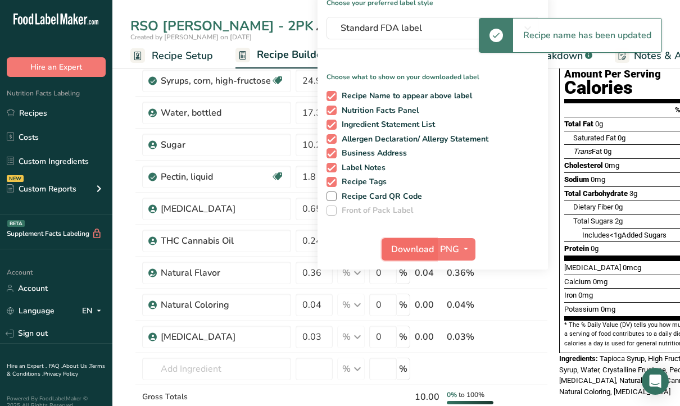
click at [416, 247] on span "Download" at bounding box center [412, 249] width 43 height 13
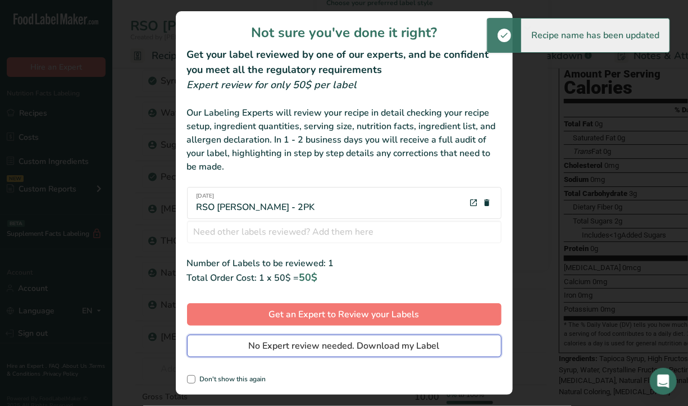
click at [329, 343] on span "No Expert review needed. Download my Label" at bounding box center [344, 345] width 191 height 13
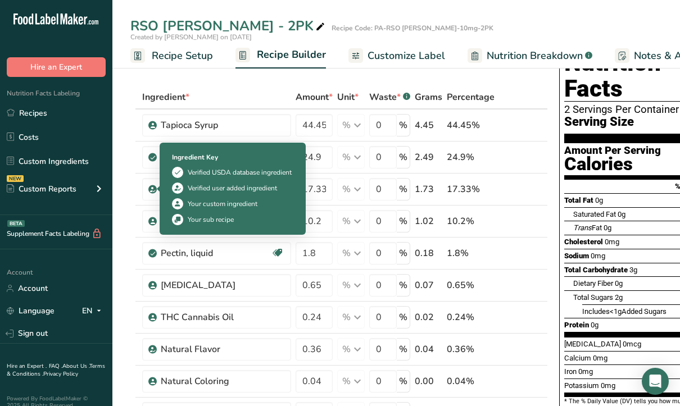
scroll to position [0, 0]
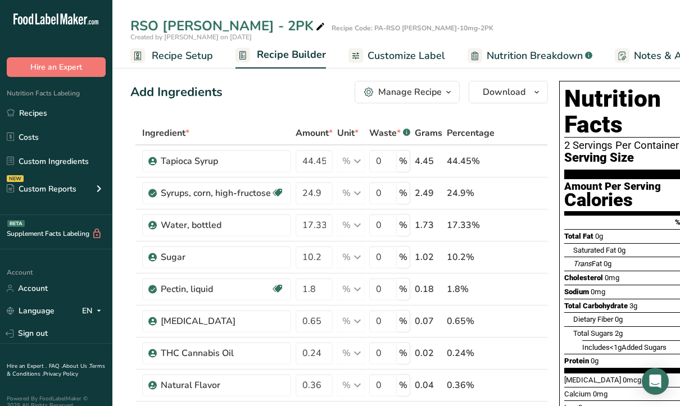
click at [159, 24] on div "RSO Troche - 2PK" at bounding box center [228, 26] width 197 height 20
click at [153, 26] on input "RSO Troche - 2PK" at bounding box center [312, 26] width 365 height 20
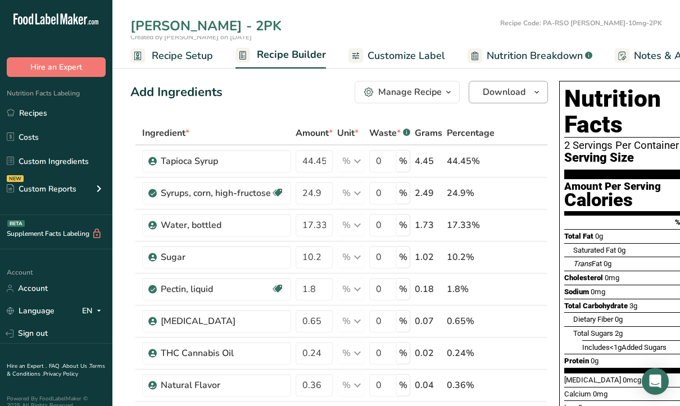
type input "[PERSON_NAME] - 2PK"
click at [500, 97] on span "Download" at bounding box center [503, 91] width 43 height 13
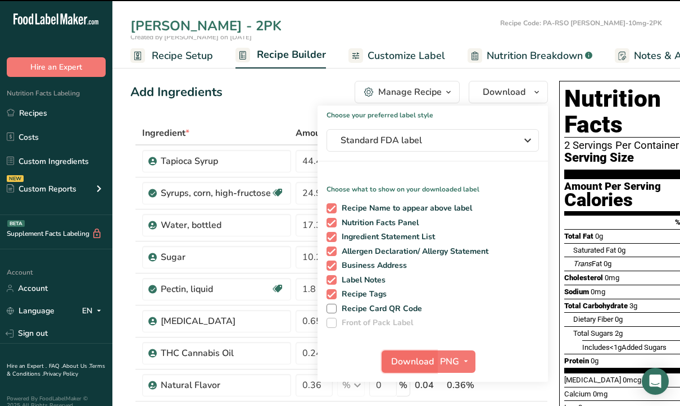
click at [404, 361] on span "Download" at bounding box center [412, 361] width 43 height 13
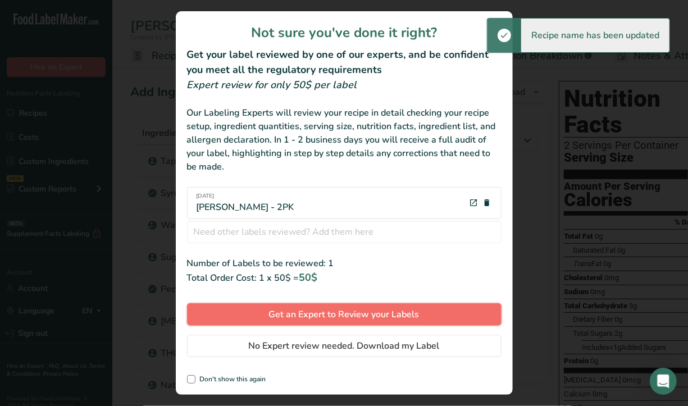
click at [332, 315] on span "Get an Expert to Review your Labels" at bounding box center [344, 314] width 151 height 13
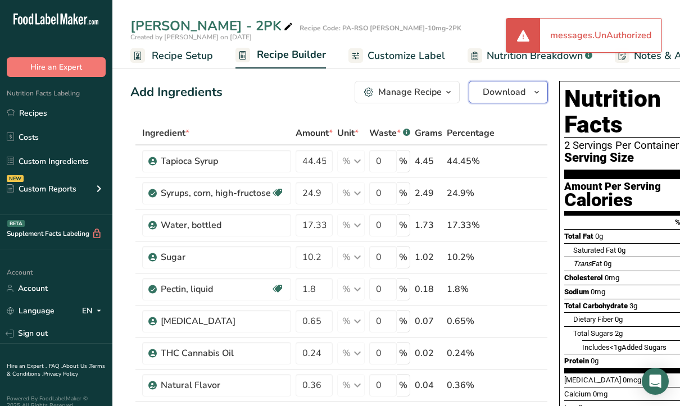
click at [486, 95] on span "Download" at bounding box center [503, 91] width 43 height 13
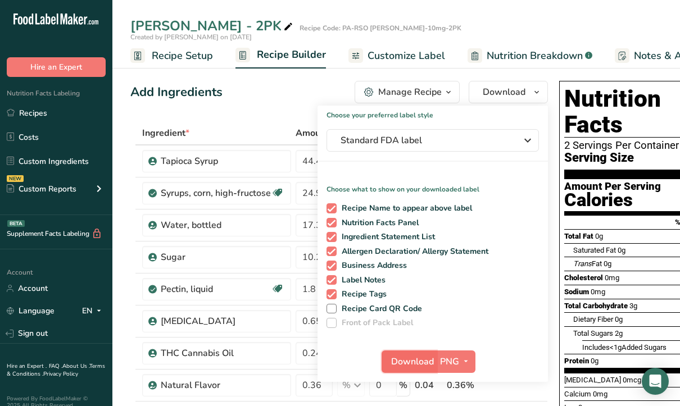
click at [400, 368] on button "Download" at bounding box center [408, 361] width 55 height 22
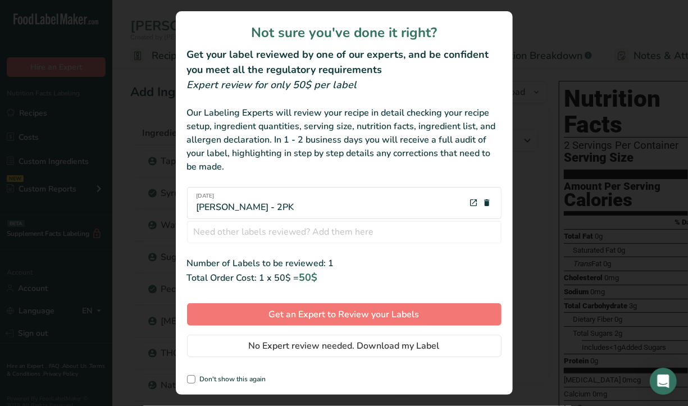
click at [181, 378] on div "Not sure you've done it right? Get your label reviewed by one of our experts, a…" at bounding box center [344, 203] width 337 height 384
click at [189, 379] on span "review labels modal" at bounding box center [191, 379] width 8 height 8
click at [189, 379] on input "Don't show this again" at bounding box center [190, 379] width 7 height 7
checkbox input "true"
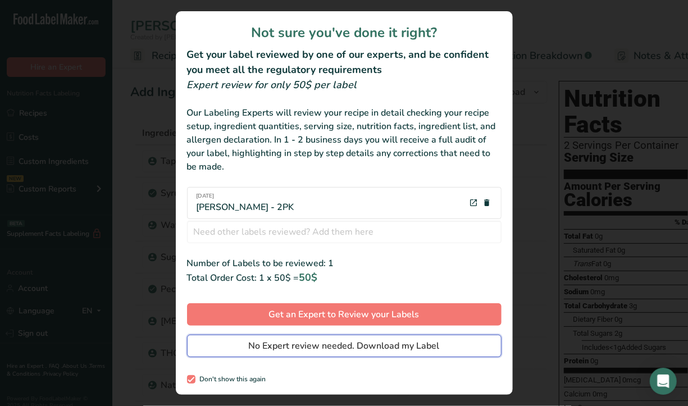
click at [272, 353] on span "No Expert review needed. Download my Label" at bounding box center [344, 345] width 191 height 13
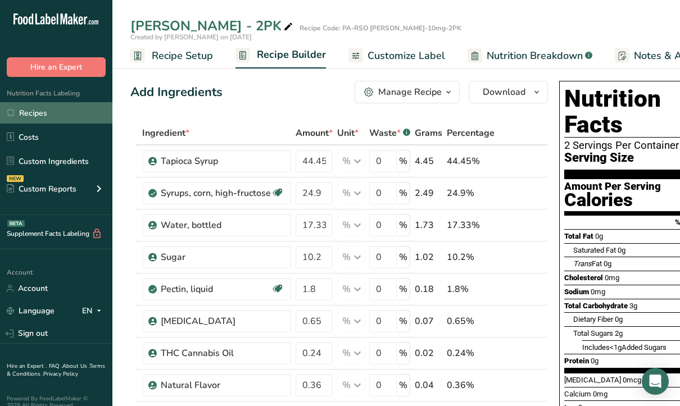
click at [33, 110] on link "Recipes" at bounding box center [56, 112] width 112 height 21
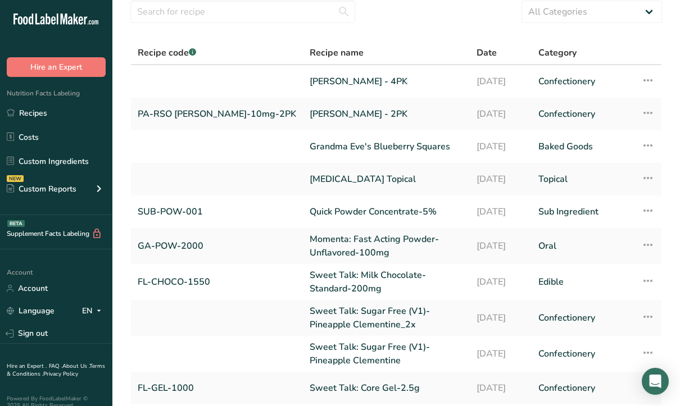
scroll to position [131, 0]
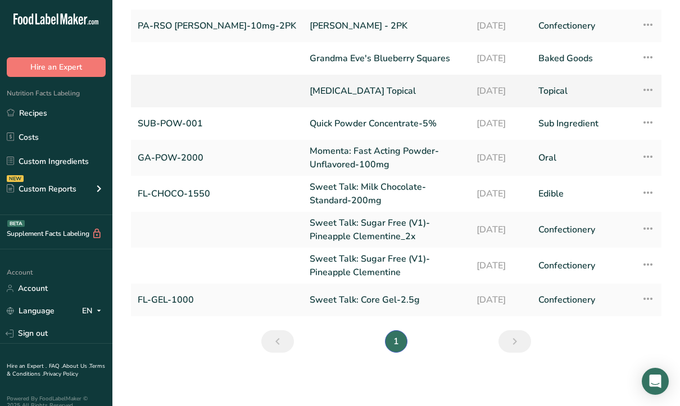
click at [309, 85] on link "[MEDICAL_DATA] Topical" at bounding box center [385, 91] width 153 height 24
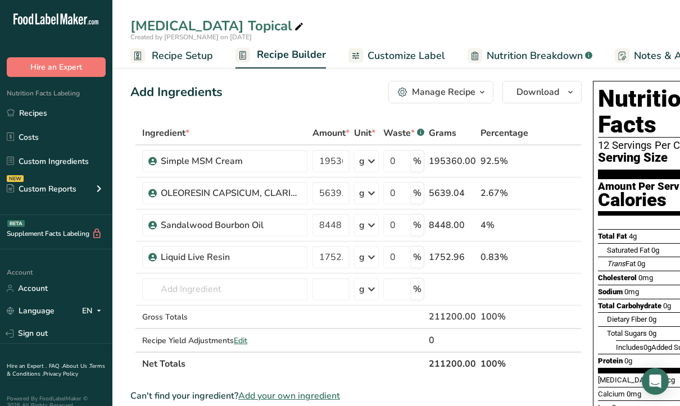
click at [416, 58] on span "Customize Label" at bounding box center [406, 55] width 78 height 15
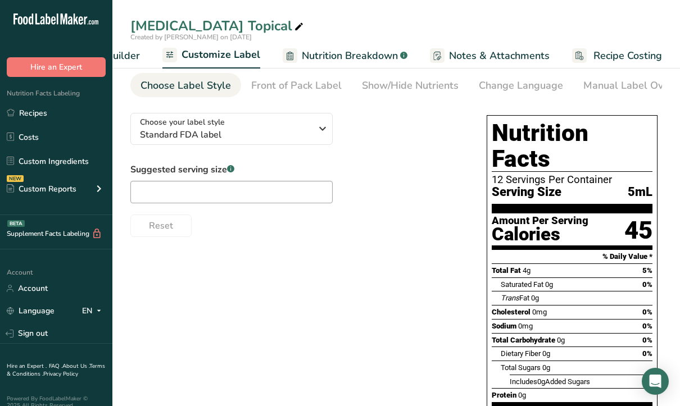
scroll to position [12, 0]
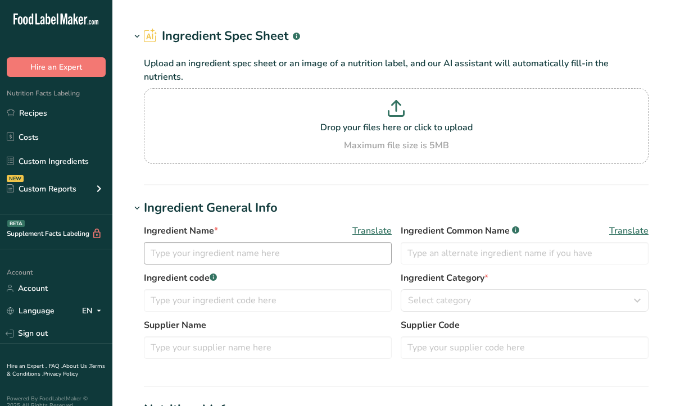
type input "Flavoring"
type input "FONA"
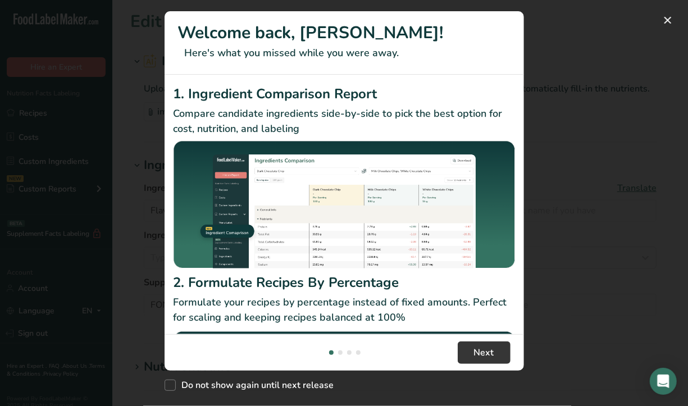
click at [195, 394] on div "Do not show again until next release" at bounding box center [344, 383] width 359 height 24
click at [185, 388] on span "Do not show again until next release" at bounding box center [255, 385] width 158 height 11
click at [172, 388] on input "Do not show again until next release" at bounding box center [168, 385] width 7 height 7
checkbox input "true"
click at [512, 361] on footer "Next" at bounding box center [344, 352] width 359 height 37
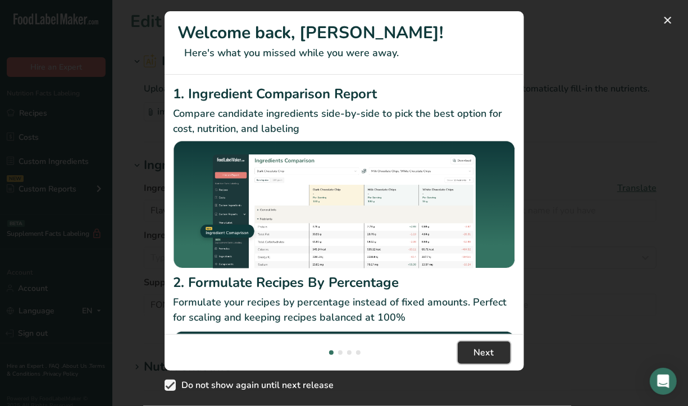
click at [498, 354] on button "Next" at bounding box center [484, 352] width 53 height 22
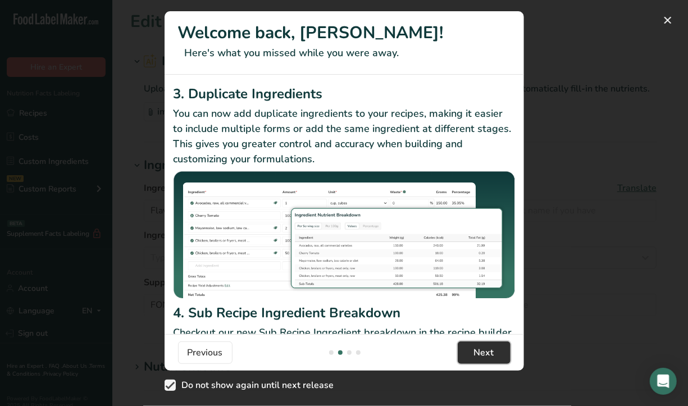
click at [500, 355] on button "Next" at bounding box center [484, 352] width 53 height 22
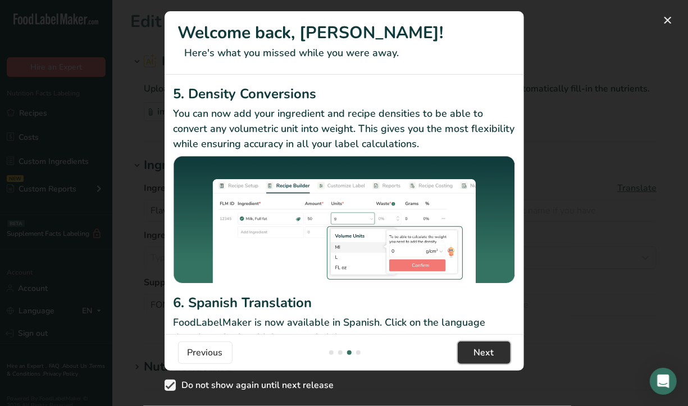
click at [500, 355] on button "Next" at bounding box center [484, 352] width 53 height 22
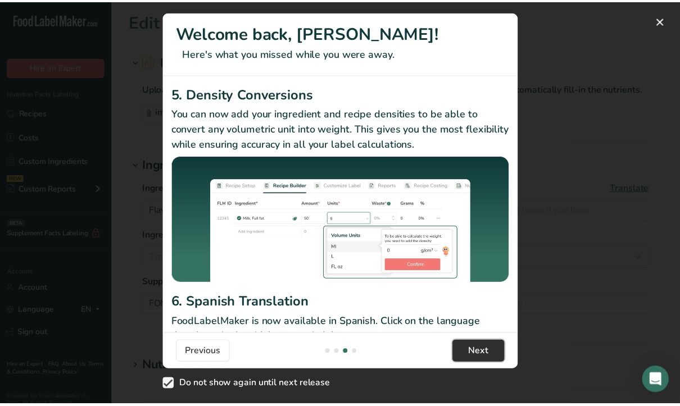
scroll to position [0, 1078]
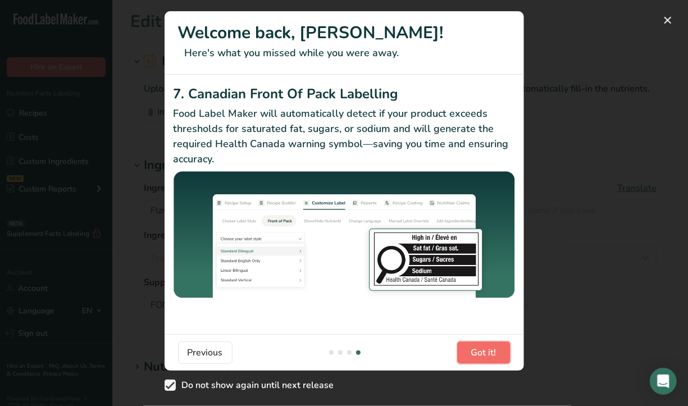
click at [500, 355] on button "Got it!" at bounding box center [483, 352] width 53 height 22
